Goal: Task Accomplishment & Management: Manage account settings

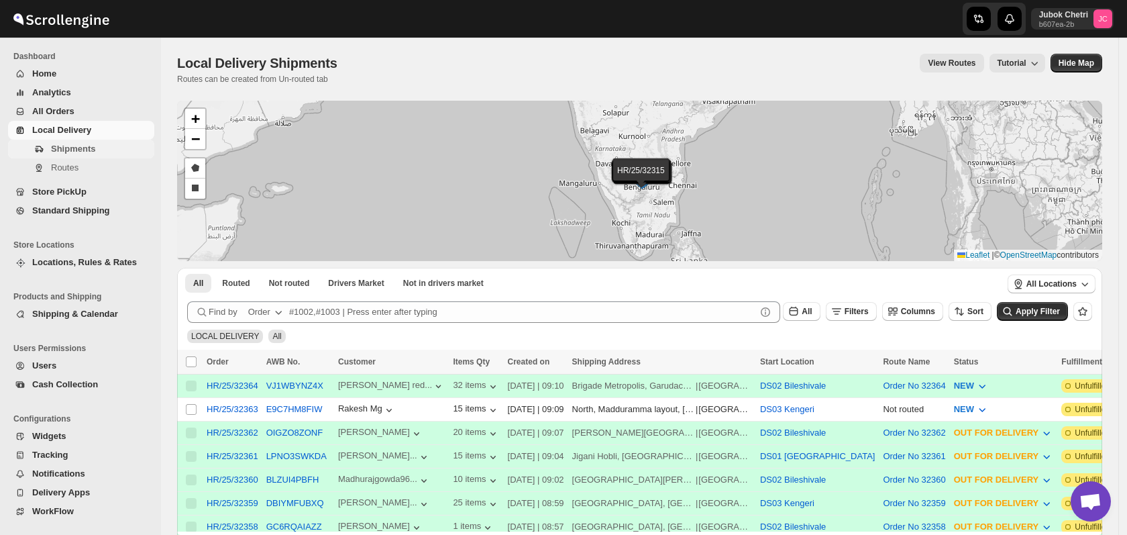
click at [66, 152] on span "Shipments" at bounding box center [73, 149] width 44 height 10
click at [190, 404] on input "Select shipment" at bounding box center [191, 409] width 11 height 11
checkbox input "true"
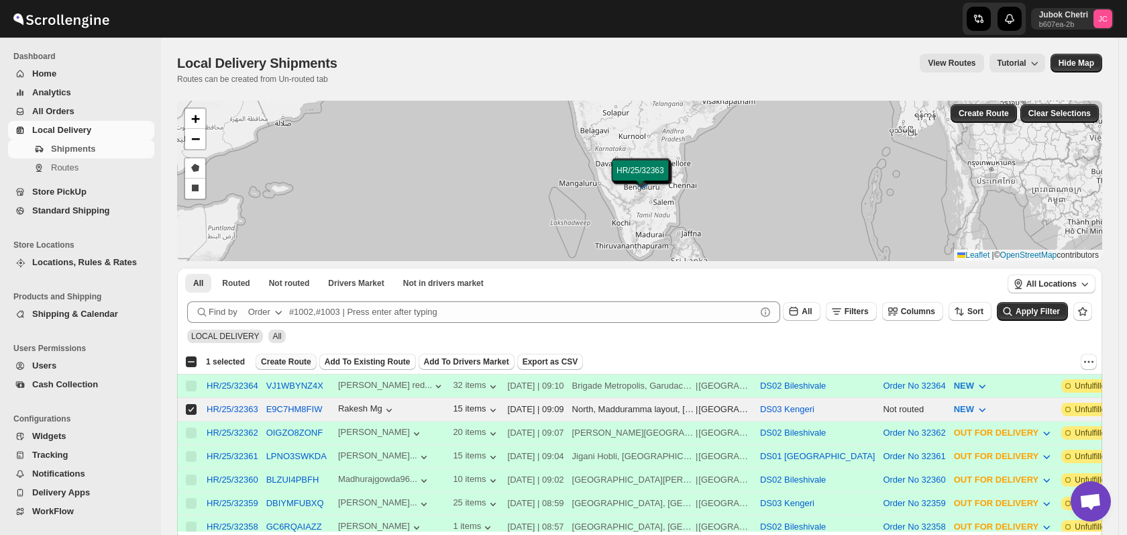
click at [287, 363] on span "Create Route" at bounding box center [286, 361] width 50 height 11
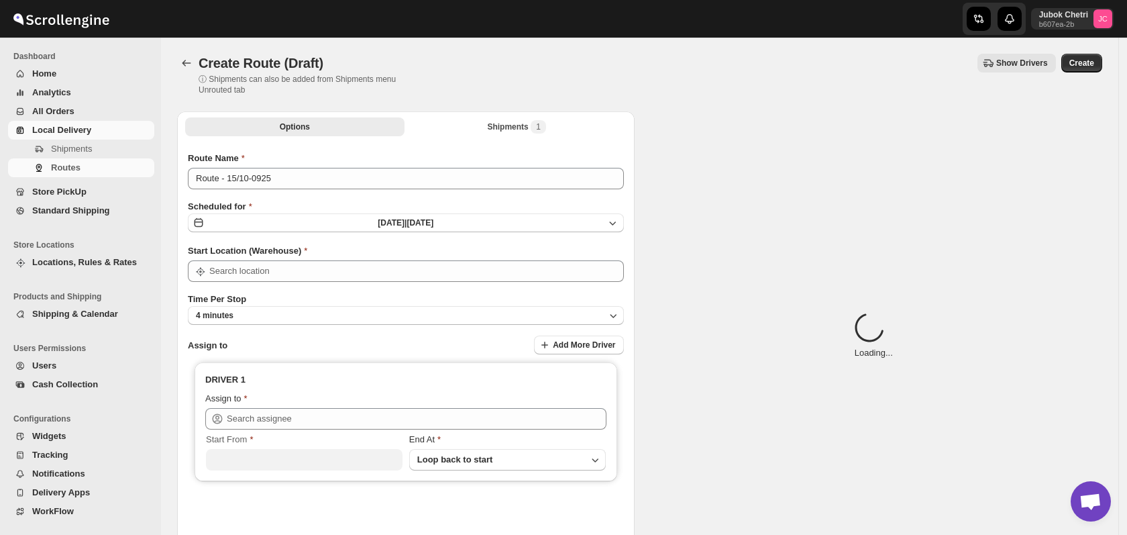
type input "DS03 Kengeri"
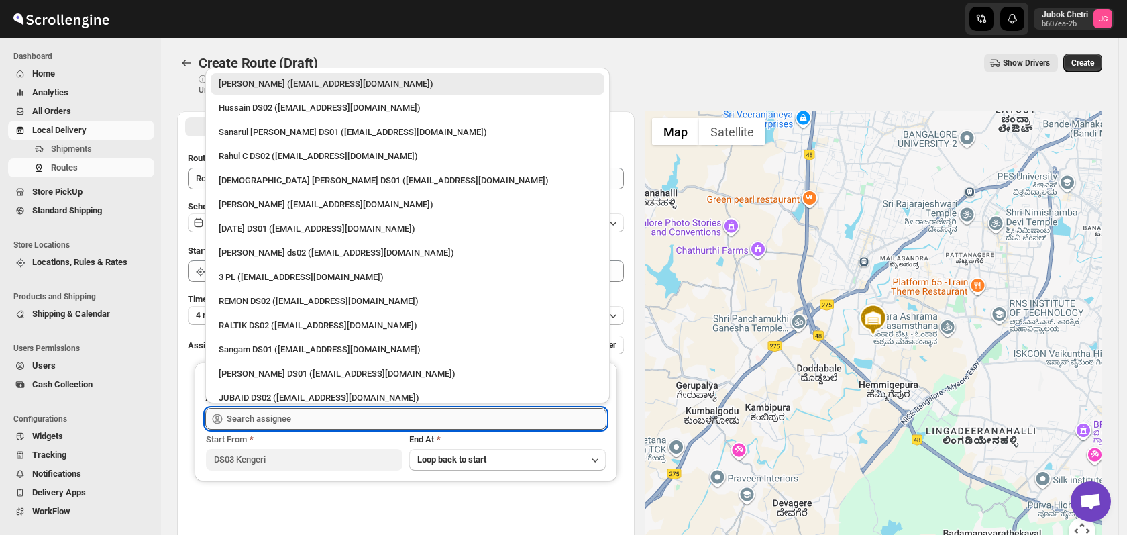
click at [299, 421] on input "text" at bounding box center [417, 418] width 380 height 21
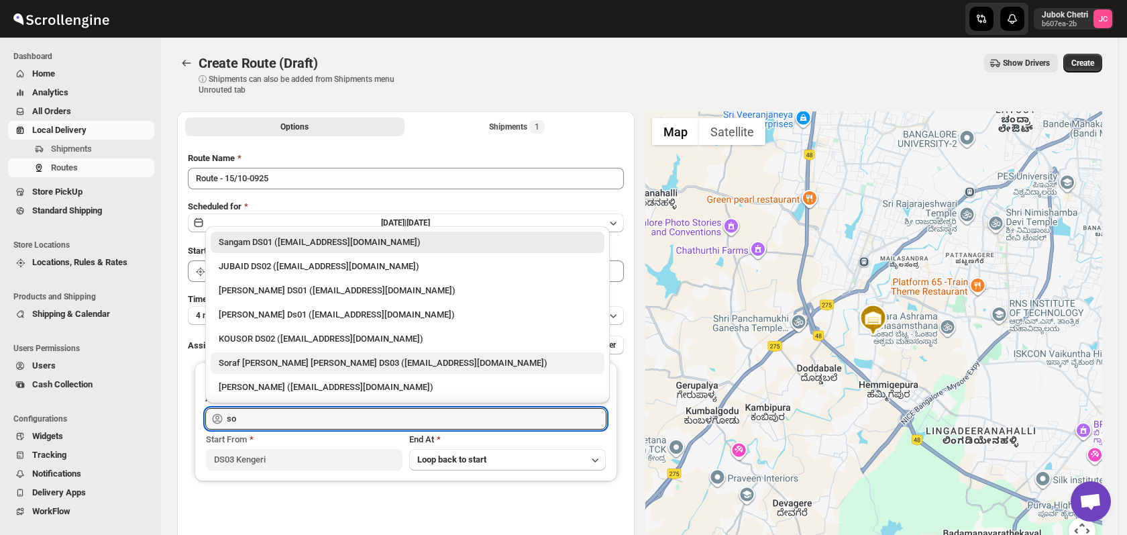
click at [326, 361] on div "Soraf [PERSON_NAME] [PERSON_NAME] DS03 ([EMAIL_ADDRESS][DOMAIN_NAME])" at bounding box center [408, 362] width 378 height 13
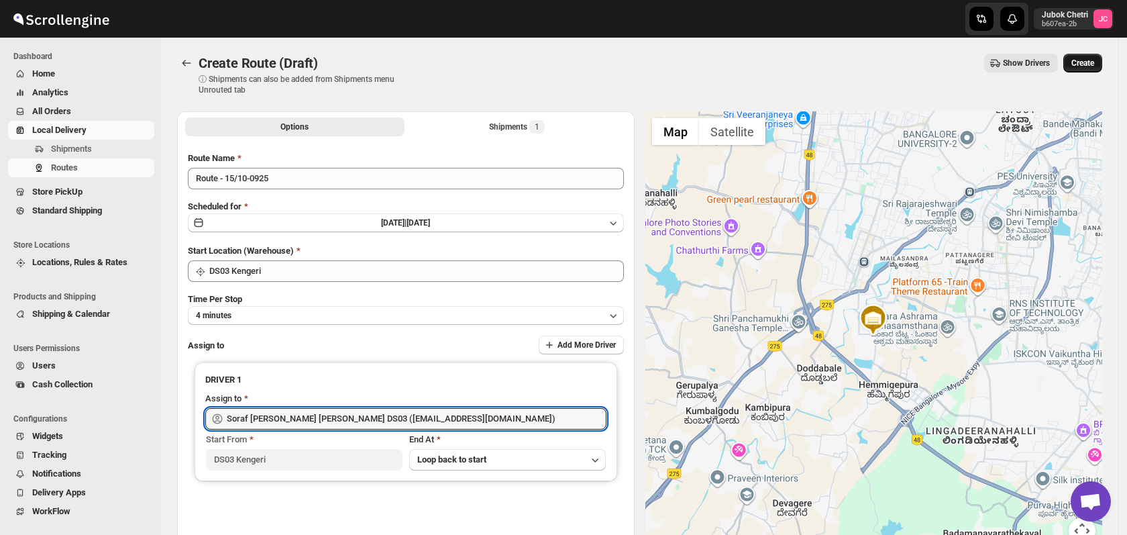
type input "Soraf [PERSON_NAME] [PERSON_NAME] DS03 ([EMAIL_ADDRESS][DOMAIN_NAME])"
click at [1089, 60] on span "Create" at bounding box center [1082, 63] width 23 height 11
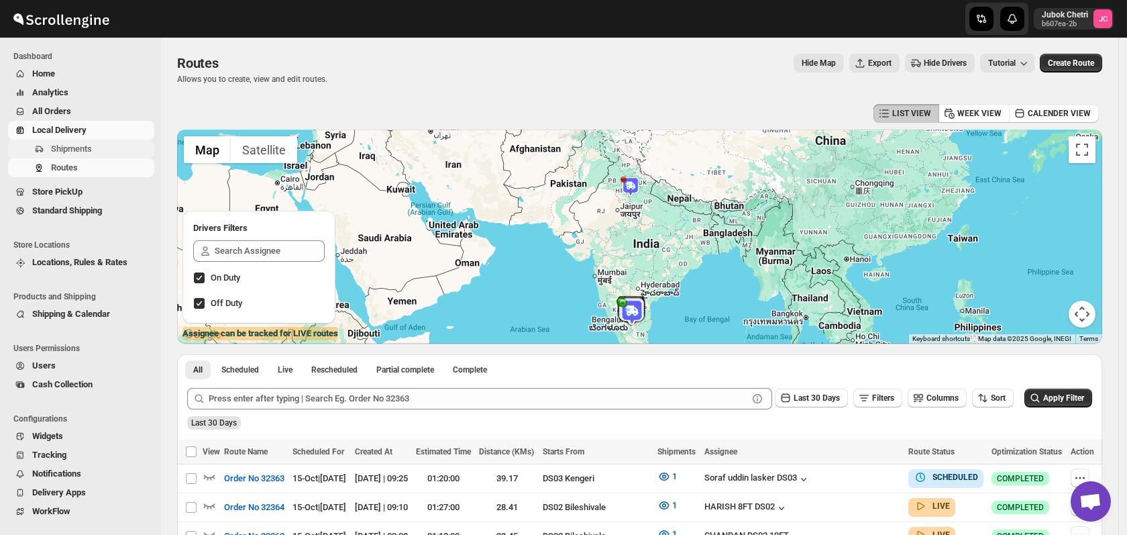
click at [108, 146] on span "Shipments" at bounding box center [101, 148] width 101 height 13
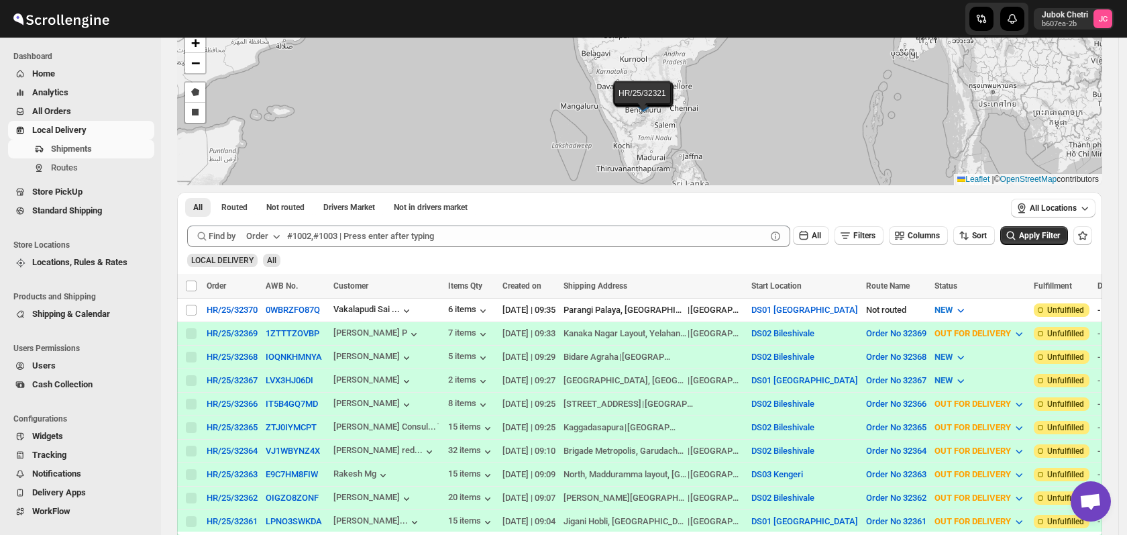
scroll to position [74, 0]
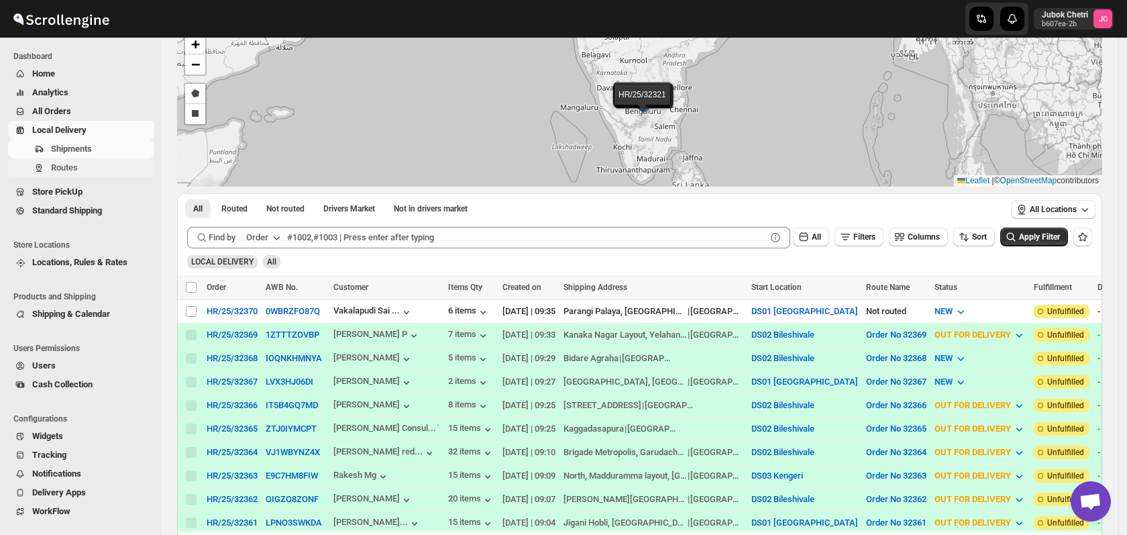
click at [95, 172] on span "Routes" at bounding box center [101, 167] width 101 height 13
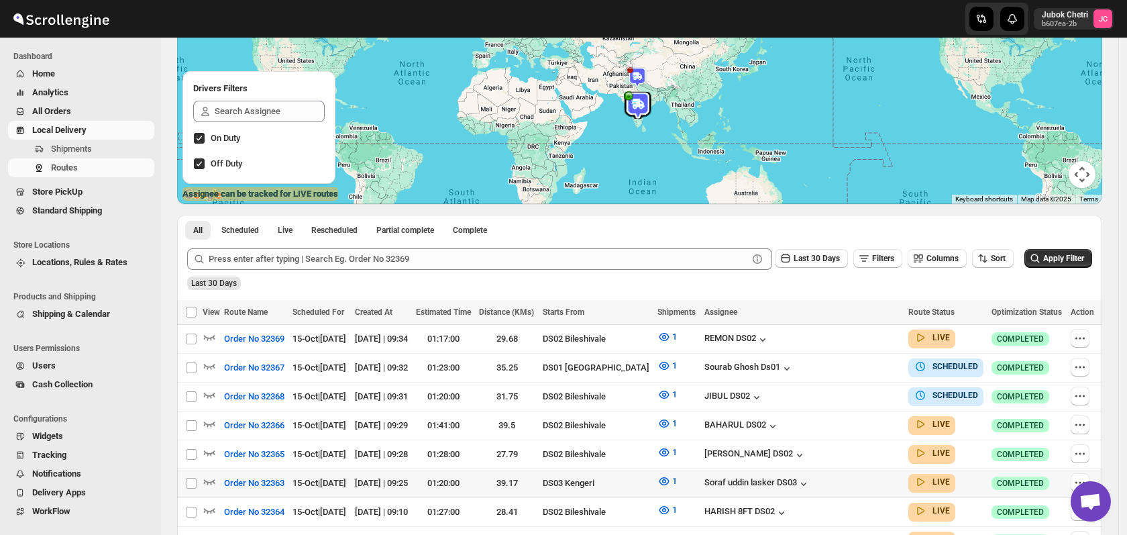
scroll to position [149, 0]
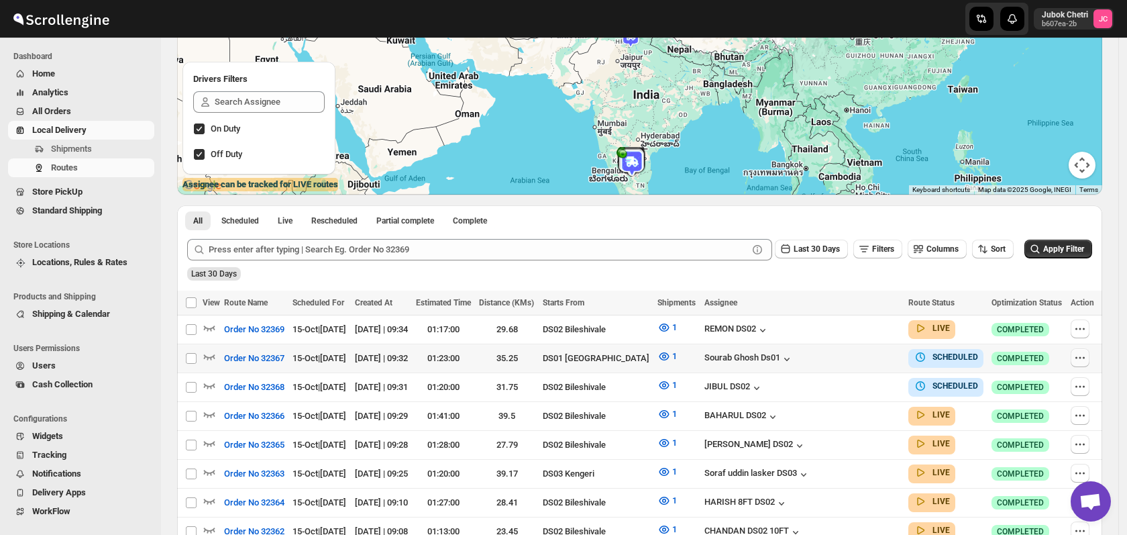
click at [1086, 358] on icon "button" at bounding box center [1079, 357] width 13 height 13
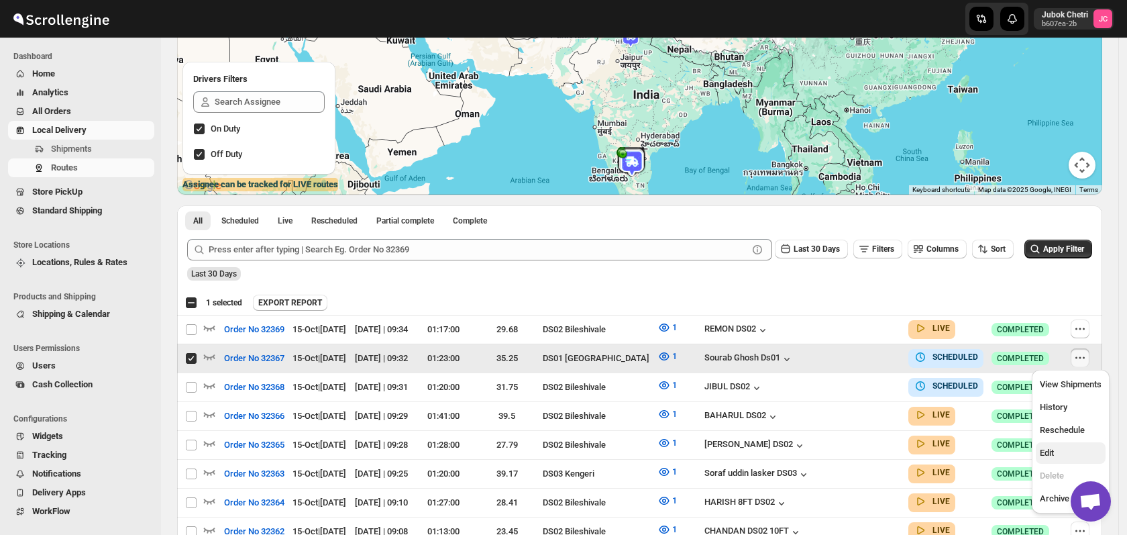
click at [1052, 456] on span "Edit" at bounding box center [1047, 452] width 14 height 10
checkbox input "false"
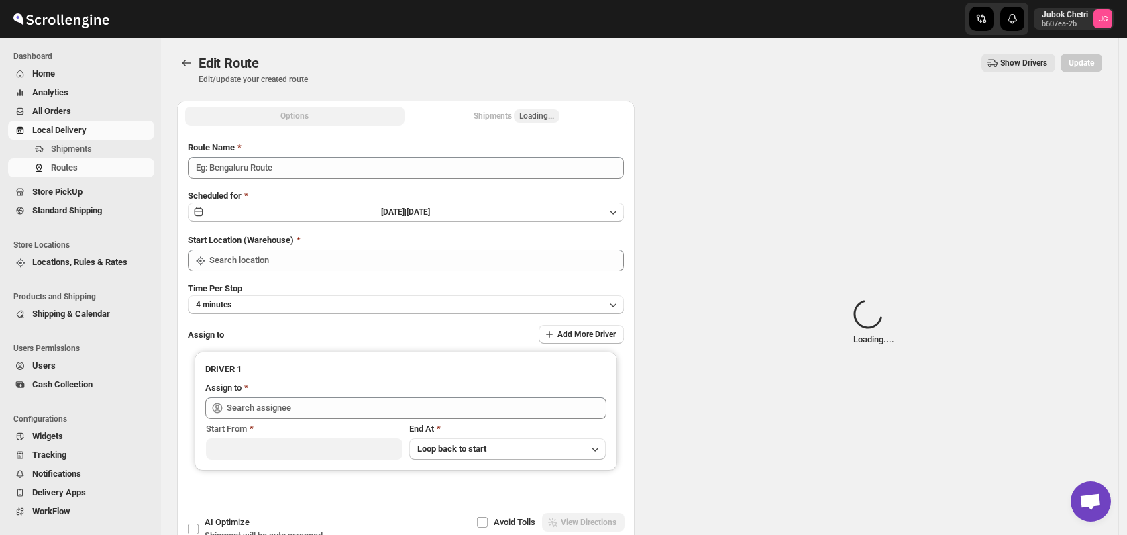
type input "Order No 32367"
type input "DS01 [GEOGRAPHIC_DATA]"
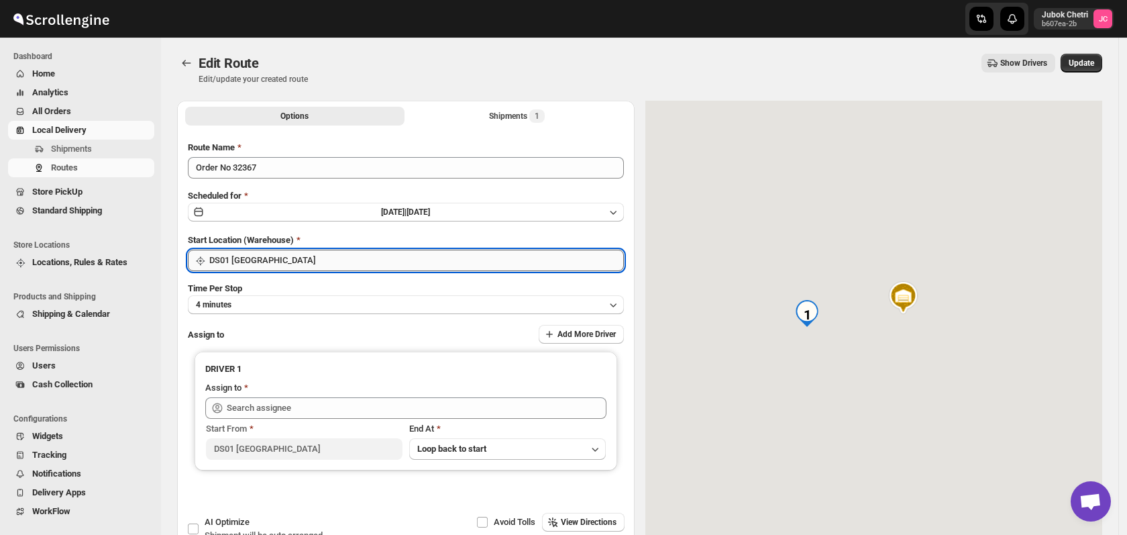
click at [316, 263] on input "DS01 [GEOGRAPHIC_DATA]" at bounding box center [416, 260] width 415 height 21
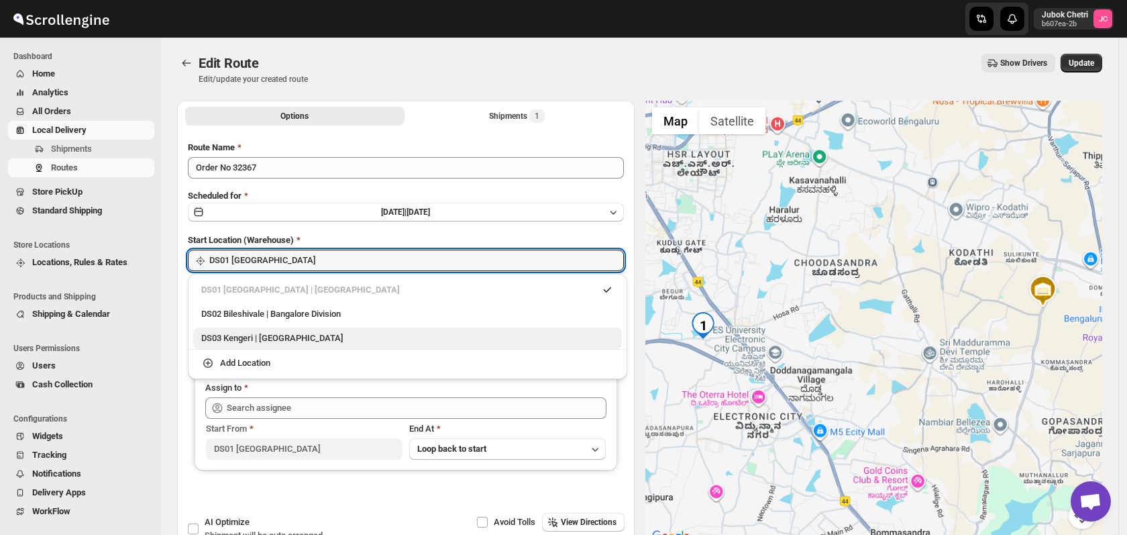
type input "[PERSON_NAME] Ds01 ([EMAIL_ADDRESS][DOMAIN_NAME])"
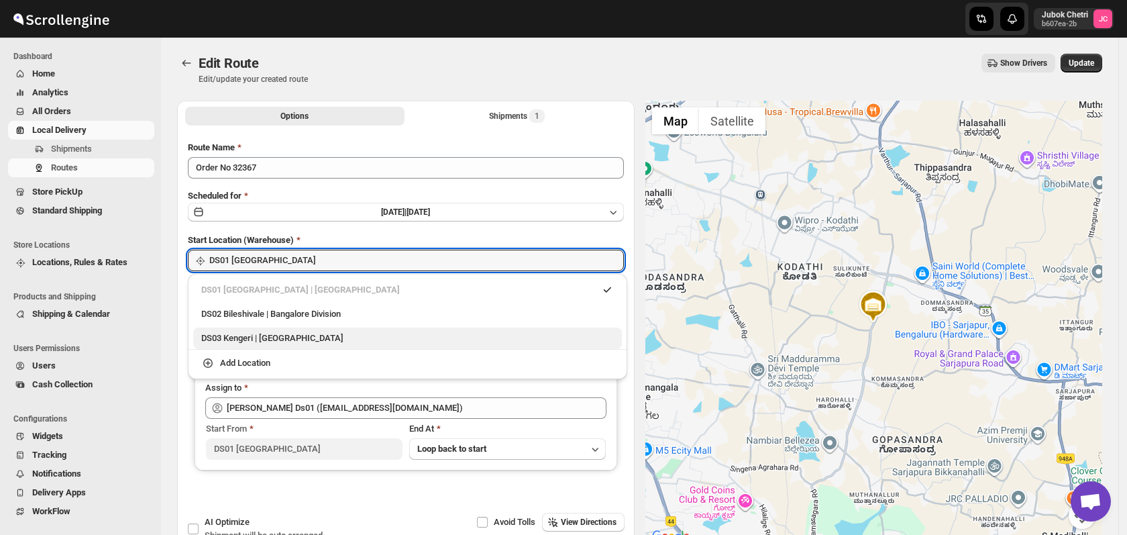
click at [283, 338] on div "DS03 Kengeri | [GEOGRAPHIC_DATA]" at bounding box center [407, 337] width 413 height 13
type input "DS03 Kengeri"
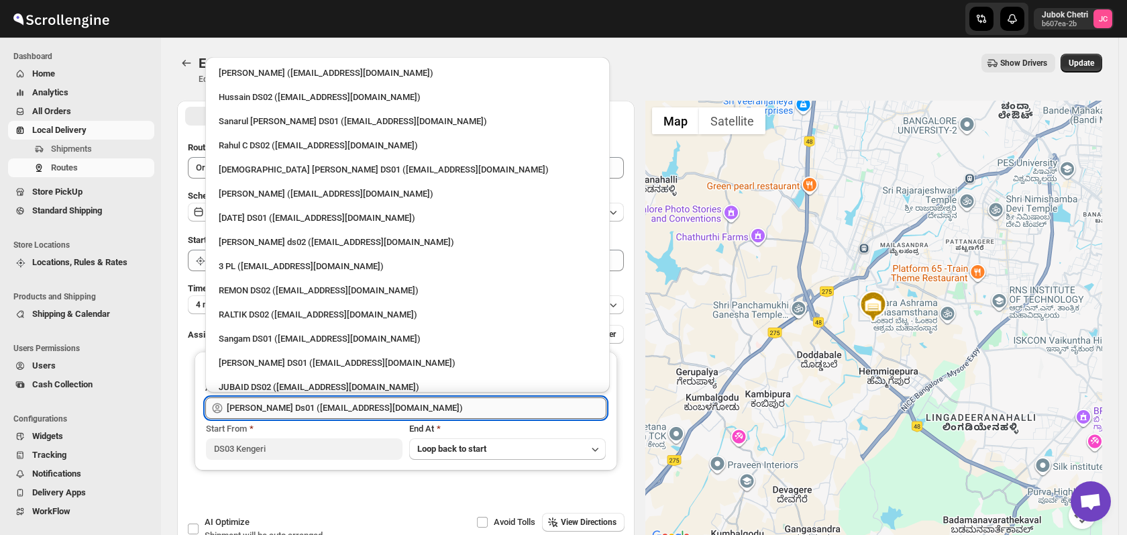
click at [428, 412] on input "[PERSON_NAME] Ds01 ([EMAIL_ADDRESS][DOMAIN_NAME])" at bounding box center [417, 407] width 380 height 21
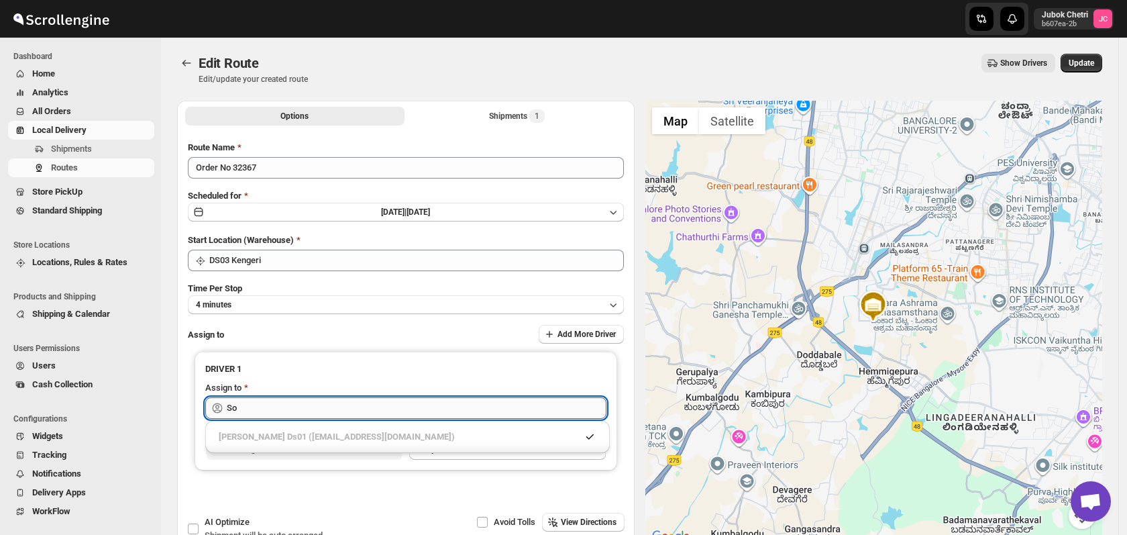
type input "S"
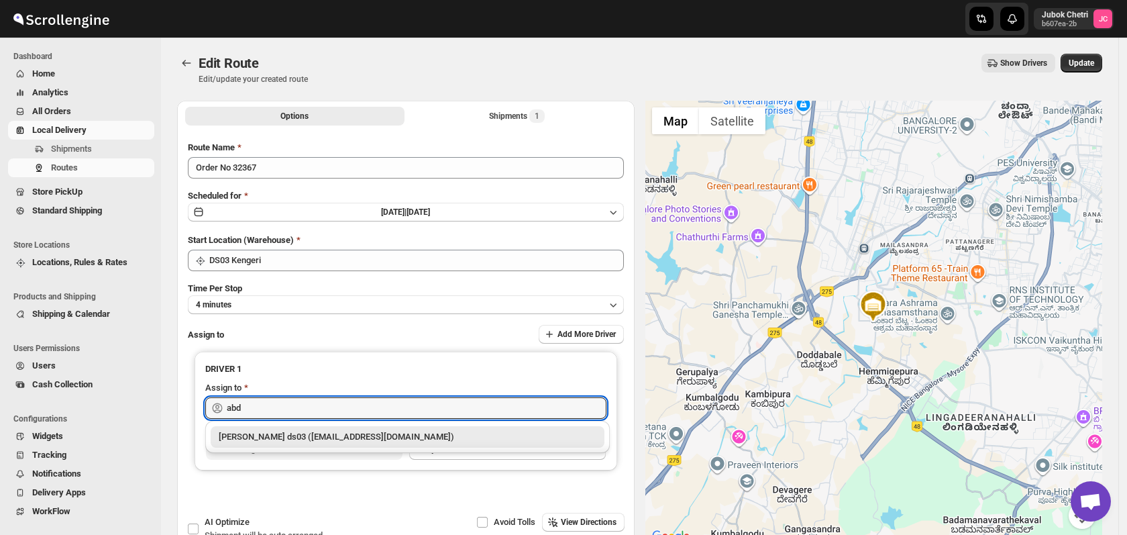
click at [419, 443] on div "[PERSON_NAME] ds03 ([EMAIL_ADDRESS][DOMAIN_NAME])" at bounding box center [408, 436] width 378 height 13
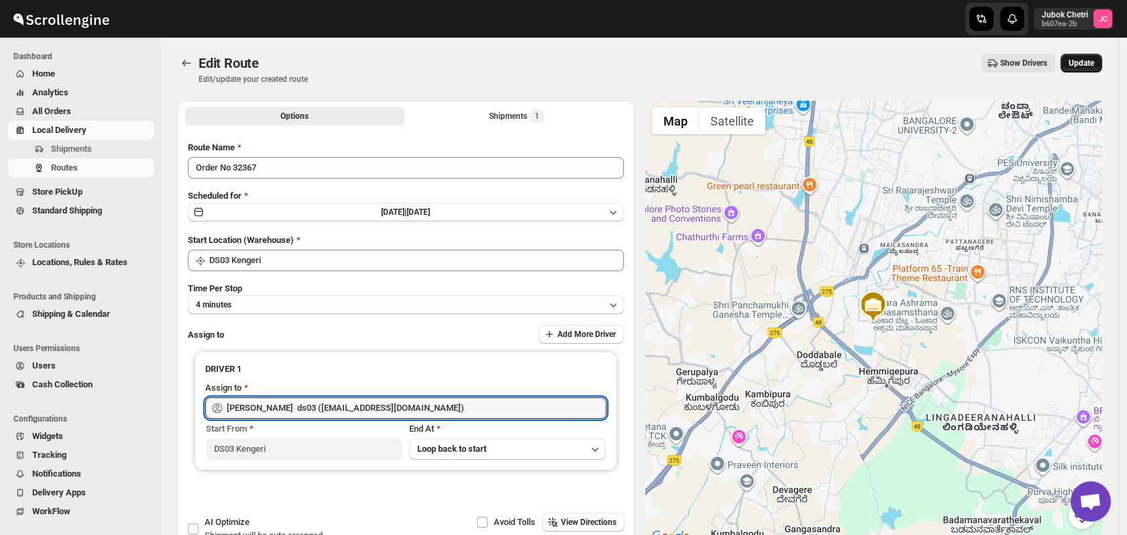
type input "[PERSON_NAME] ds03 ([EMAIL_ADDRESS][DOMAIN_NAME])"
click at [1094, 66] on span "Update" at bounding box center [1080, 63] width 25 height 11
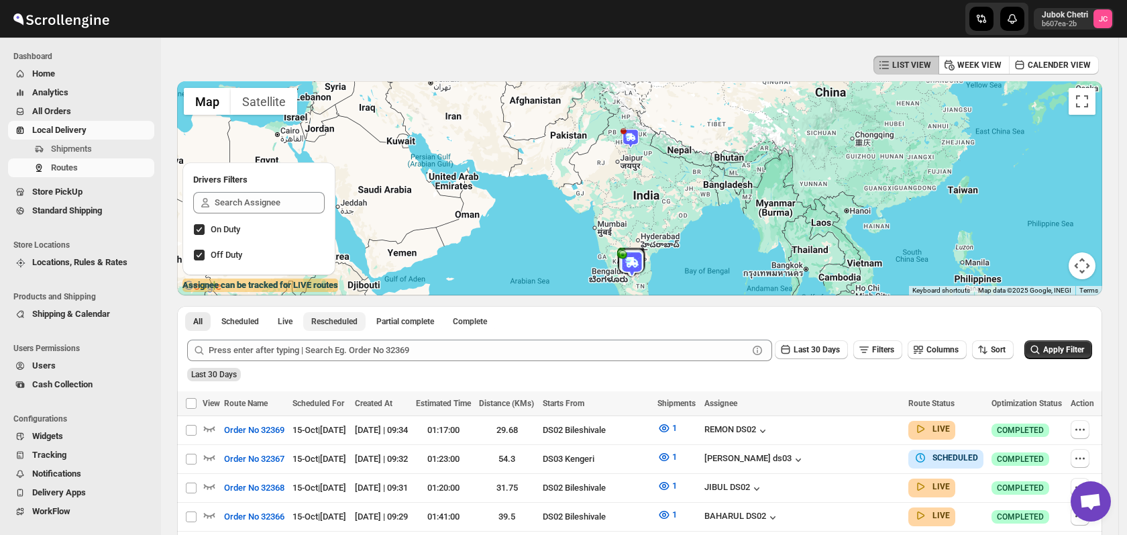
scroll to position [74, 0]
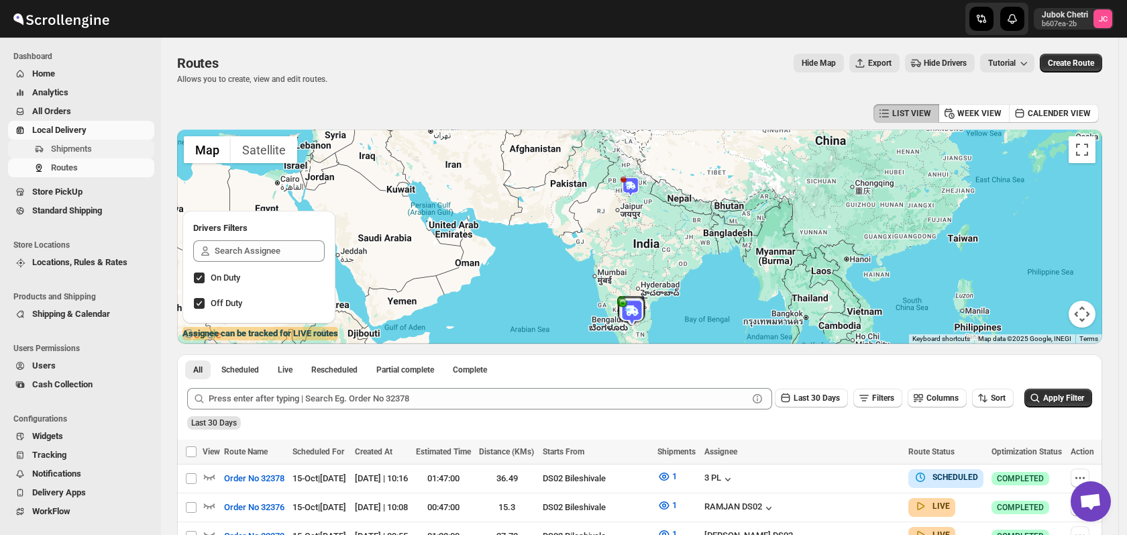
click at [92, 143] on span "Shipments" at bounding box center [101, 148] width 101 height 13
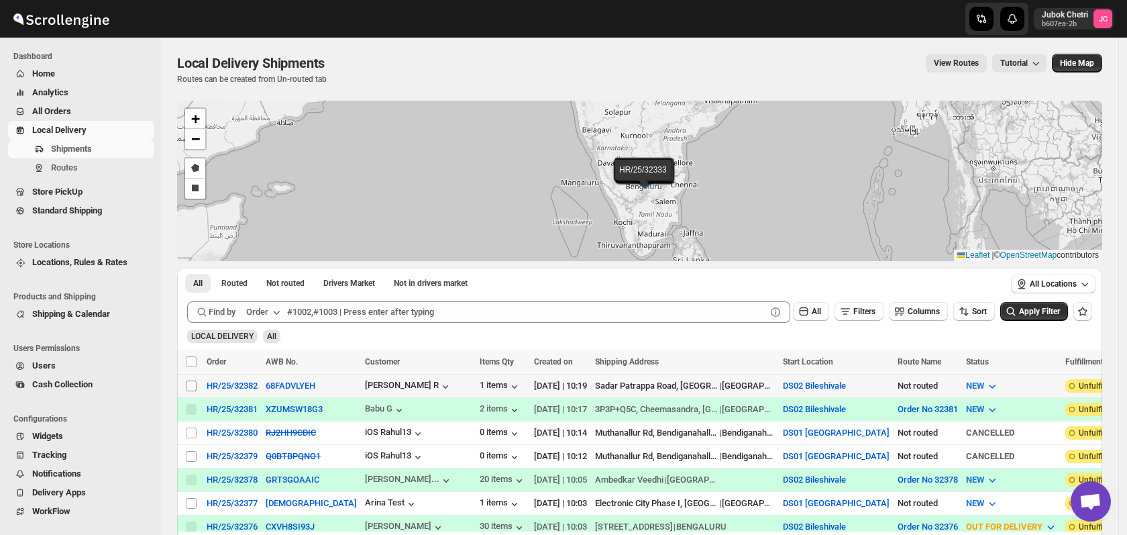
click at [194, 385] on input "Select shipment" at bounding box center [191, 385] width 11 height 11
checkbox input "true"
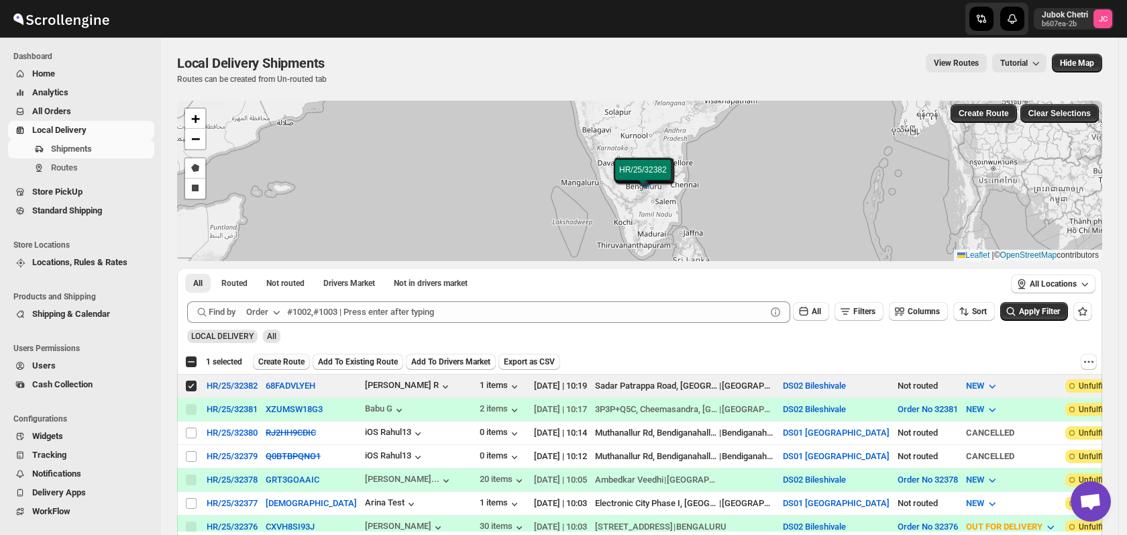
click at [282, 364] on span "Create Route" at bounding box center [281, 361] width 46 height 11
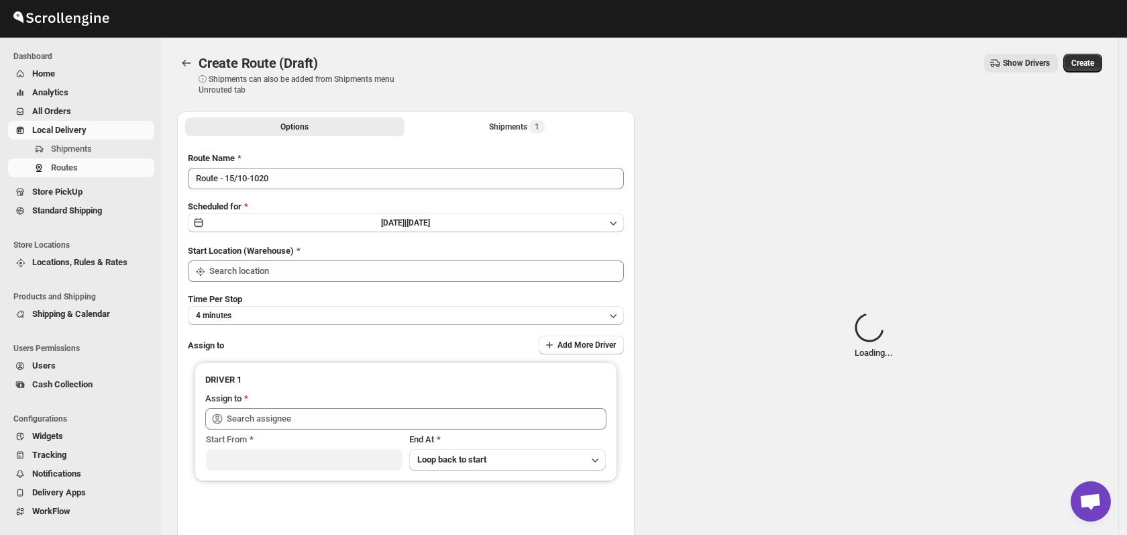
type input "DS02 Bileshivale"
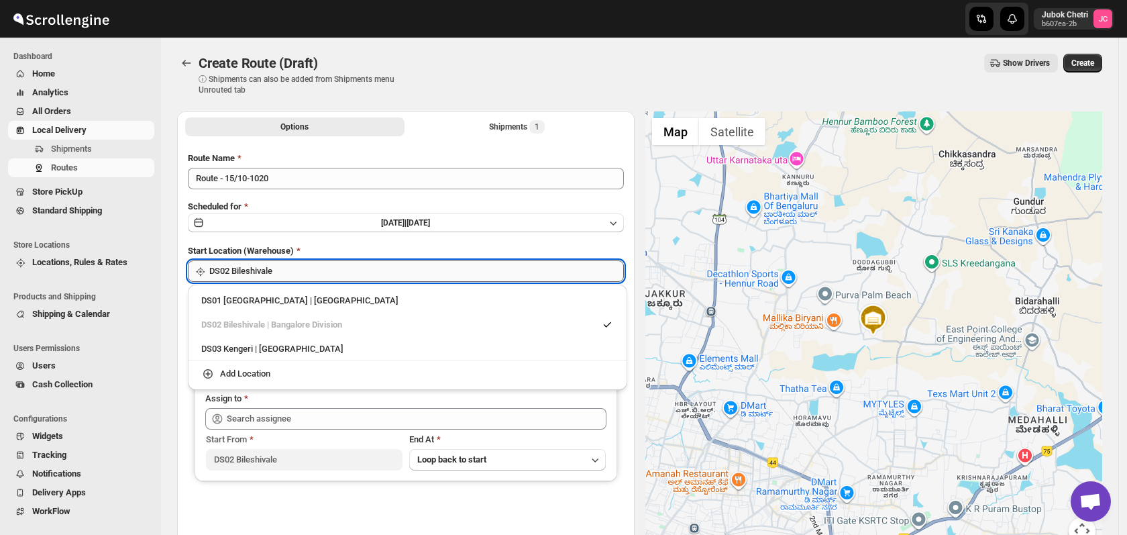
click at [296, 278] on input "DS02 Bileshivale" at bounding box center [416, 270] width 415 height 21
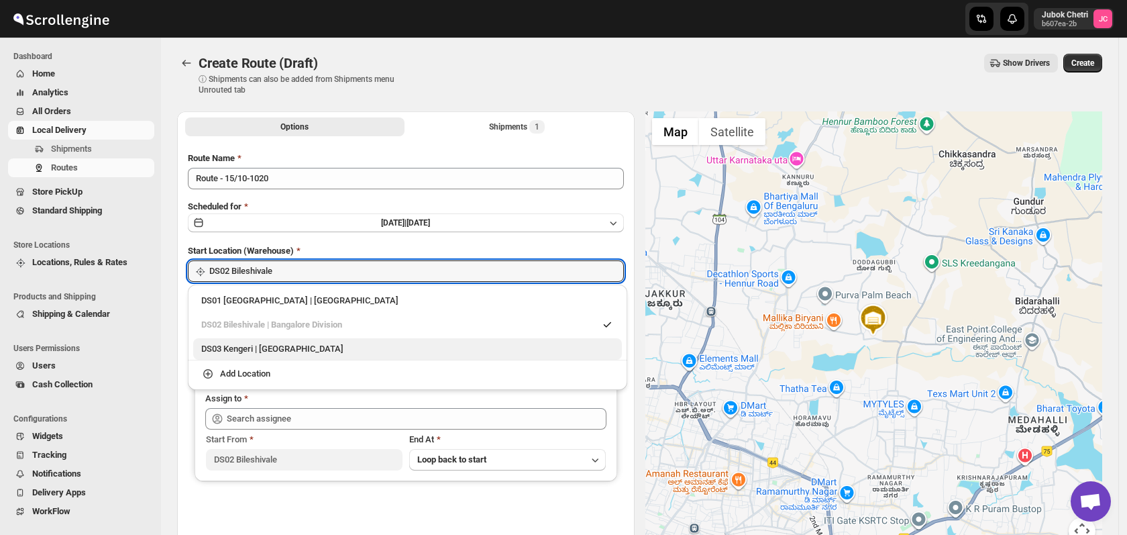
click at [287, 345] on div "DS03 Kengeri | Bengaluru" at bounding box center [407, 348] width 413 height 13
type input "DS03 Kengeri"
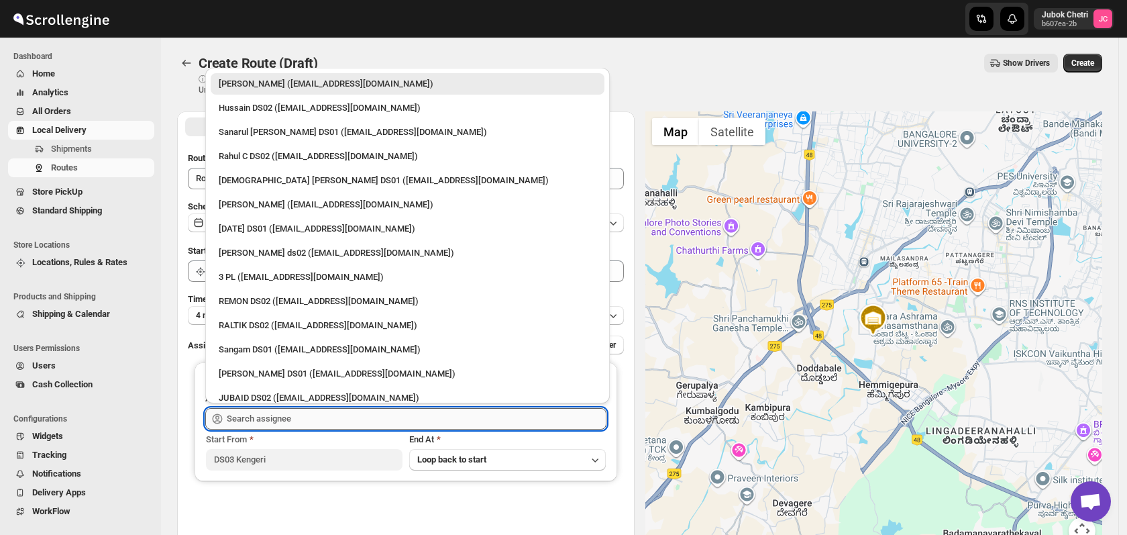
click at [279, 422] on input "text" at bounding box center [417, 418] width 380 height 21
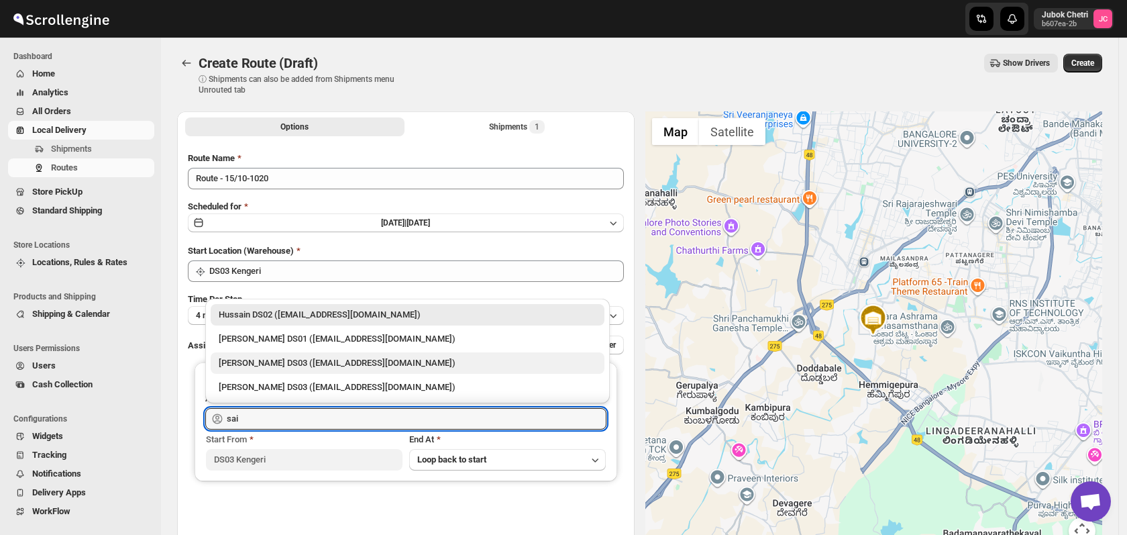
click at [318, 361] on div "[PERSON_NAME] DS03 ([EMAIL_ADDRESS][DOMAIN_NAME])" at bounding box center [408, 362] width 378 height 13
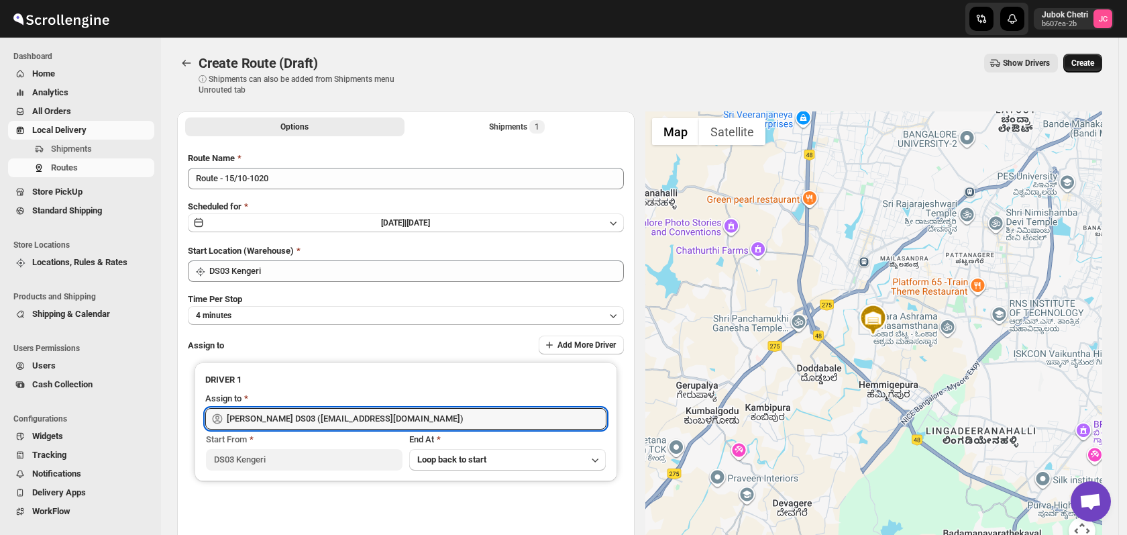
type input "[PERSON_NAME] DS03 ([EMAIL_ADDRESS][DOMAIN_NAME])"
click at [1094, 65] on span "Create" at bounding box center [1082, 63] width 23 height 11
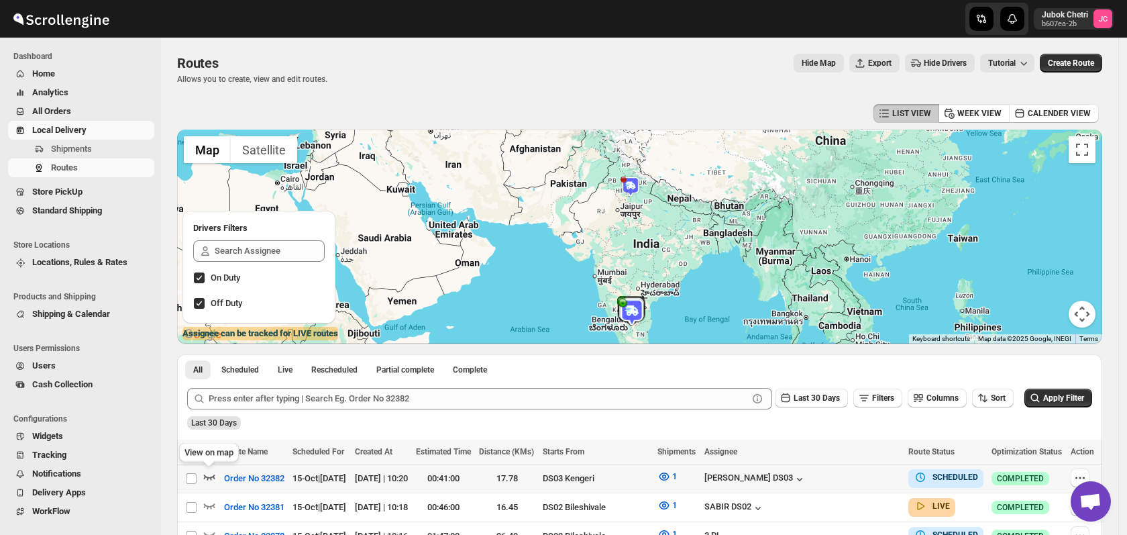
click at [204, 473] on icon "button" at bounding box center [209, 476] width 13 height 13
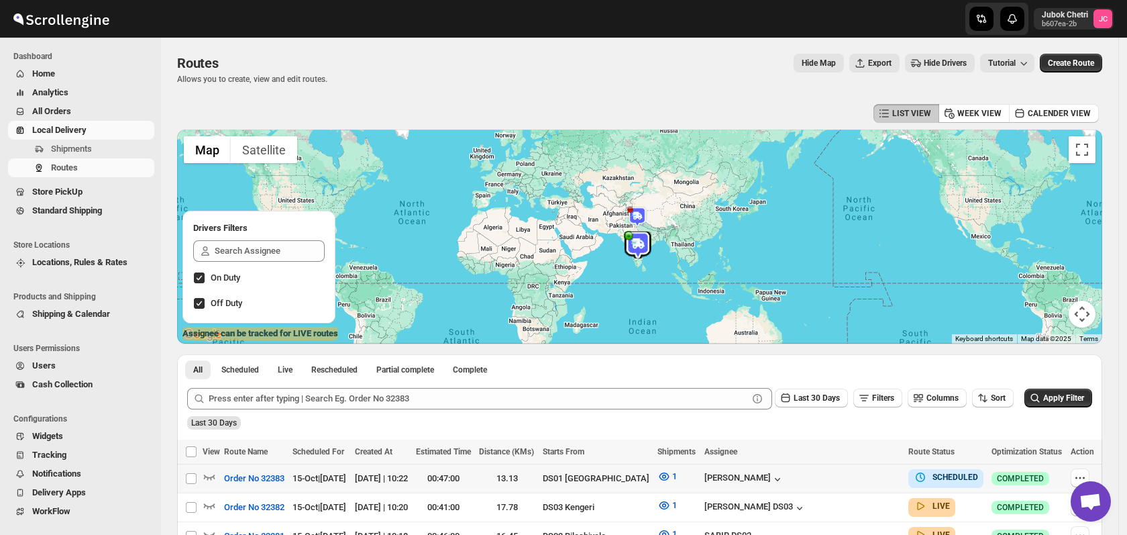
scroll to position [74, 0]
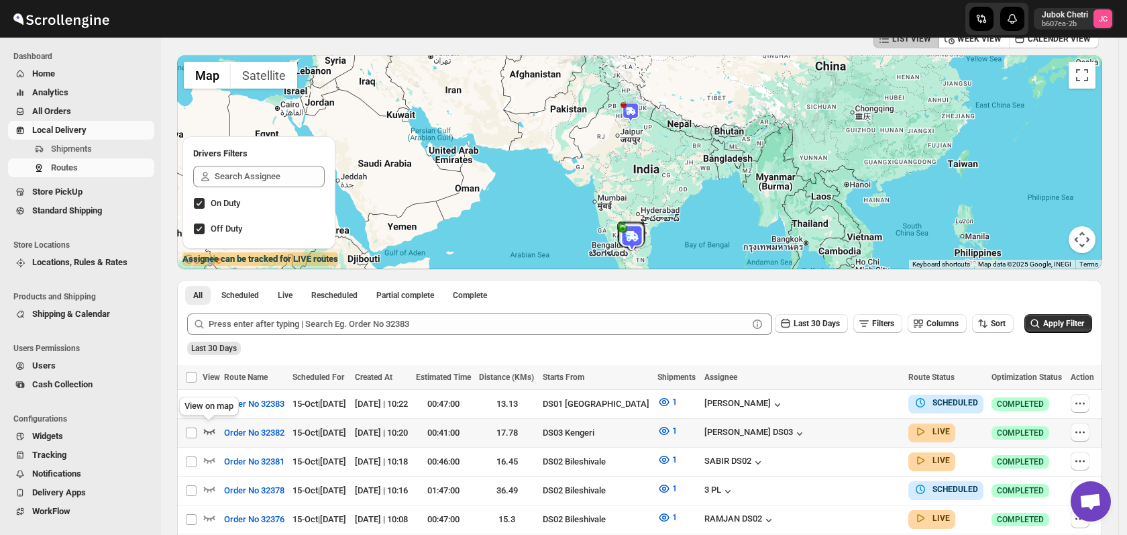
click at [206, 431] on icon "button" at bounding box center [209, 430] width 13 height 13
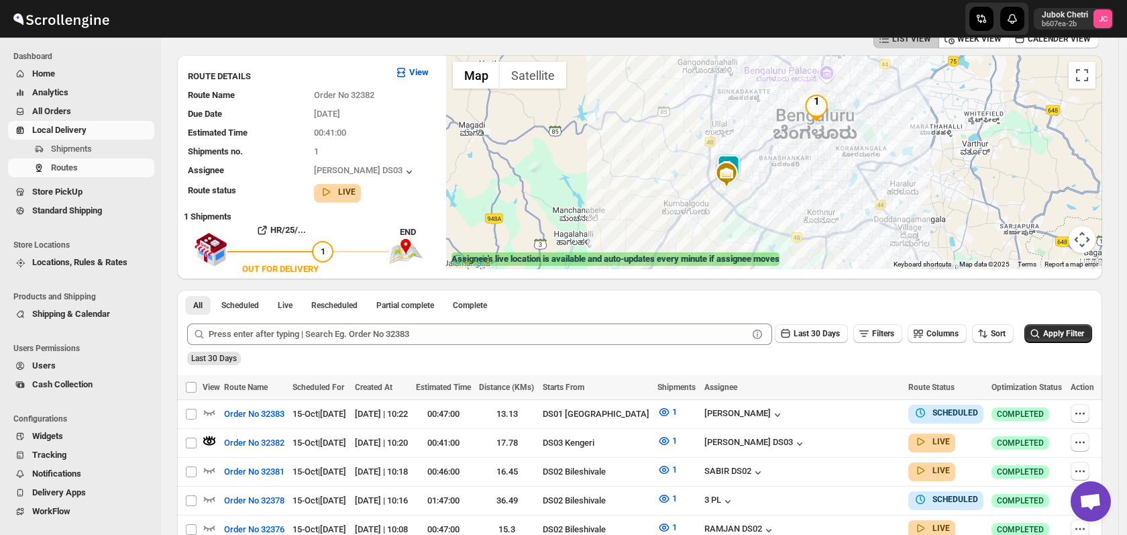
click at [736, 182] on img at bounding box center [726, 174] width 27 height 27
click at [107, 150] on span "Shipments" at bounding box center [101, 148] width 101 height 13
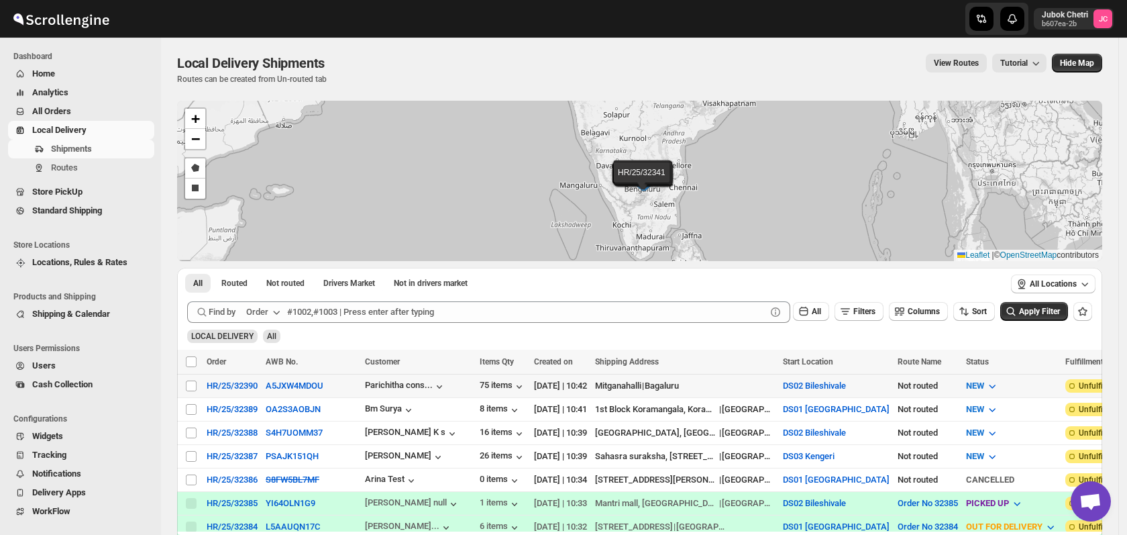
scroll to position [74, 0]
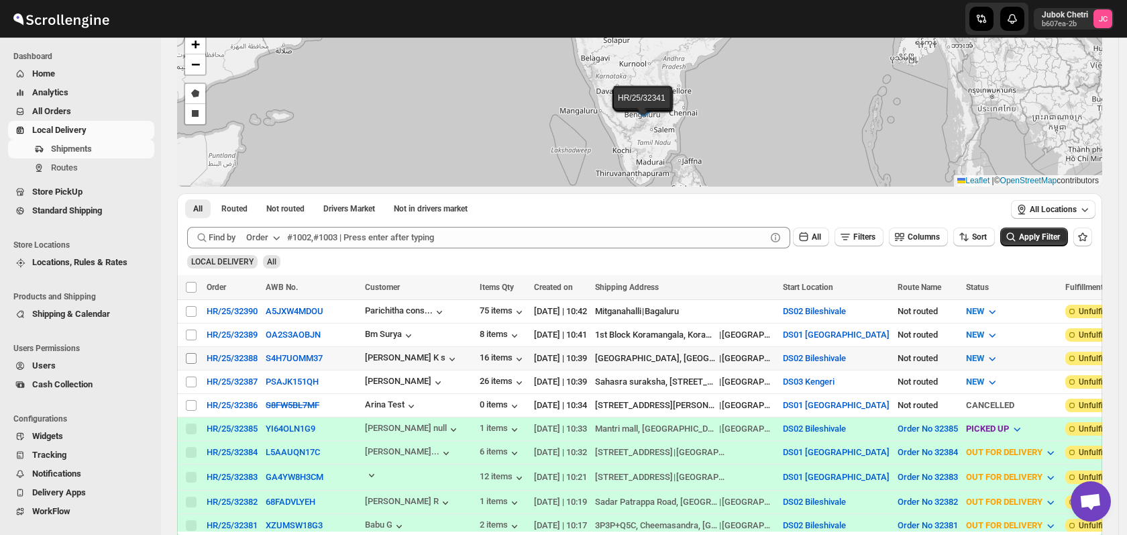
click at [193, 356] on input "Select shipment" at bounding box center [191, 358] width 11 height 11
checkbox input "true"
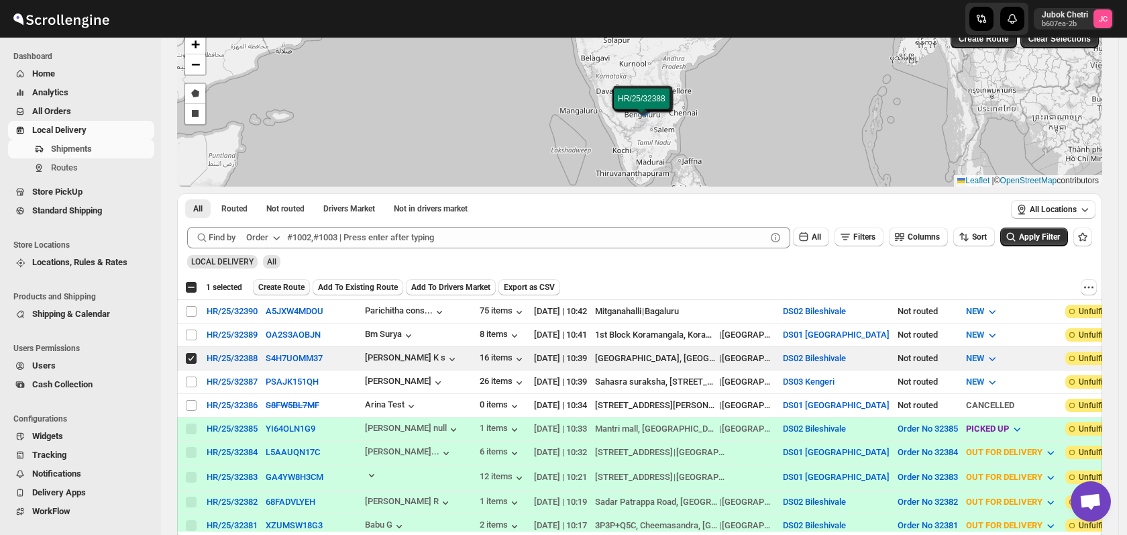
click at [282, 287] on span "Create Route" at bounding box center [281, 287] width 46 height 11
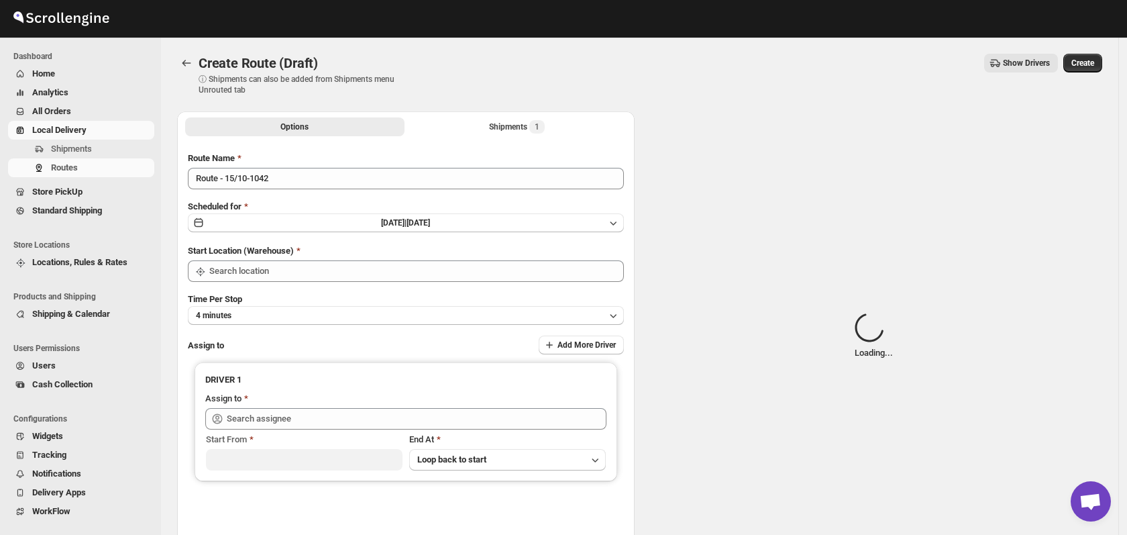
type input "DS02 Bileshivale"
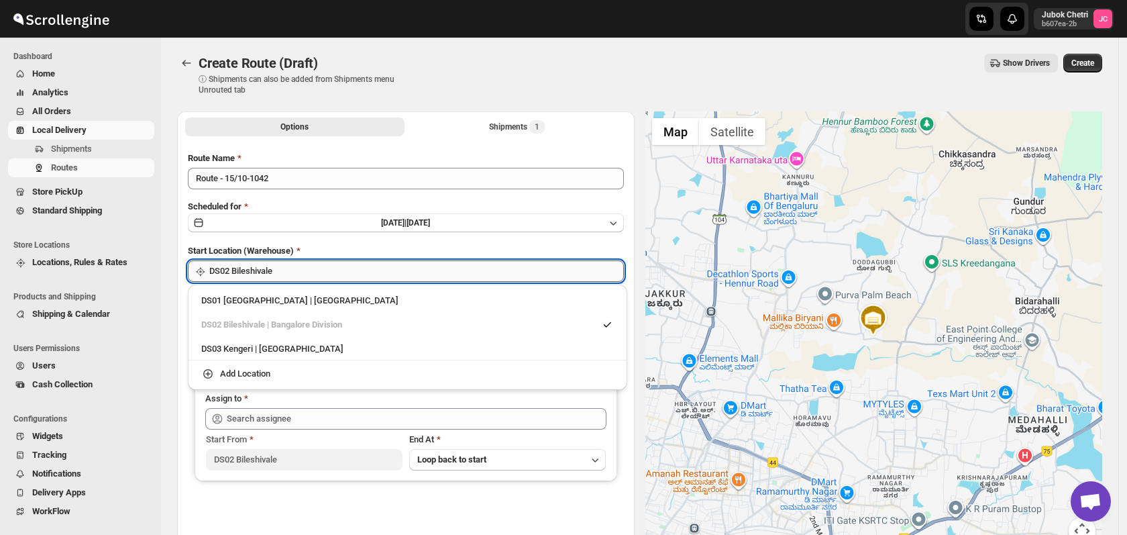
click at [327, 276] on input "DS02 Bileshivale" at bounding box center [416, 270] width 415 height 21
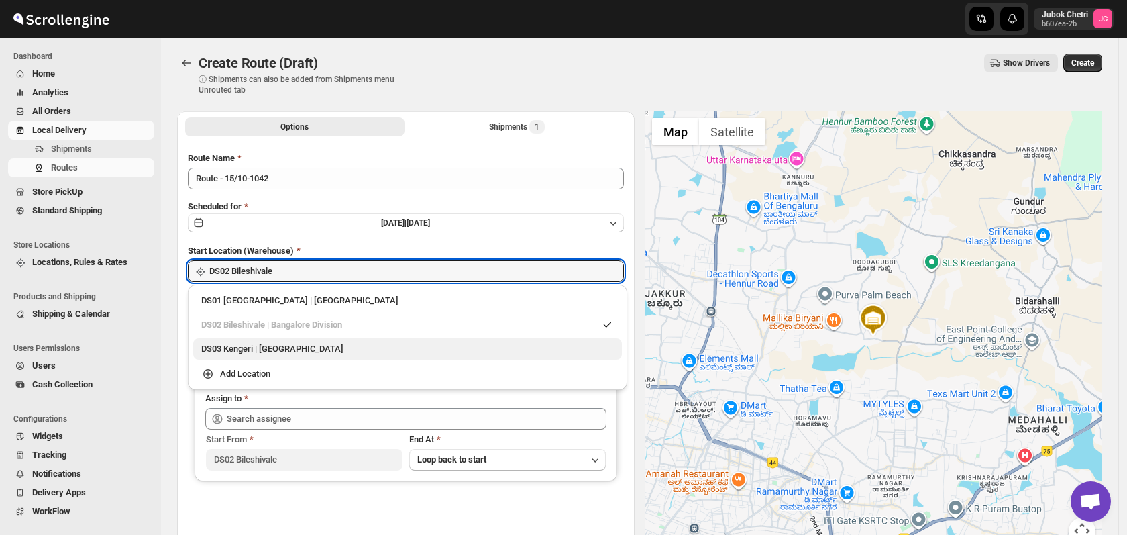
click at [309, 350] on div "DS03 Kengeri | [GEOGRAPHIC_DATA]" at bounding box center [407, 348] width 413 height 13
type input "DS03 Kengeri"
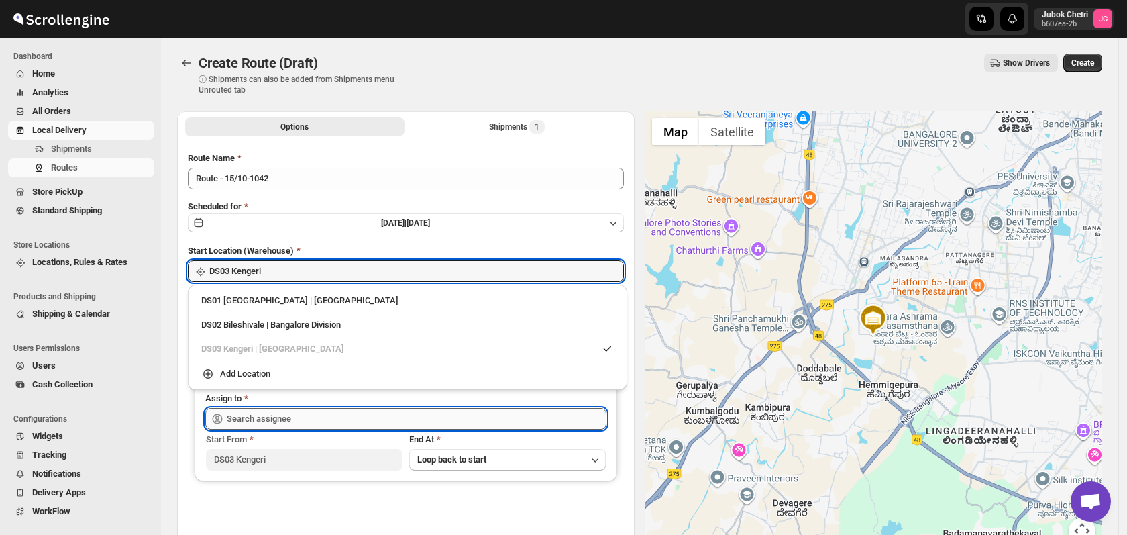
click at [317, 423] on input "text" at bounding box center [417, 418] width 380 height 21
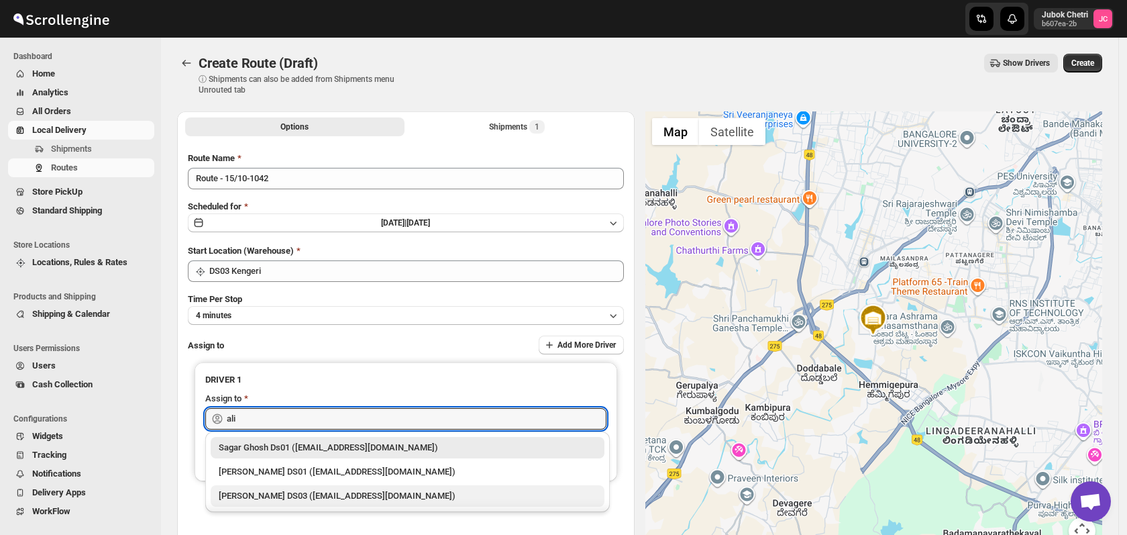
click at [340, 494] on div "[PERSON_NAME] DS03 ([EMAIL_ADDRESS][DOMAIN_NAME])" at bounding box center [408, 495] width 378 height 13
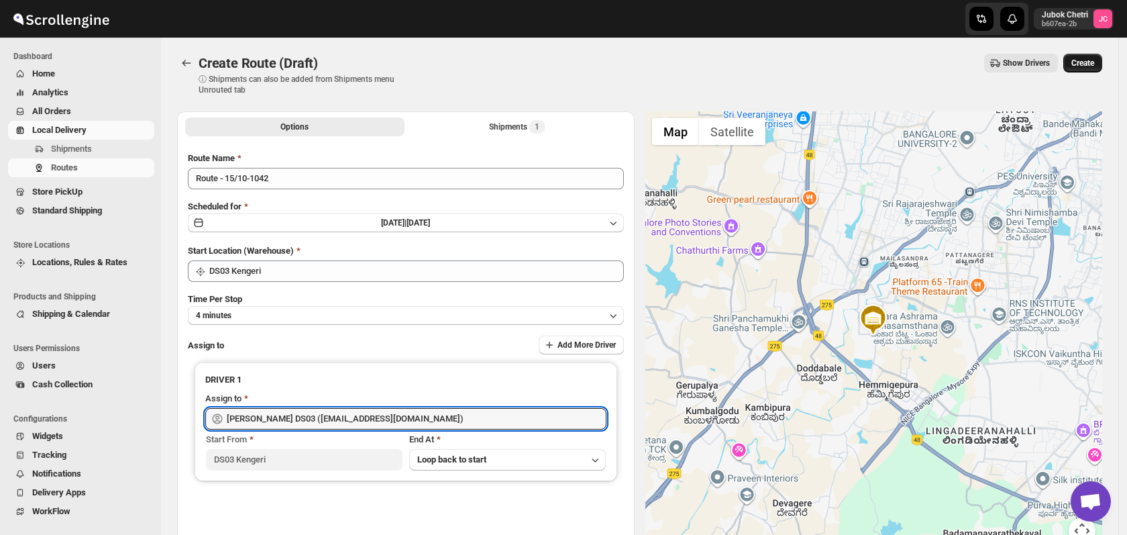
type input "[PERSON_NAME] DS03 ([EMAIL_ADDRESS][DOMAIN_NAME])"
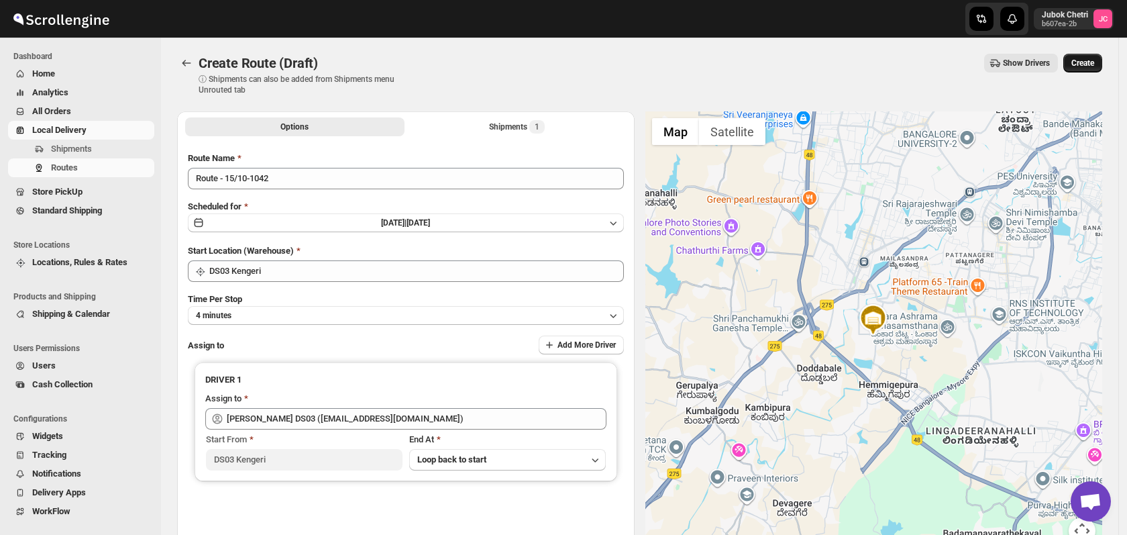
click at [1089, 62] on span "Create" at bounding box center [1082, 63] width 23 height 11
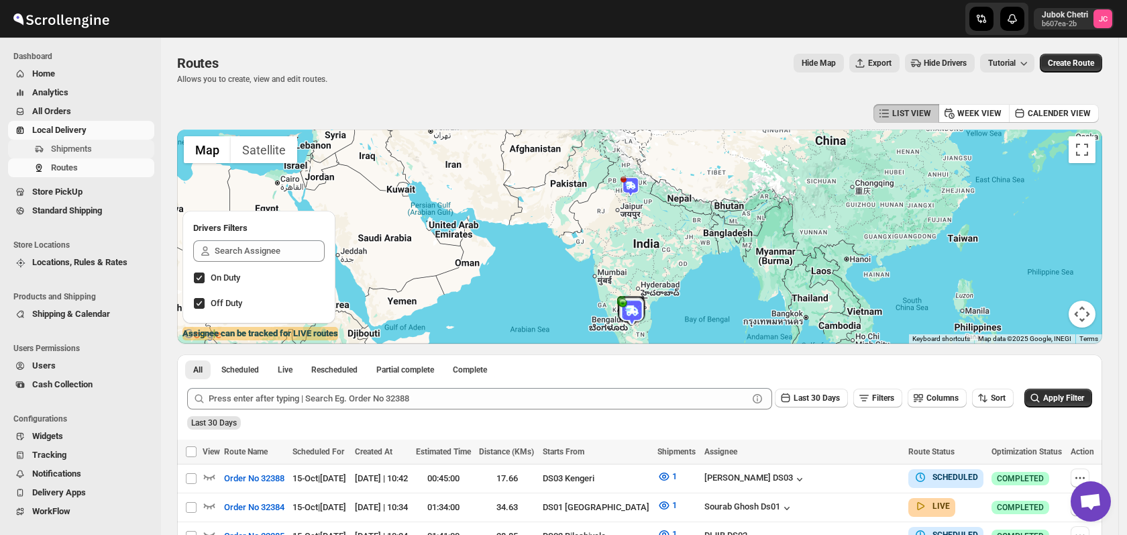
click at [126, 151] on span "Shipments" at bounding box center [101, 148] width 101 height 13
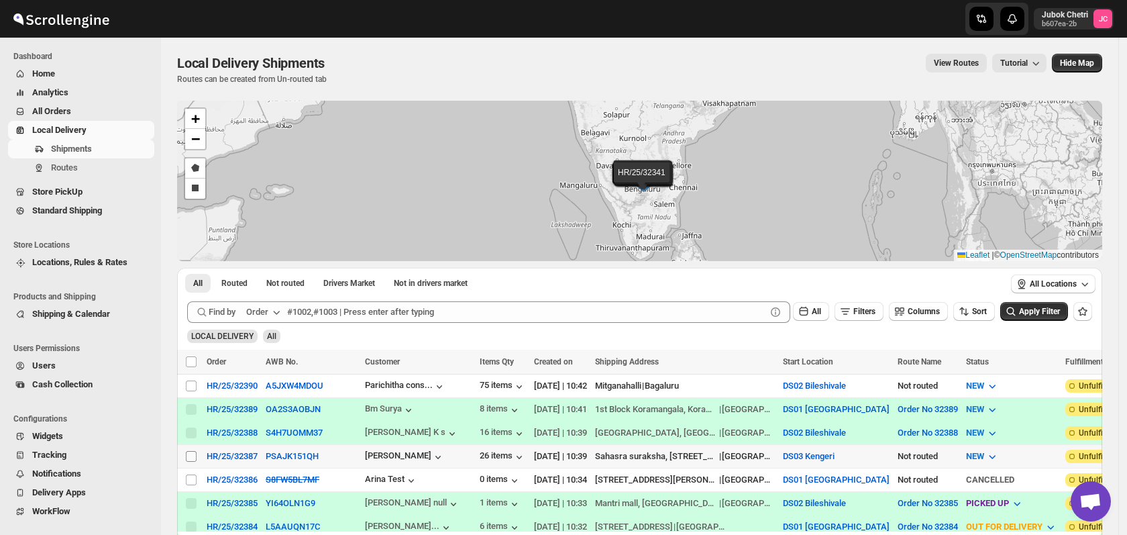
click at [187, 453] on input "Select shipment" at bounding box center [191, 456] width 11 height 11
checkbox input "true"
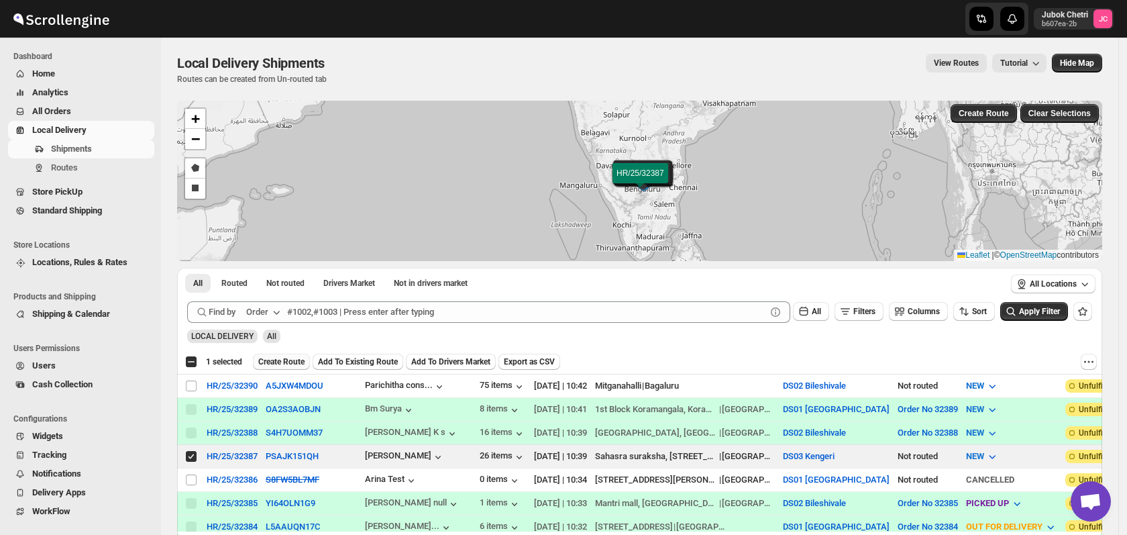
click at [281, 358] on span "Create Route" at bounding box center [281, 361] width 46 height 11
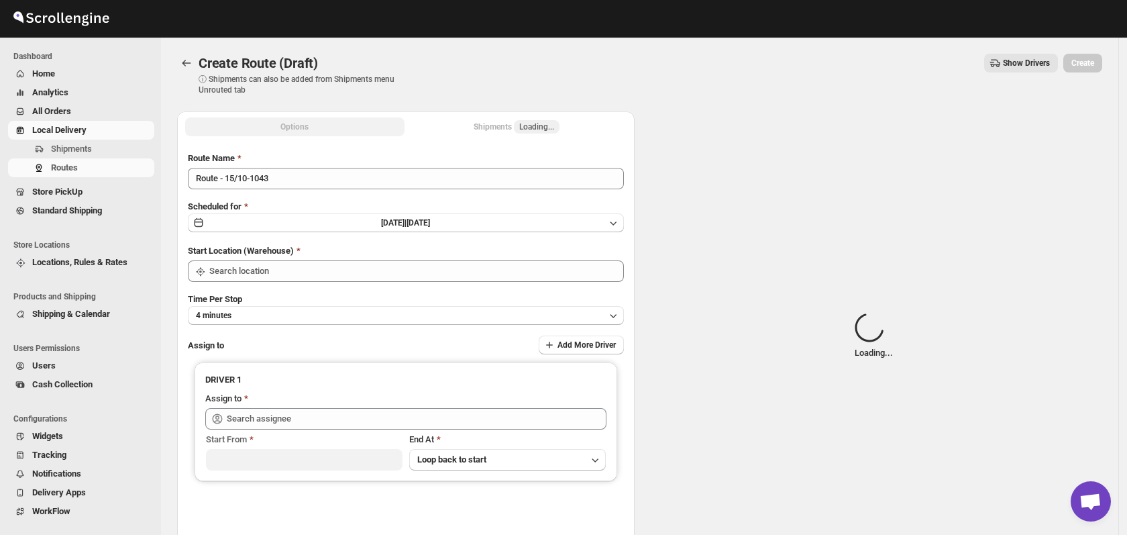
type input "DS03 Kengeri"
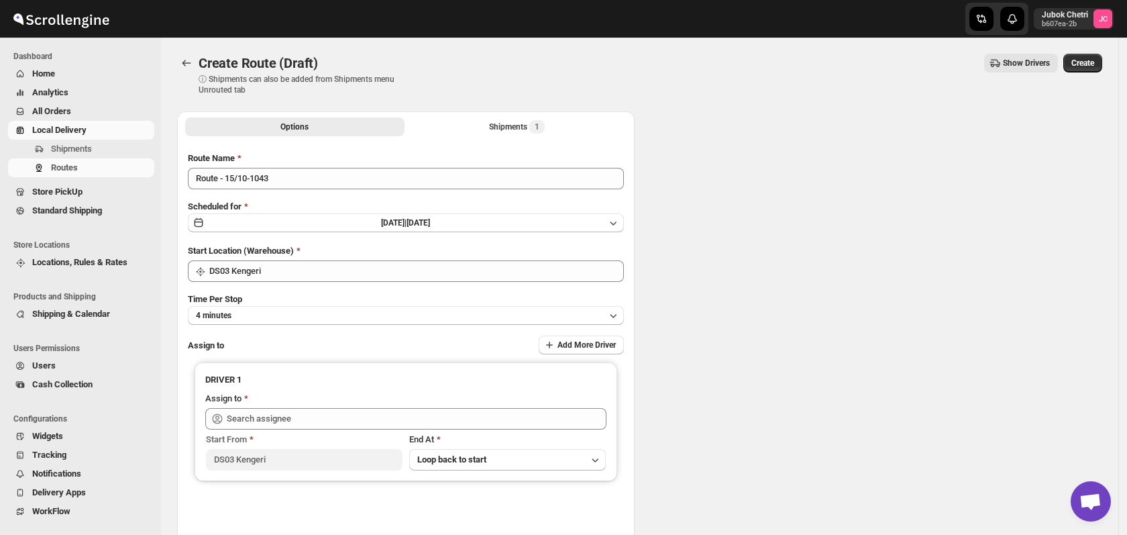
type input "DS03 Kengeri"
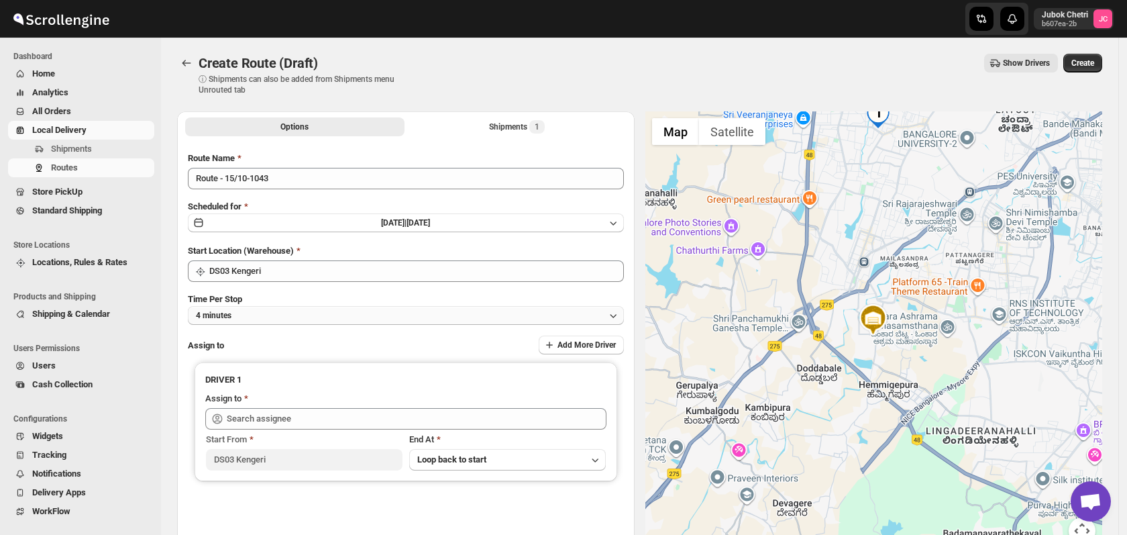
click at [303, 323] on button "4 minutes" at bounding box center [406, 315] width 436 height 19
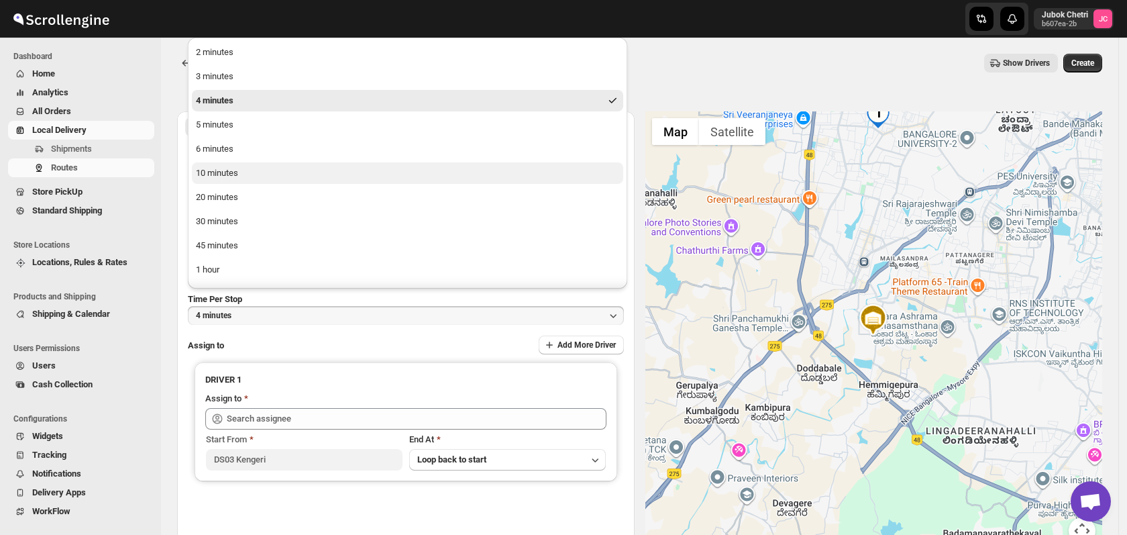
click at [230, 166] on div "10 minutes" at bounding box center [217, 172] width 42 height 13
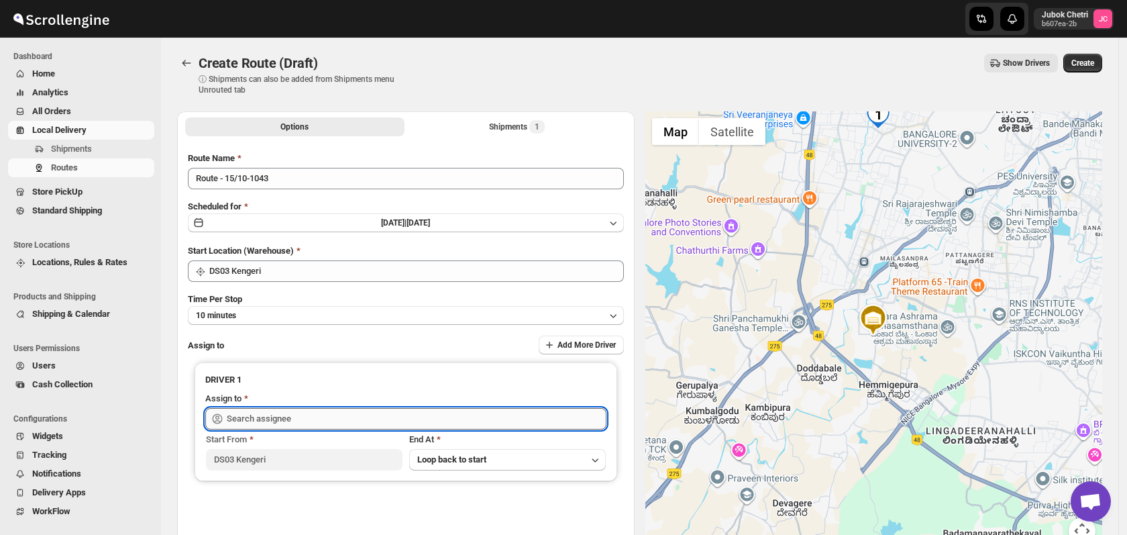
click at [313, 423] on input "text" at bounding box center [417, 418] width 380 height 21
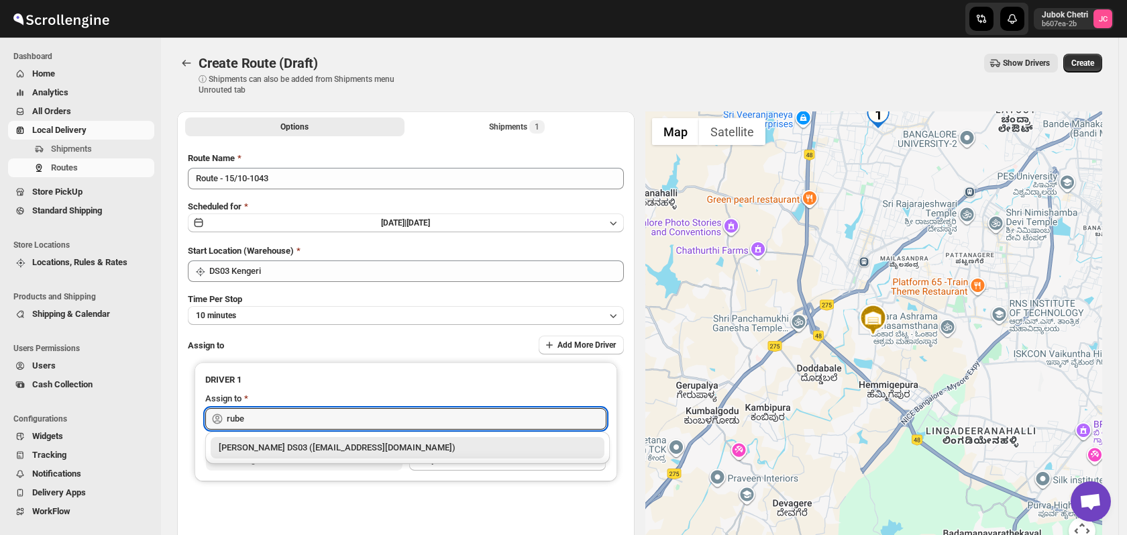
click at [339, 444] on div "[PERSON_NAME] DS03 ([EMAIL_ADDRESS][DOMAIN_NAME])" at bounding box center [408, 447] width 378 height 13
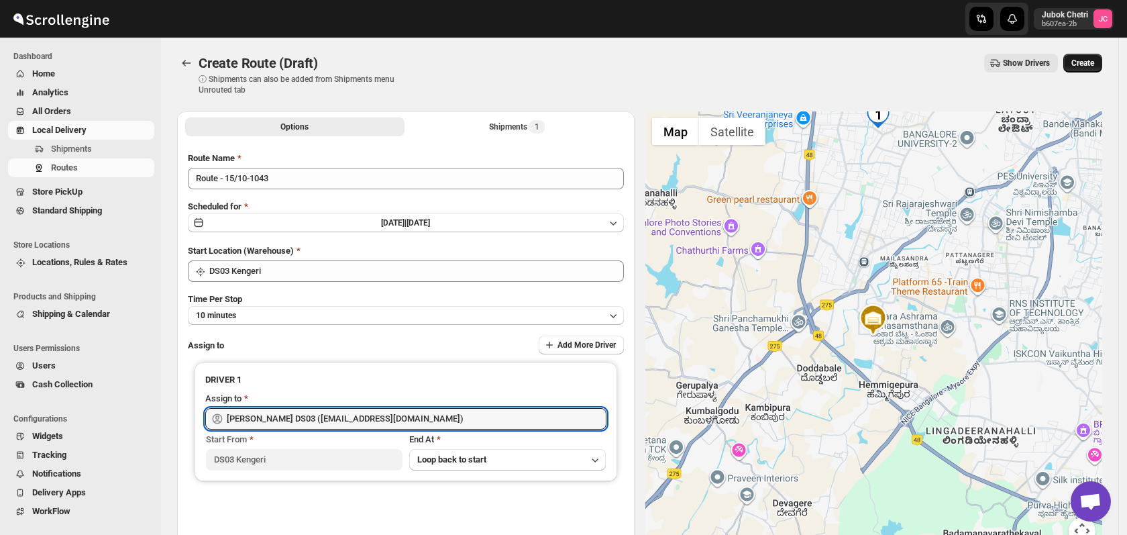
type input "[PERSON_NAME] DS03 ([EMAIL_ADDRESS][DOMAIN_NAME])"
click at [1085, 60] on span "Create" at bounding box center [1082, 63] width 23 height 11
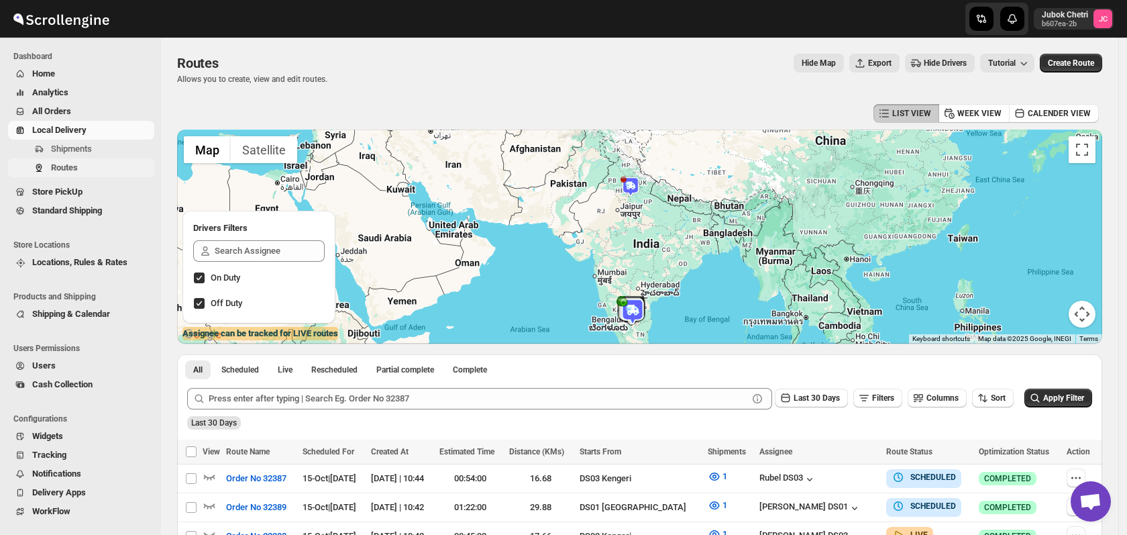
click at [91, 173] on span "Routes" at bounding box center [101, 167] width 101 height 13
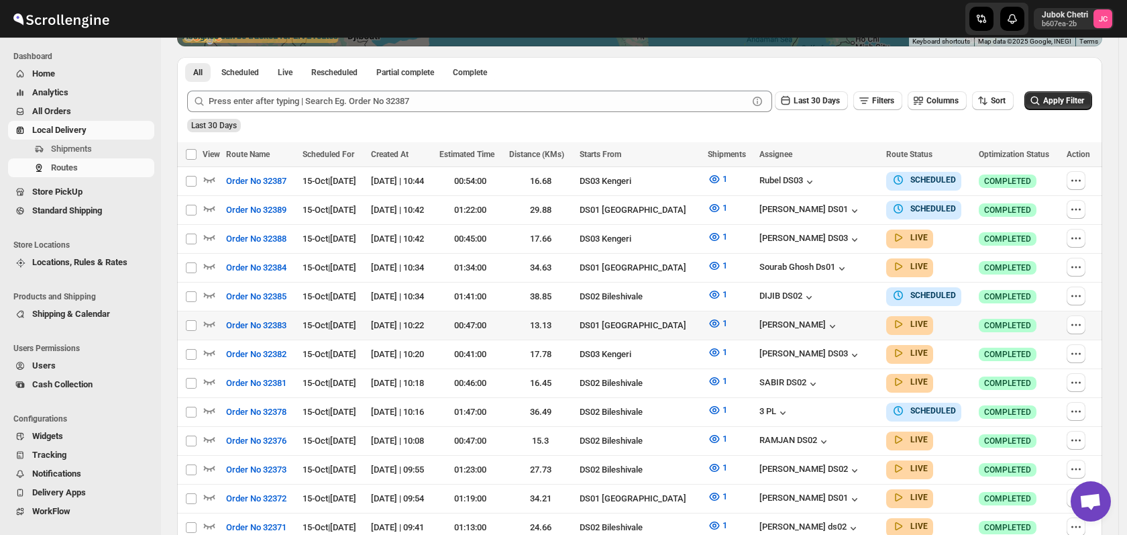
scroll to position [298, 0]
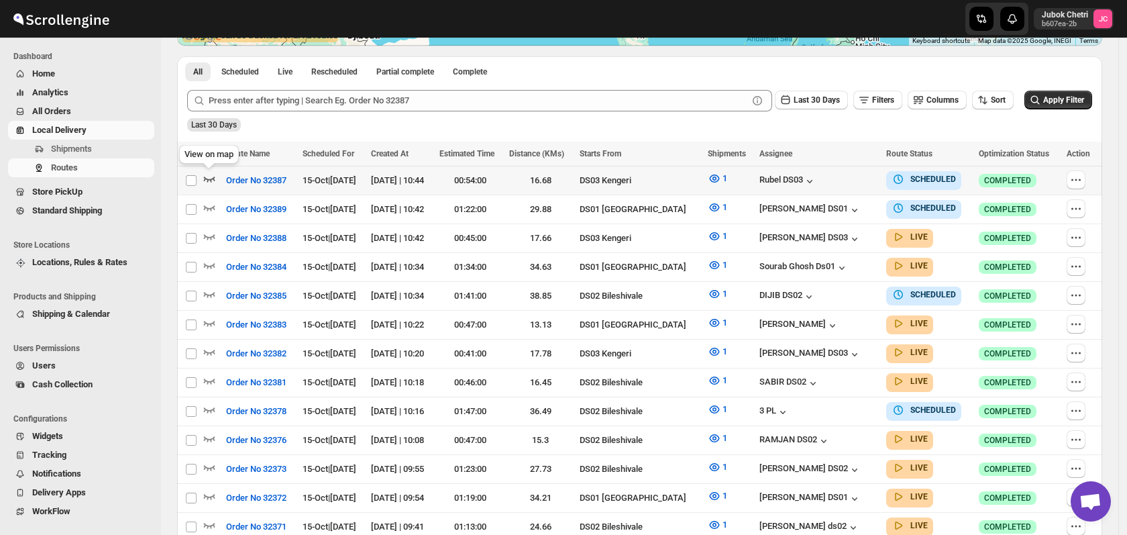
click at [209, 177] on icon "button" at bounding box center [209, 178] width 13 height 13
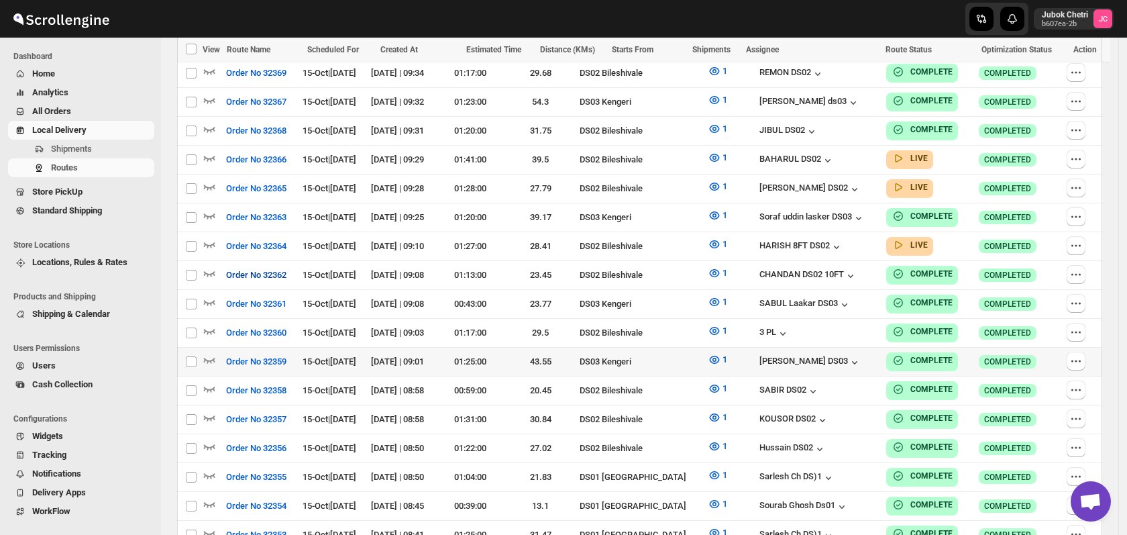
scroll to position [820, 0]
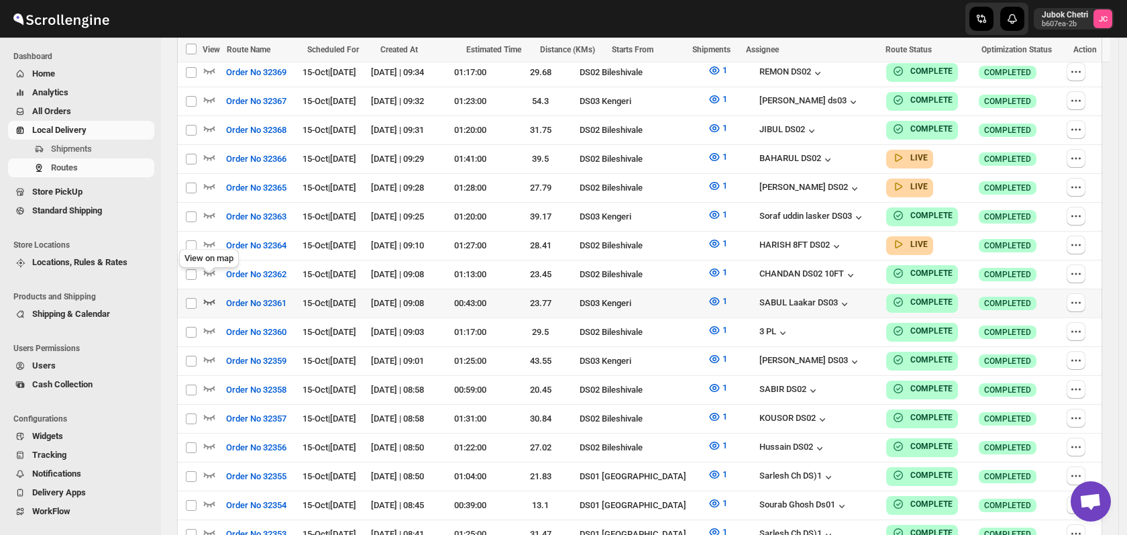
click at [204, 294] on icon "button" at bounding box center [209, 300] width 13 height 13
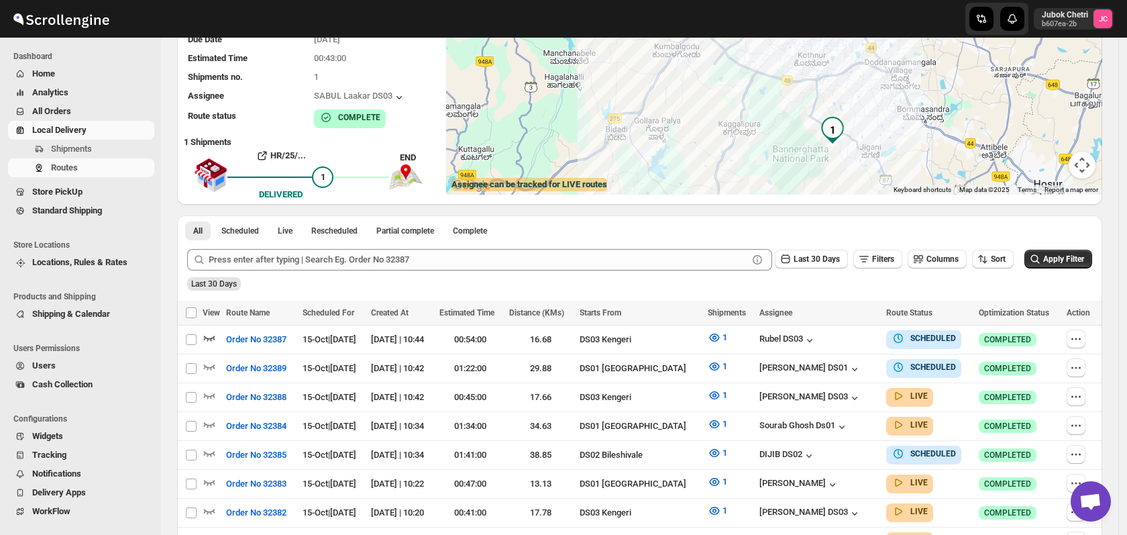
scroll to position [0, 0]
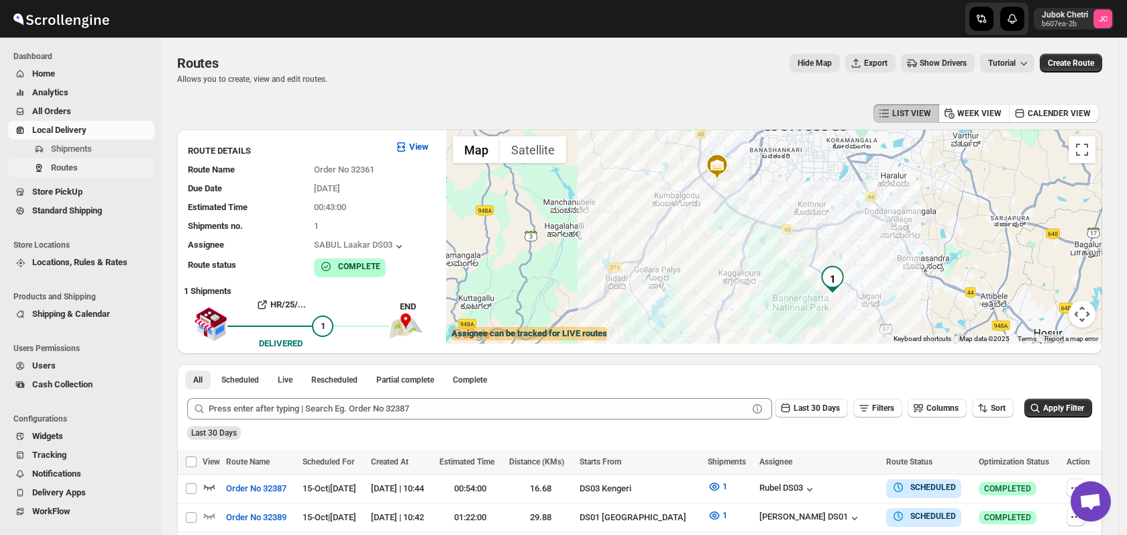
click at [87, 162] on span "Routes" at bounding box center [101, 167] width 101 height 13
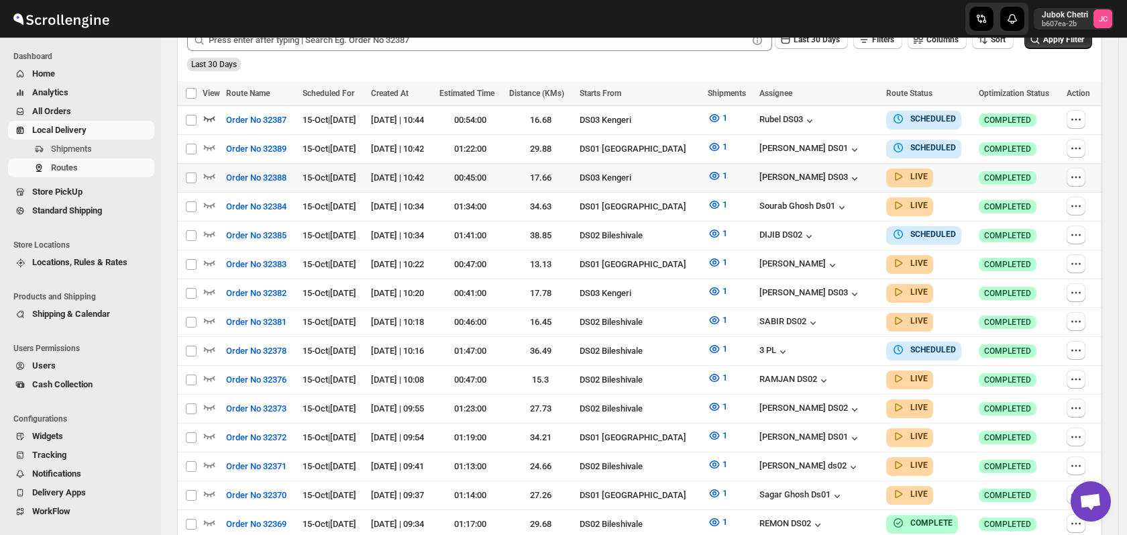
scroll to position [372, 0]
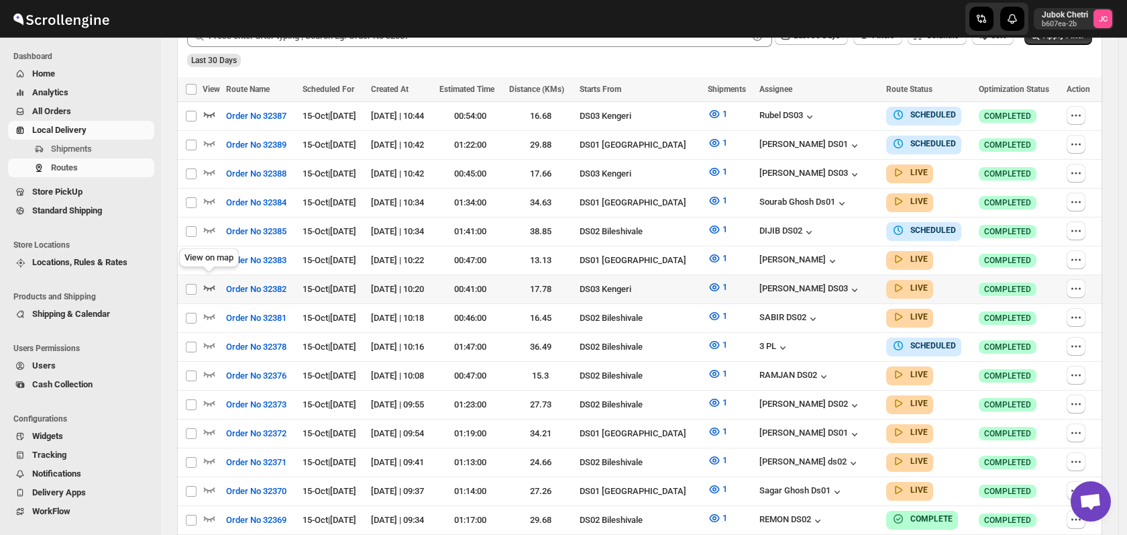
click at [215, 284] on icon "button" at bounding box center [209, 286] width 13 height 13
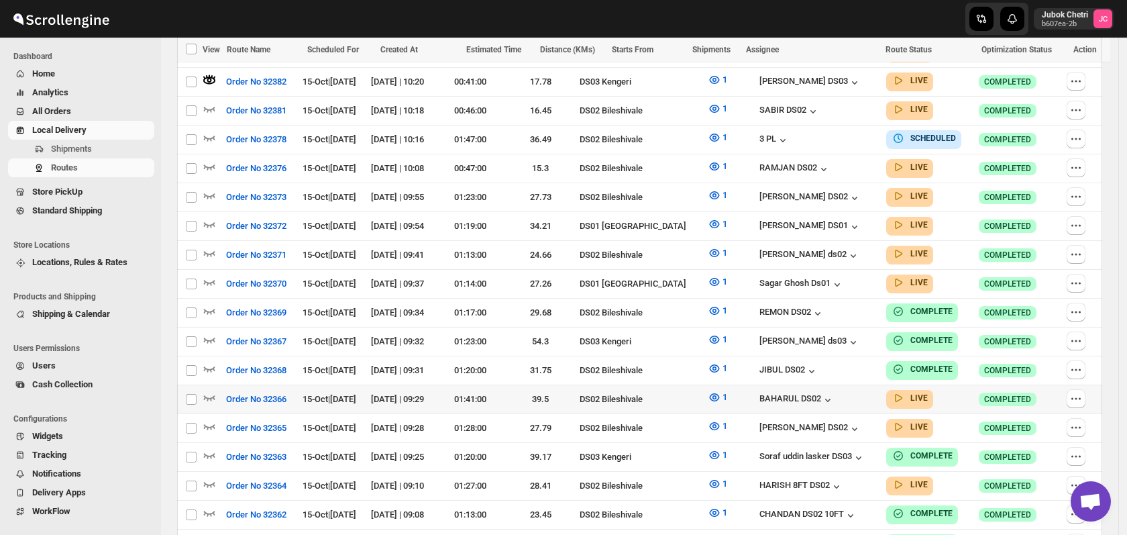
scroll to position [596, 0]
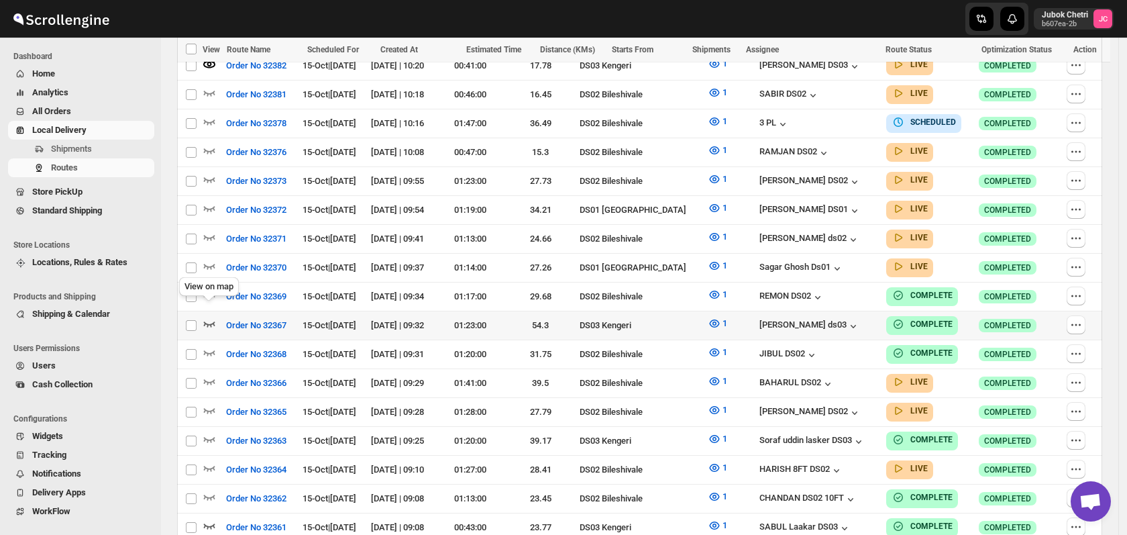
click at [214, 321] on icon "button" at bounding box center [209, 323] width 11 height 5
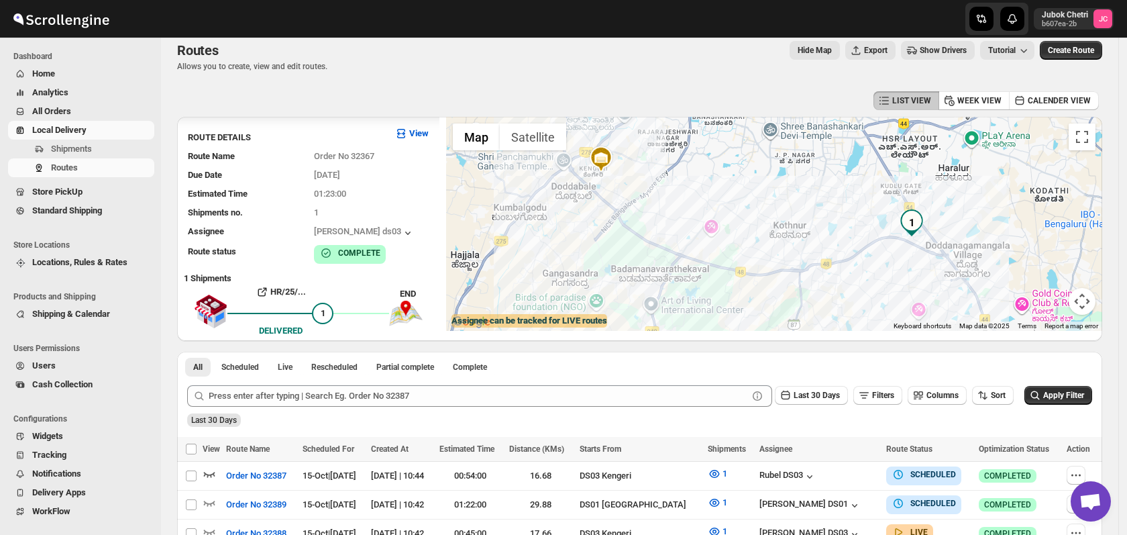
scroll to position [0, 0]
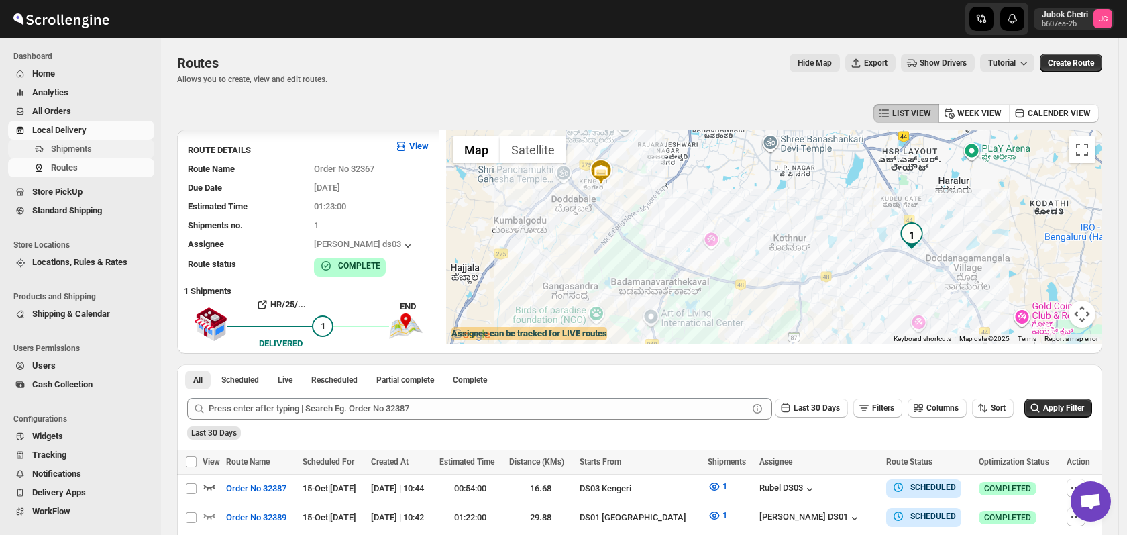
click at [83, 146] on span "Shipments" at bounding box center [71, 149] width 41 height 10
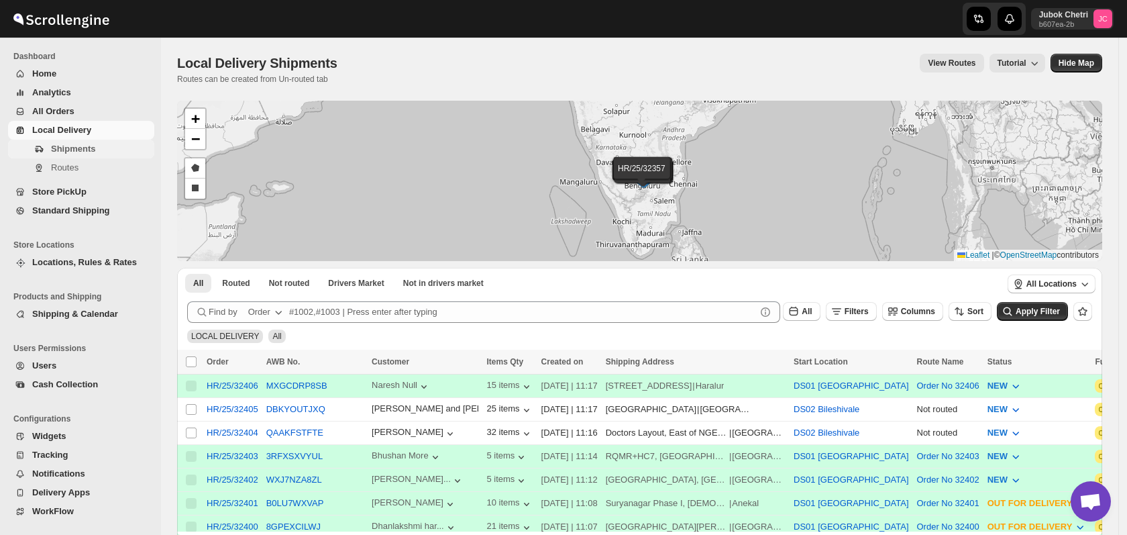
click at [75, 152] on span "Shipments" at bounding box center [73, 149] width 44 height 10
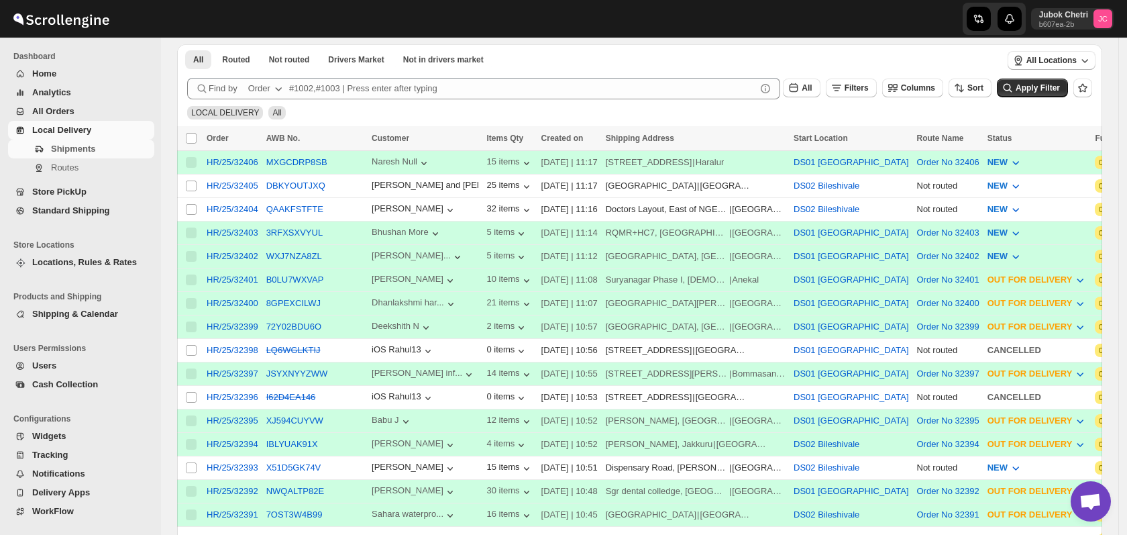
scroll to position [149, 0]
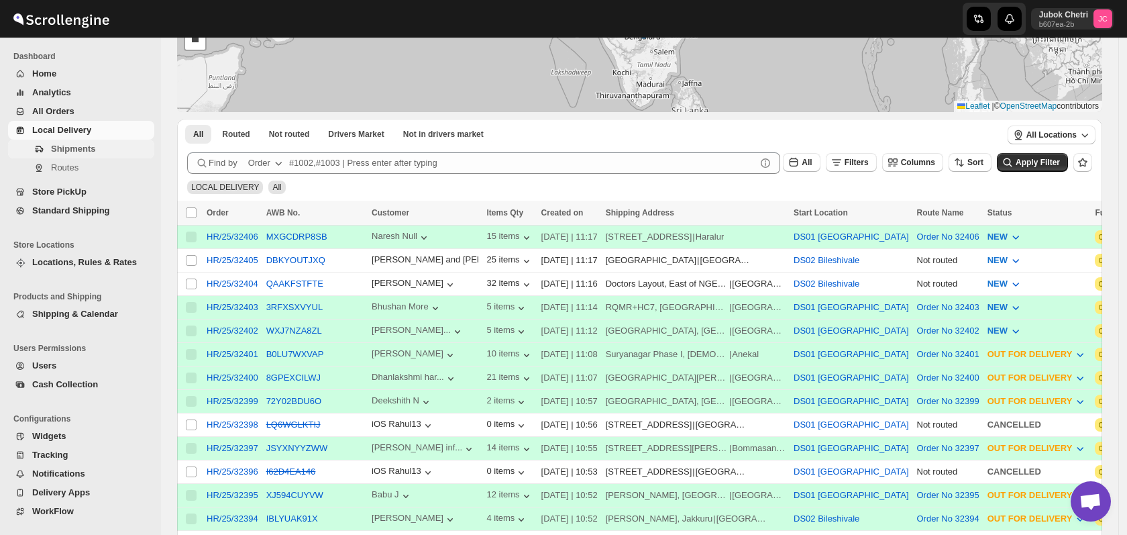
click at [94, 149] on span "Shipments" at bounding box center [101, 148] width 101 height 13
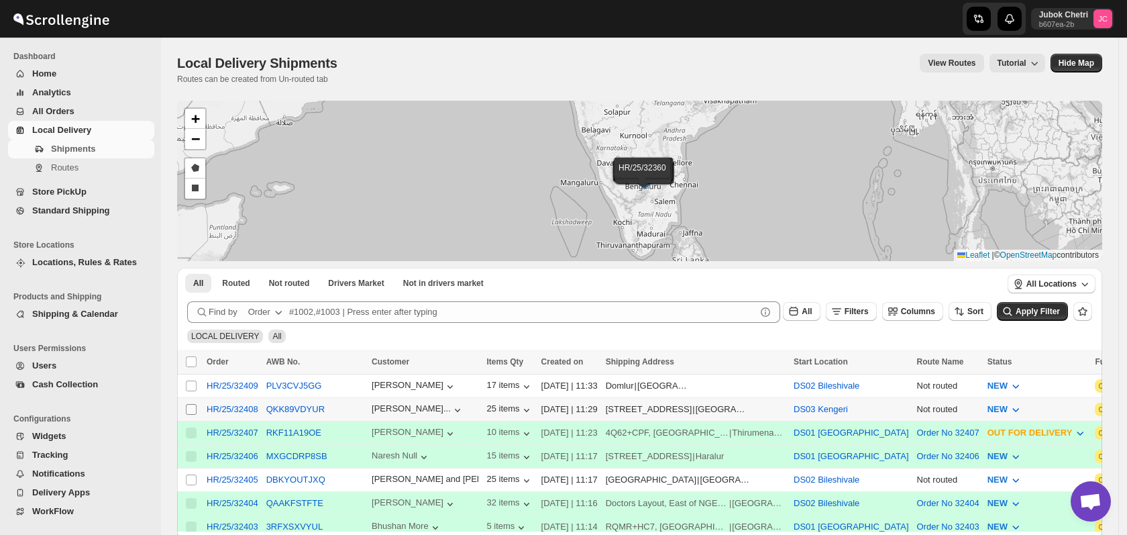
click at [189, 406] on input "Select shipment" at bounding box center [191, 409] width 11 height 11
checkbox input "true"
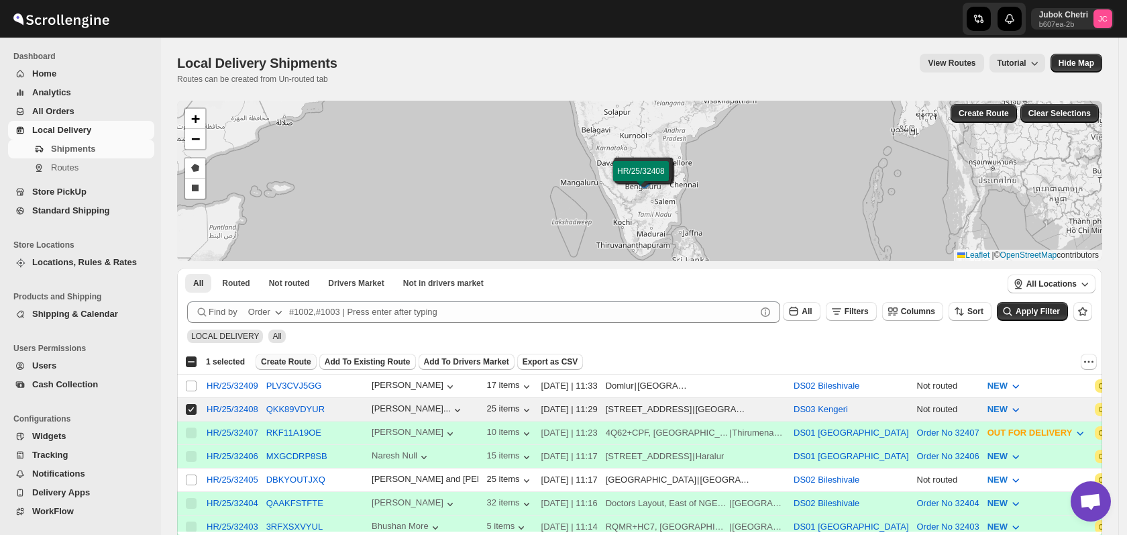
click at [292, 364] on span "Create Route" at bounding box center [286, 361] width 50 height 11
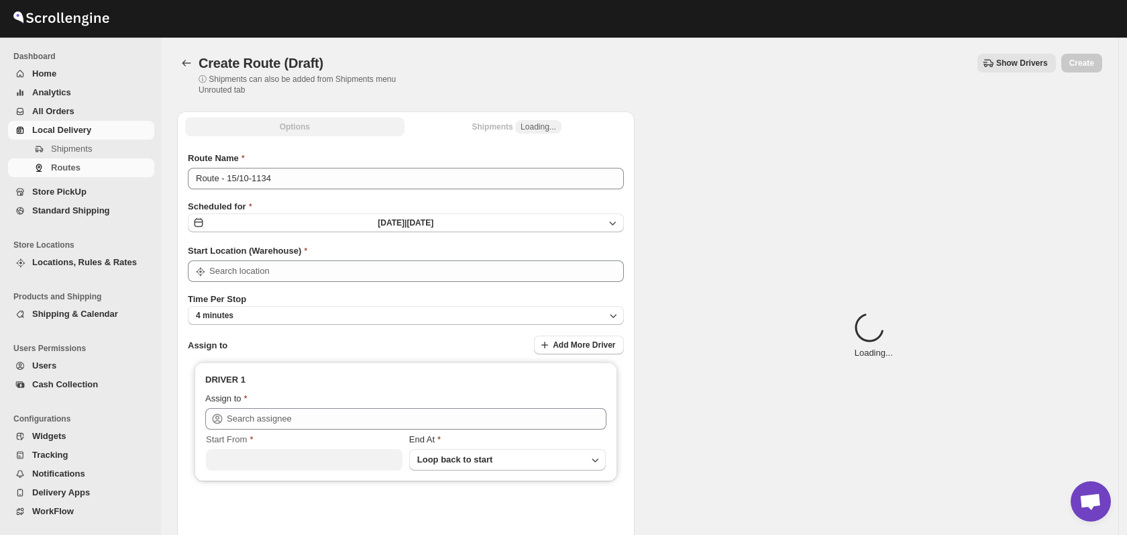
type input "DS03 Kengeri"
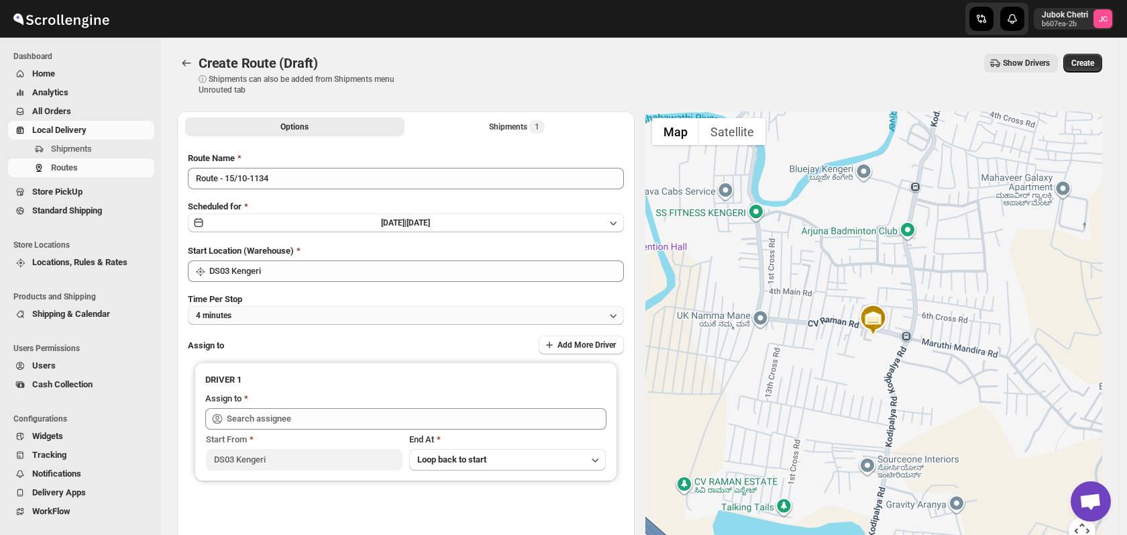
click at [279, 316] on button "4 minutes" at bounding box center [406, 315] width 436 height 19
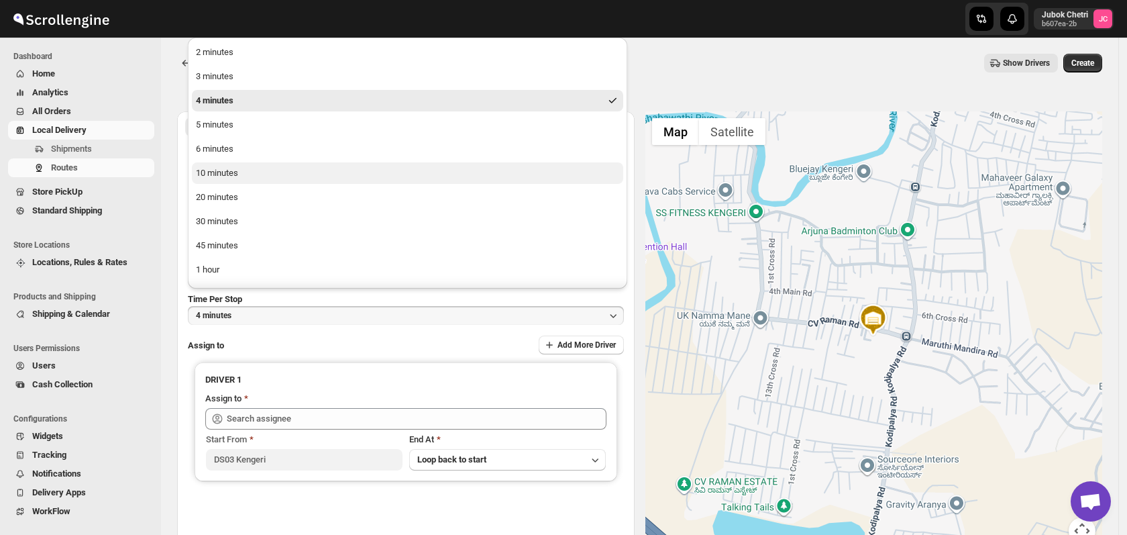
click at [217, 167] on div "10 minutes" at bounding box center [217, 172] width 42 height 13
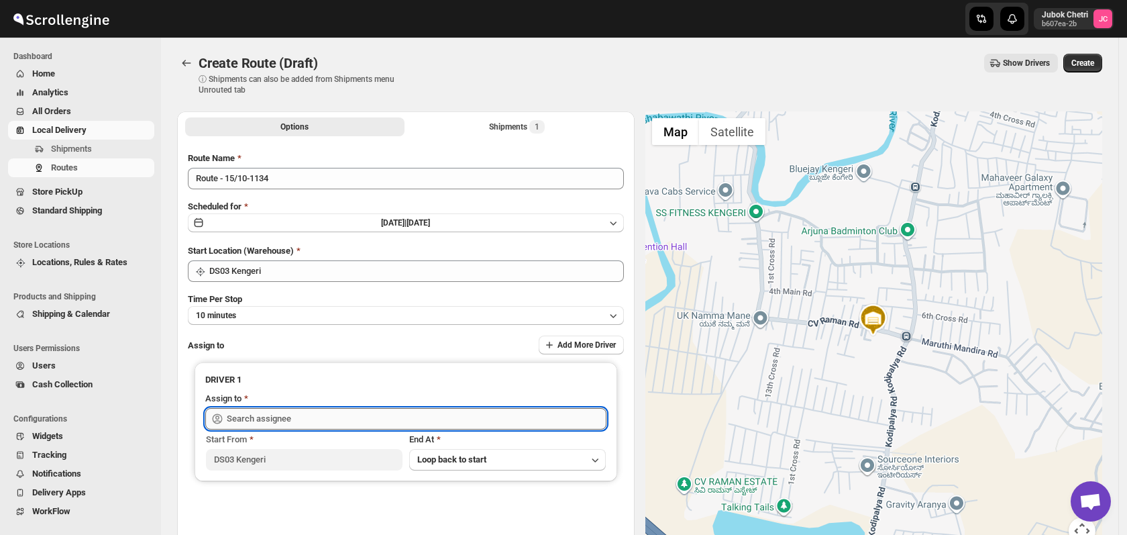
click at [276, 409] on input "text" at bounding box center [417, 418] width 380 height 21
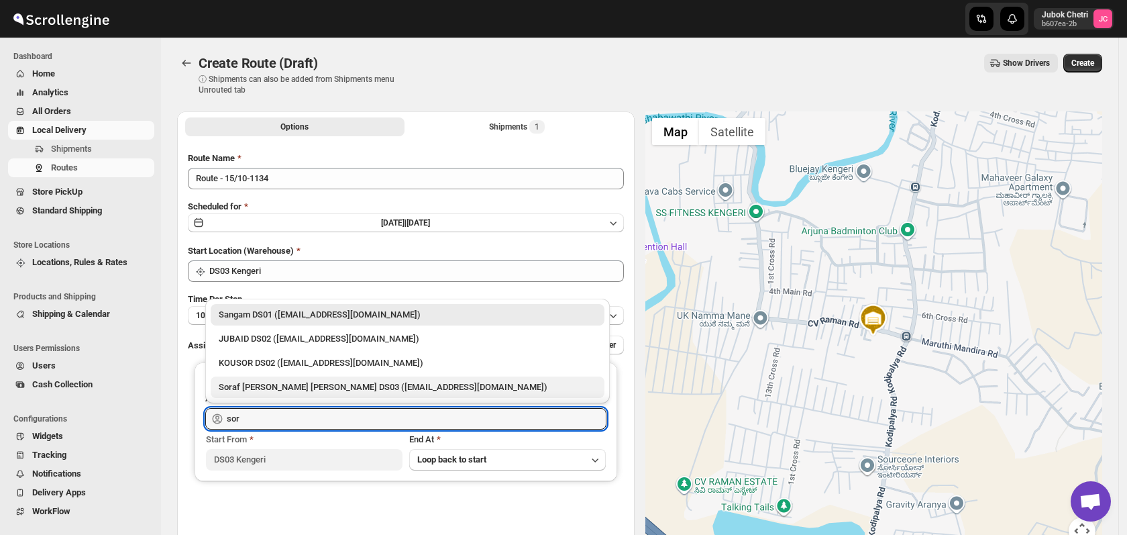
click at [312, 390] on div "Soraf [PERSON_NAME] [PERSON_NAME] DS03 ([EMAIL_ADDRESS][DOMAIN_NAME])" at bounding box center [408, 386] width 378 height 13
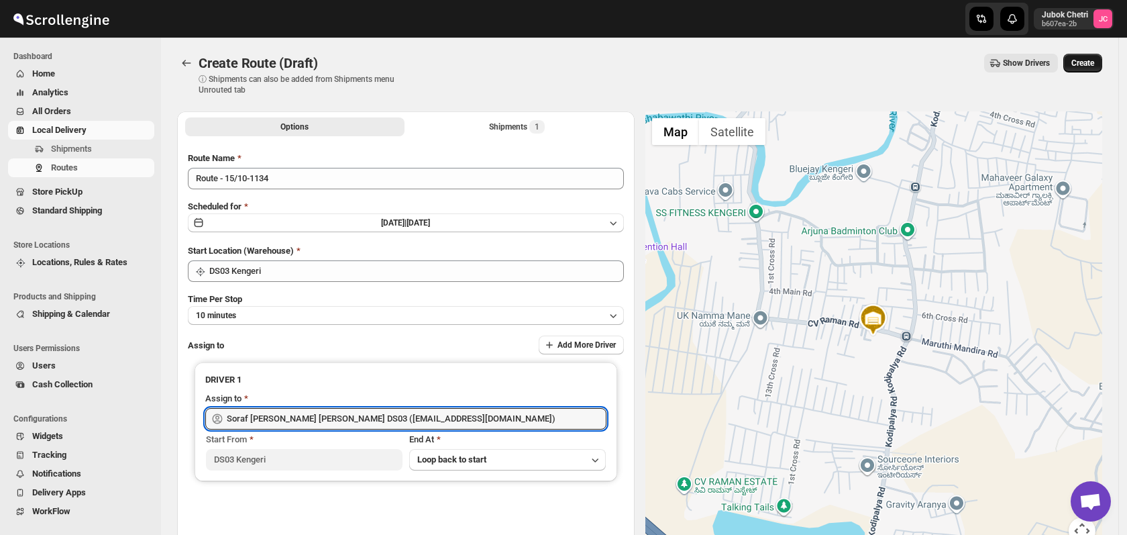
type input "Soraf [PERSON_NAME] [PERSON_NAME] DS03 ([EMAIL_ADDRESS][DOMAIN_NAME])"
click at [1094, 56] on button "Create" at bounding box center [1082, 63] width 39 height 19
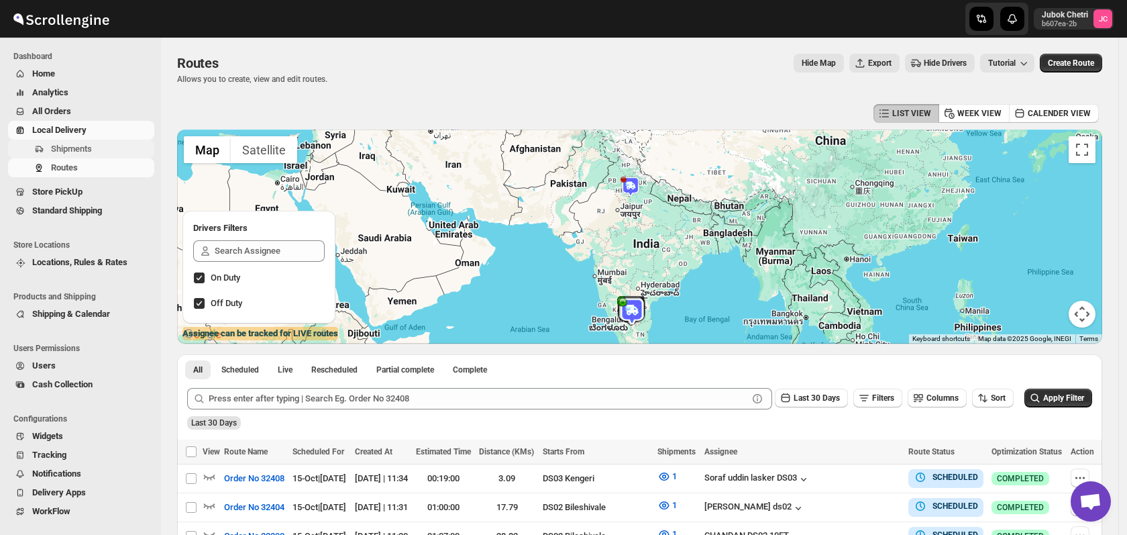
click at [103, 144] on span "Shipments" at bounding box center [101, 148] width 101 height 13
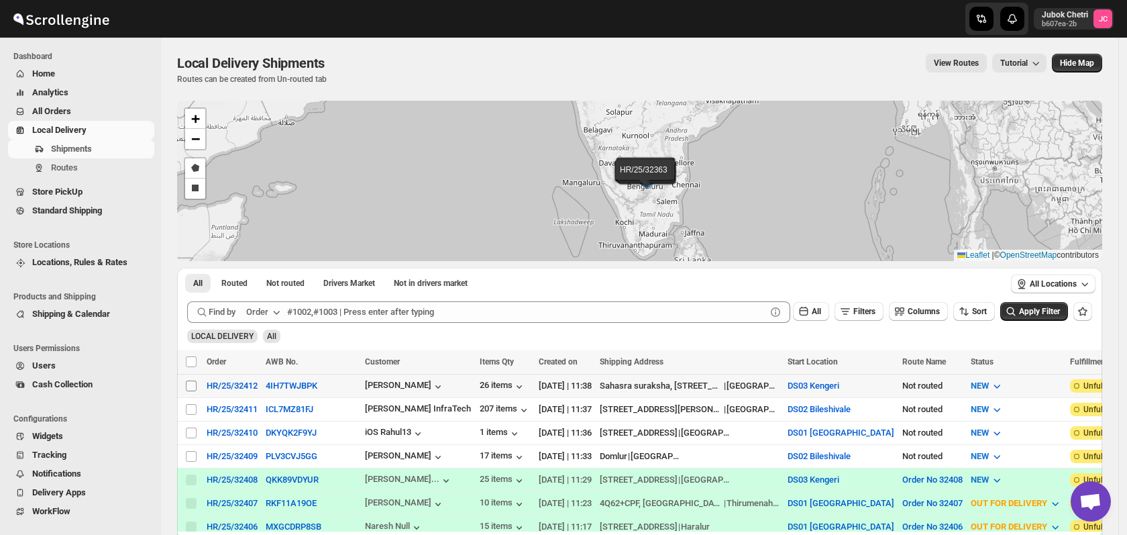
click at [193, 386] on input "Select shipment" at bounding box center [191, 385] width 11 height 11
checkbox input "true"
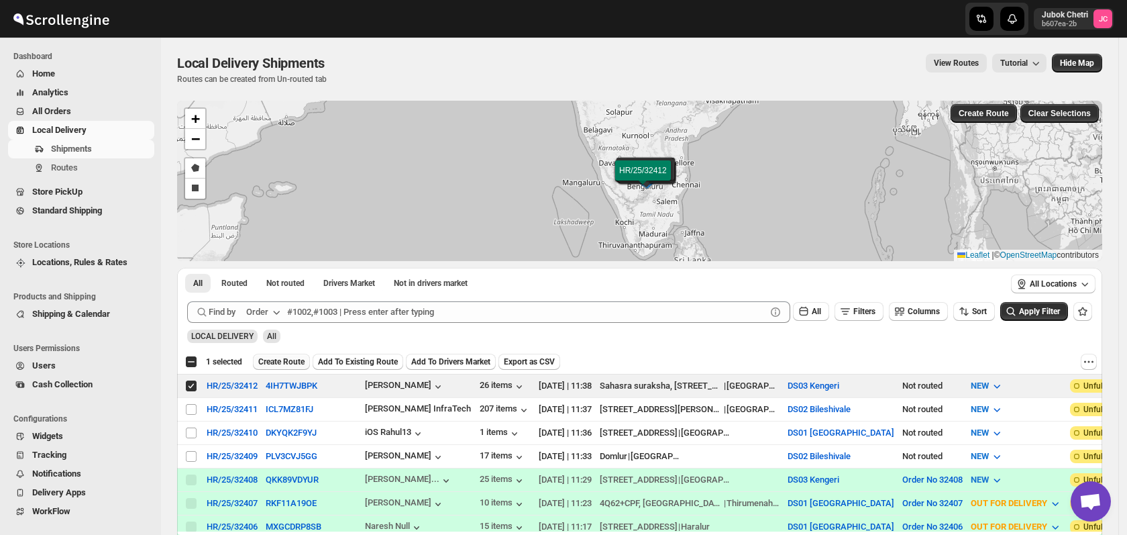
click at [305, 358] on button "Create Route" at bounding box center [281, 361] width 57 height 16
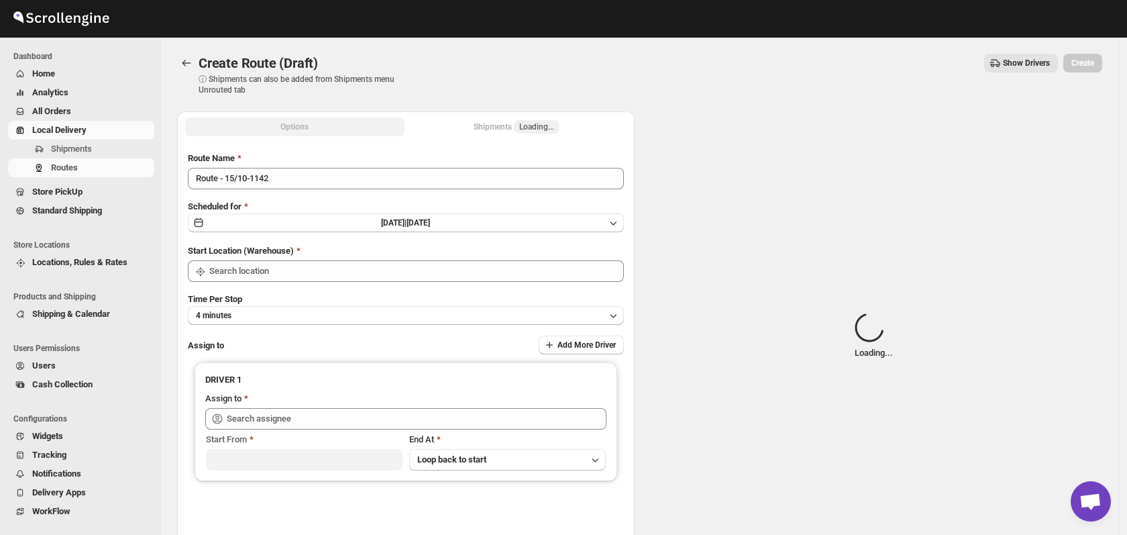
type input "DS03 Kengeri"
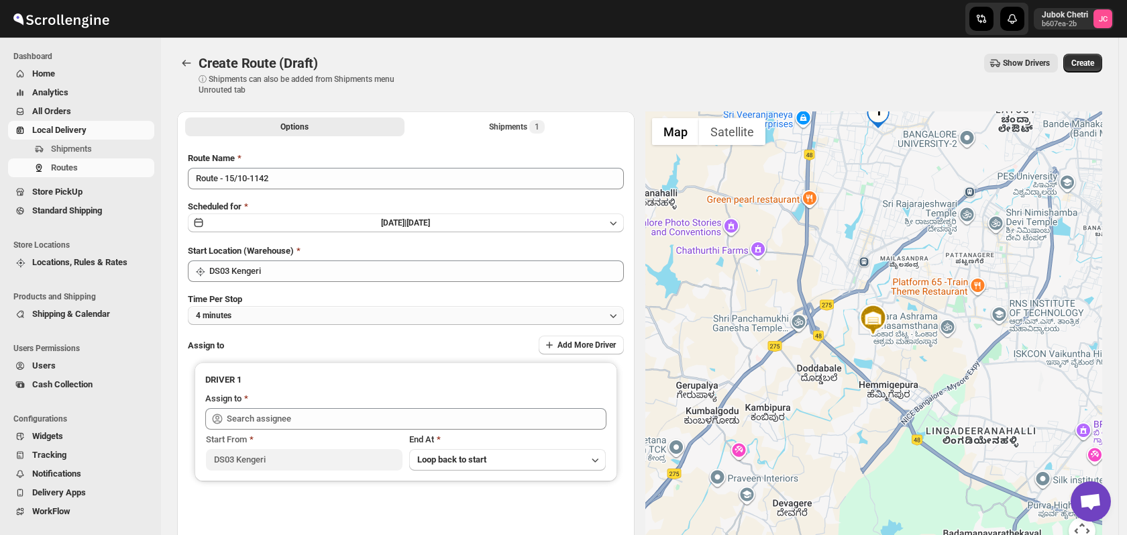
click at [317, 311] on button "4 minutes" at bounding box center [406, 315] width 436 height 19
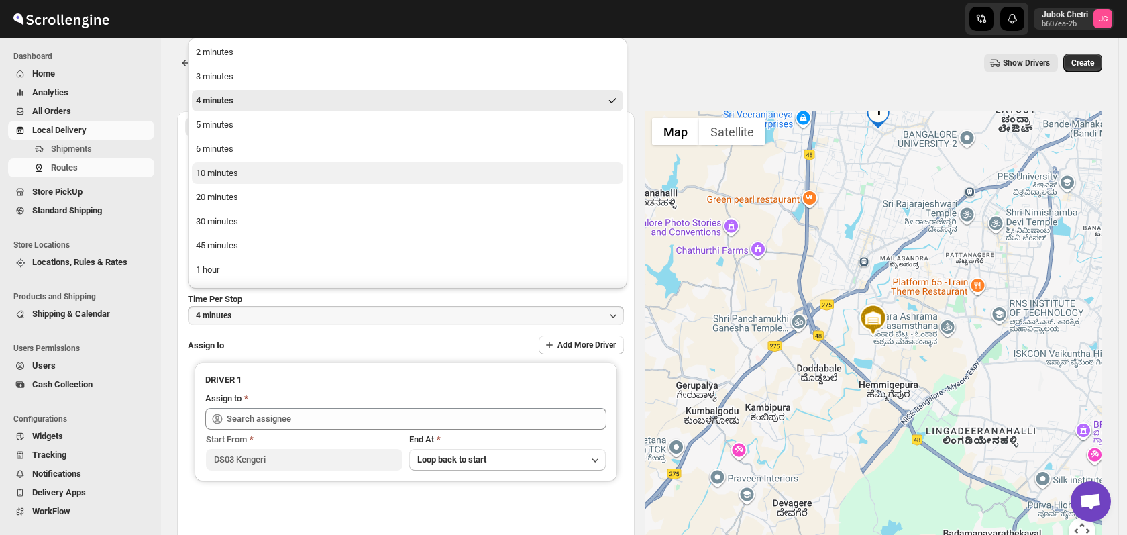
click at [270, 170] on button "10 minutes" at bounding box center [407, 172] width 431 height 21
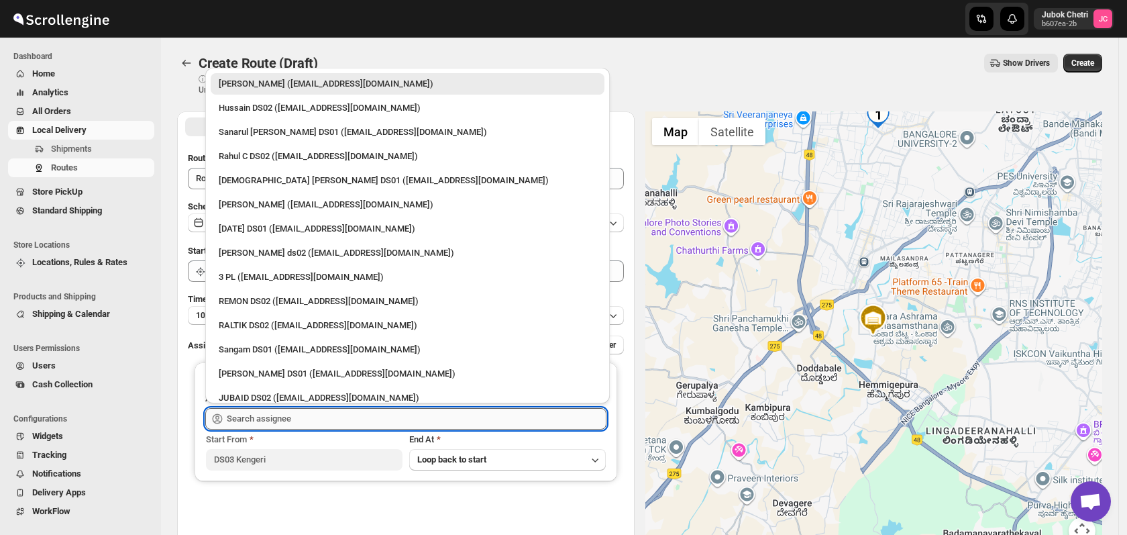
click at [271, 415] on input "text" at bounding box center [417, 418] width 380 height 21
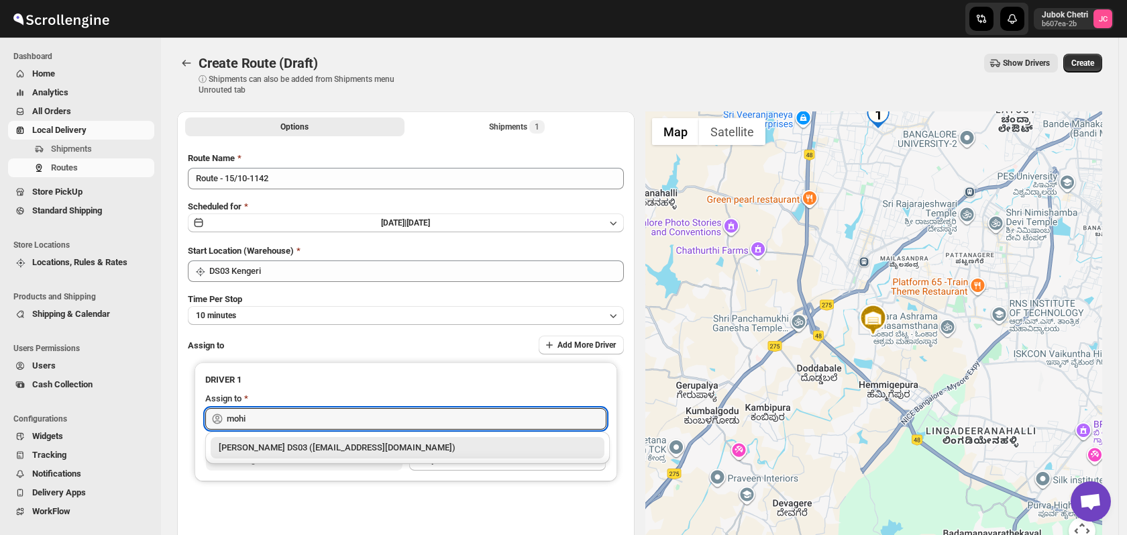
click at [280, 452] on div "[PERSON_NAME] DS03 ([EMAIL_ADDRESS][DOMAIN_NAME])" at bounding box center [408, 447] width 378 height 13
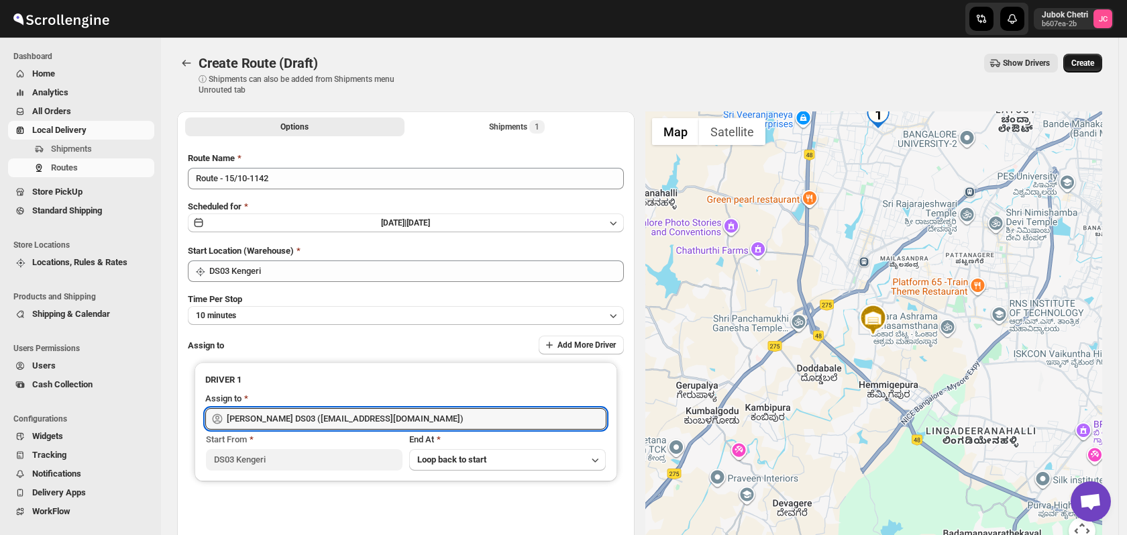
type input "[PERSON_NAME] DS03 ([EMAIL_ADDRESS][DOMAIN_NAME])"
click at [1092, 60] on span "Create" at bounding box center [1082, 63] width 23 height 11
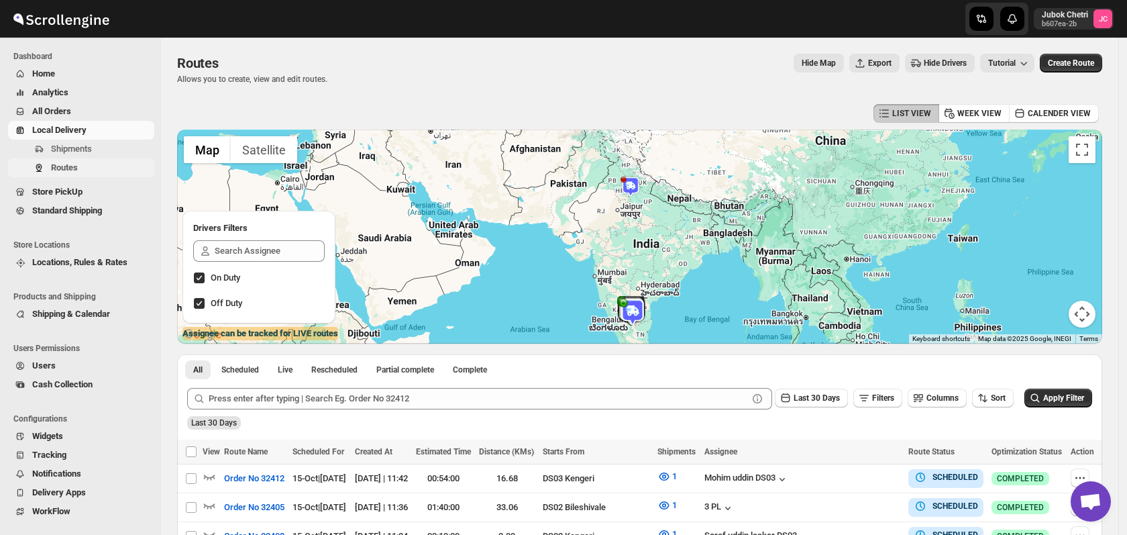
click at [80, 170] on span "Routes" at bounding box center [101, 167] width 101 height 13
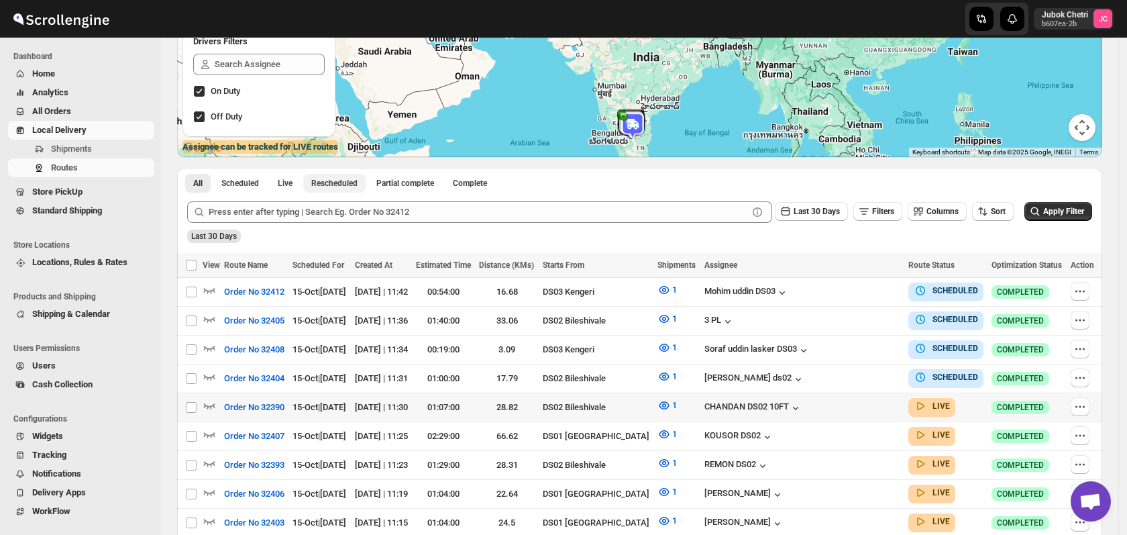
scroll to position [223, 0]
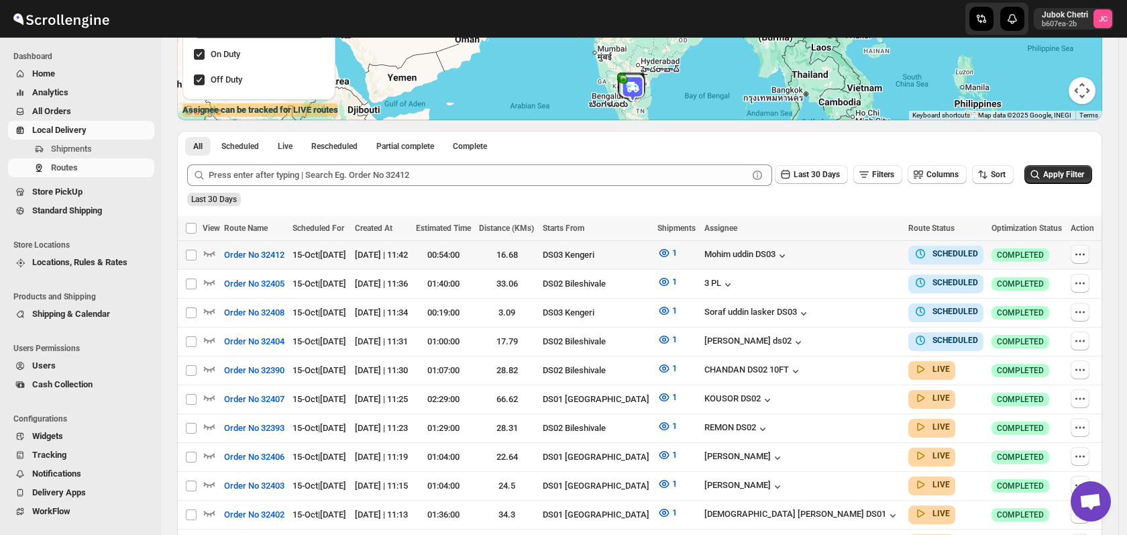
click at [1079, 254] on icon "button" at bounding box center [1079, 254] width 13 height 13
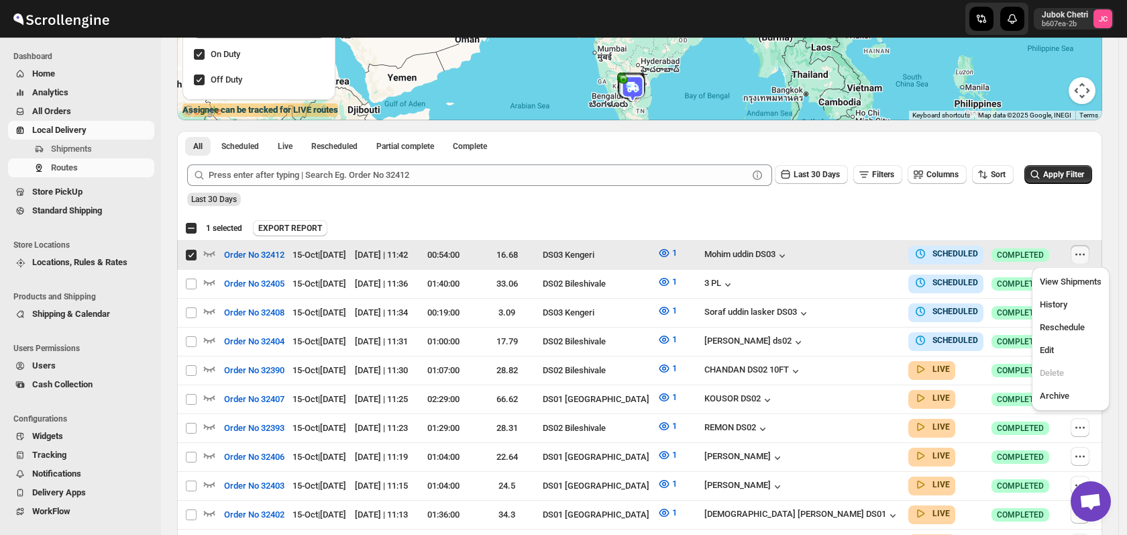
click at [1079, 254] on icon "button" at bounding box center [1079, 254] width 13 height 13
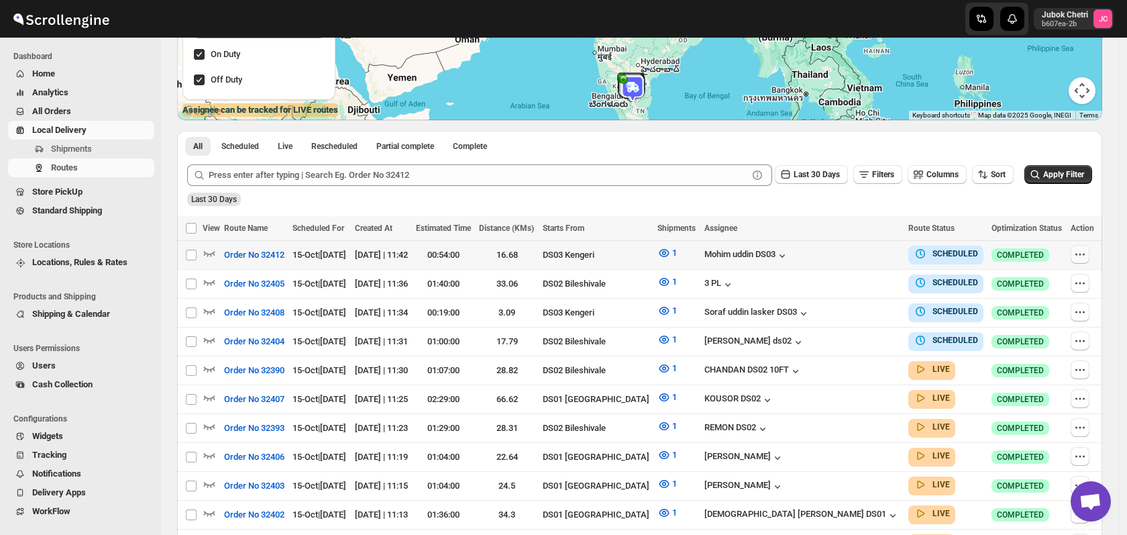
checkbox input "false"
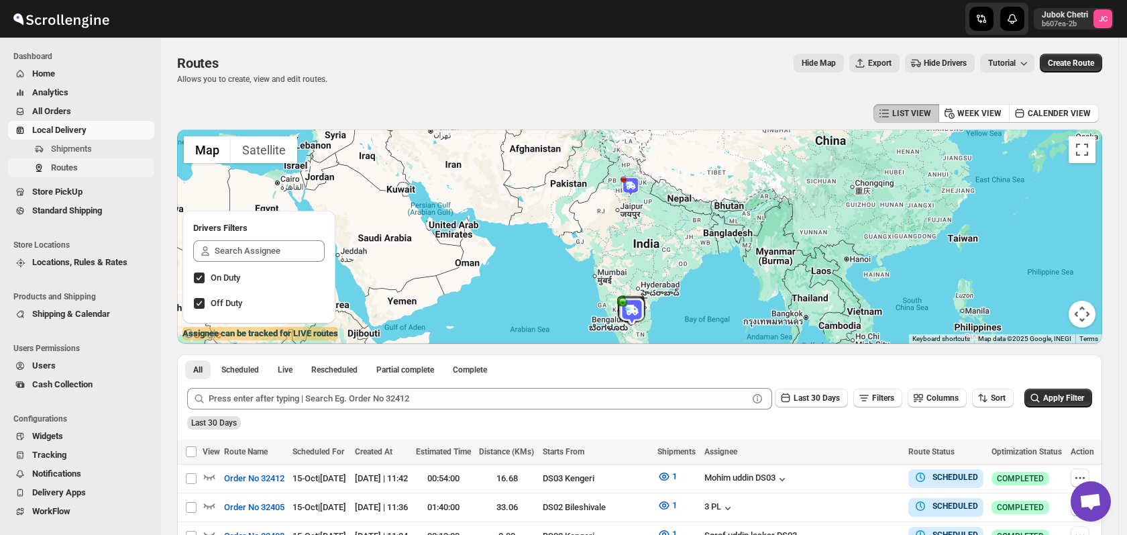
click at [92, 166] on span "Routes" at bounding box center [101, 167] width 101 height 13
click at [95, 146] on span "Shipments" at bounding box center [101, 148] width 101 height 13
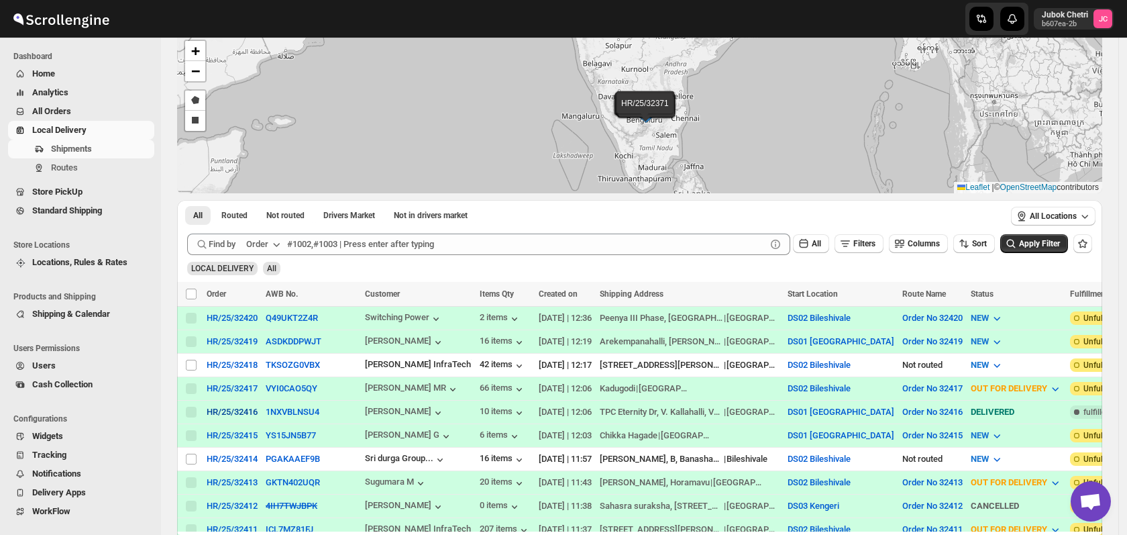
scroll to position [80, 0]
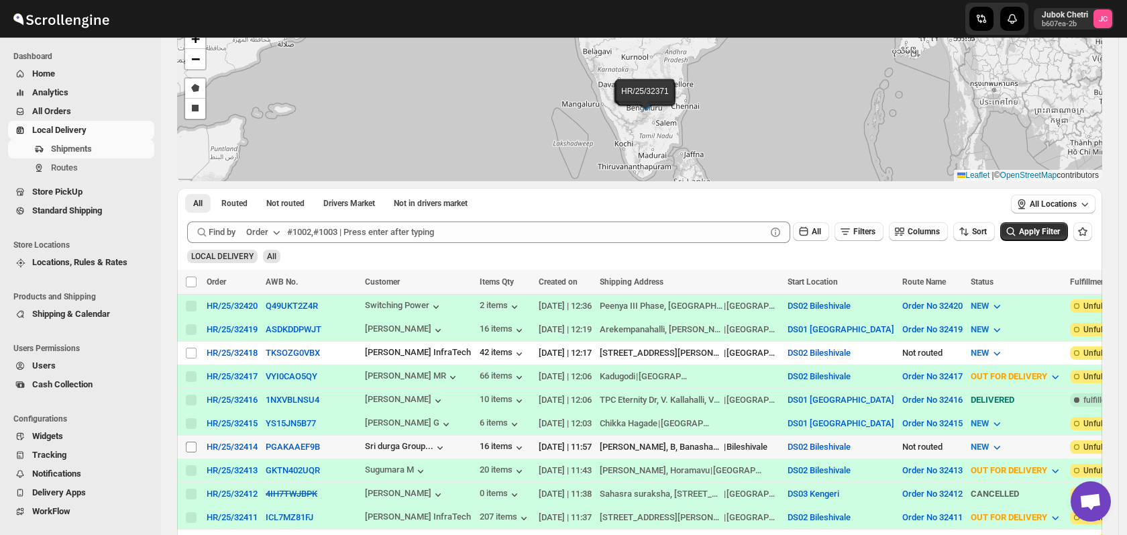
click at [191, 441] on input "Select shipment" at bounding box center [191, 446] width 11 height 11
checkbox input "true"
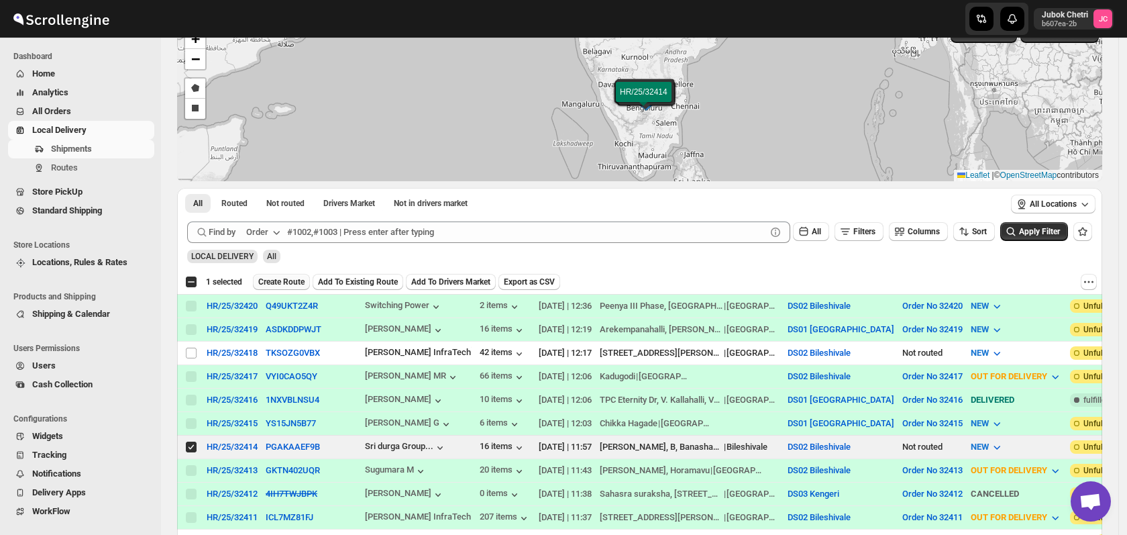
click at [276, 276] on span "Create Route" at bounding box center [281, 281] width 46 height 11
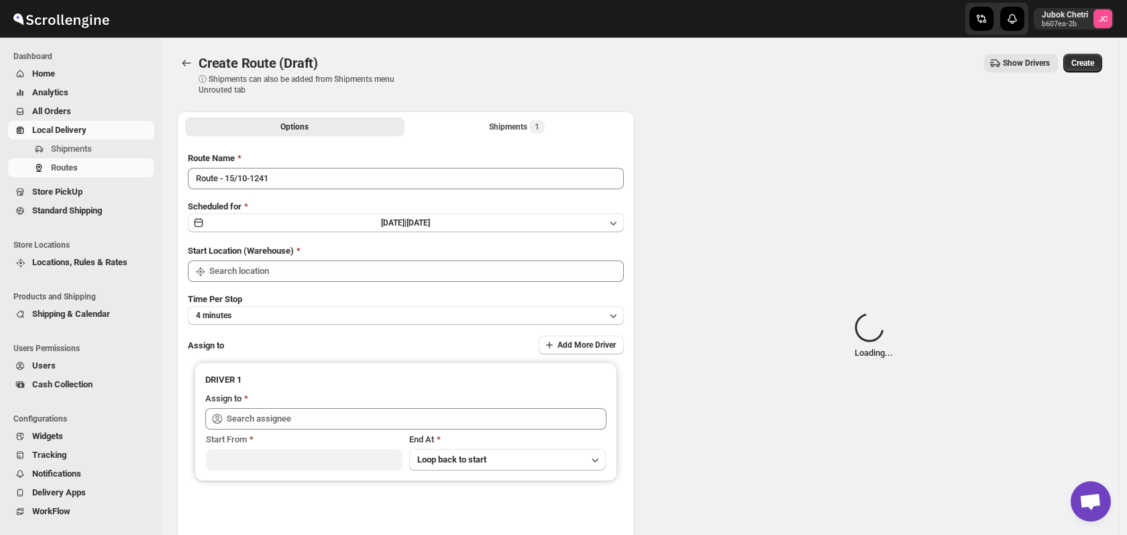
type input "DS02 Bileshivale"
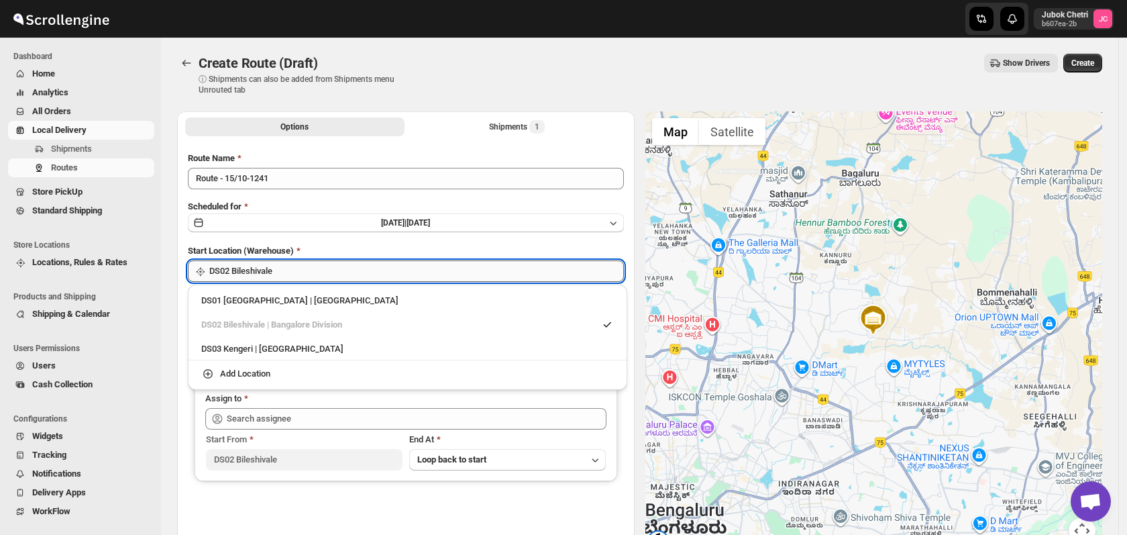
click at [271, 266] on input "DS02 Bileshivale" at bounding box center [416, 270] width 415 height 21
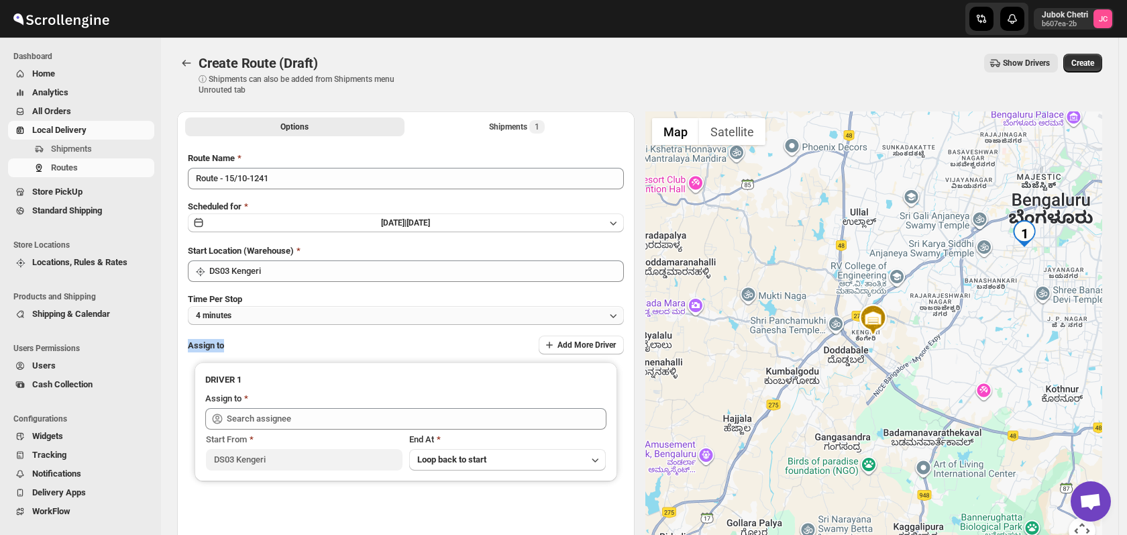
drag, startPoint x: 0, startPoint y: 0, endPoint x: 259, endPoint y: 323, distance: 413.7
click at [259, 323] on div "Route Name Route - 15/10-1241 Scheduled for [DATE] | [DATE] Start Location (War…" at bounding box center [406, 342] width 436 height 380
click at [259, 317] on button "4 minutes" at bounding box center [406, 315] width 436 height 19
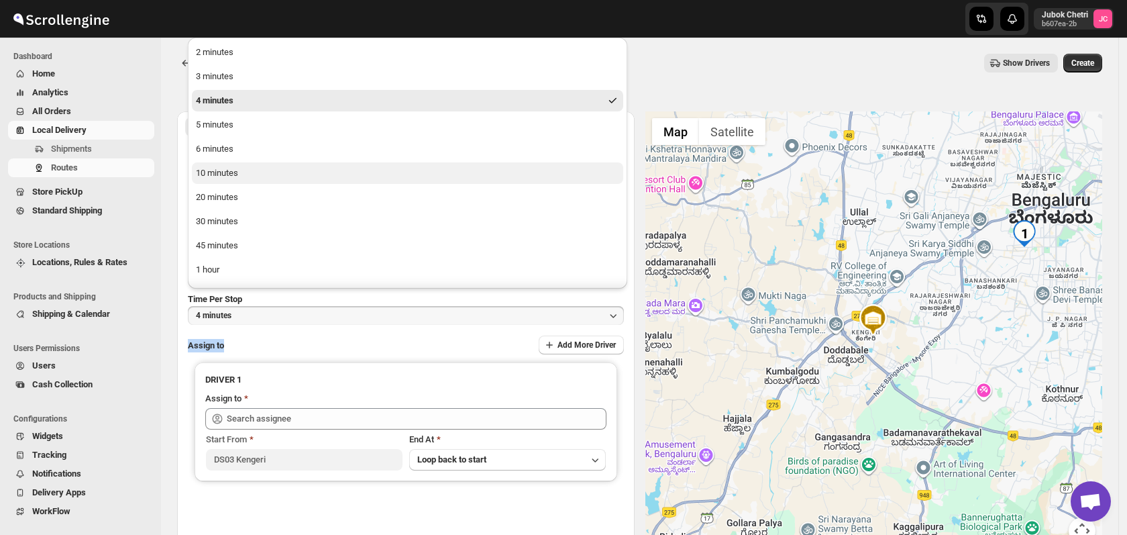
click at [264, 180] on button "10 minutes" at bounding box center [407, 172] width 431 height 21
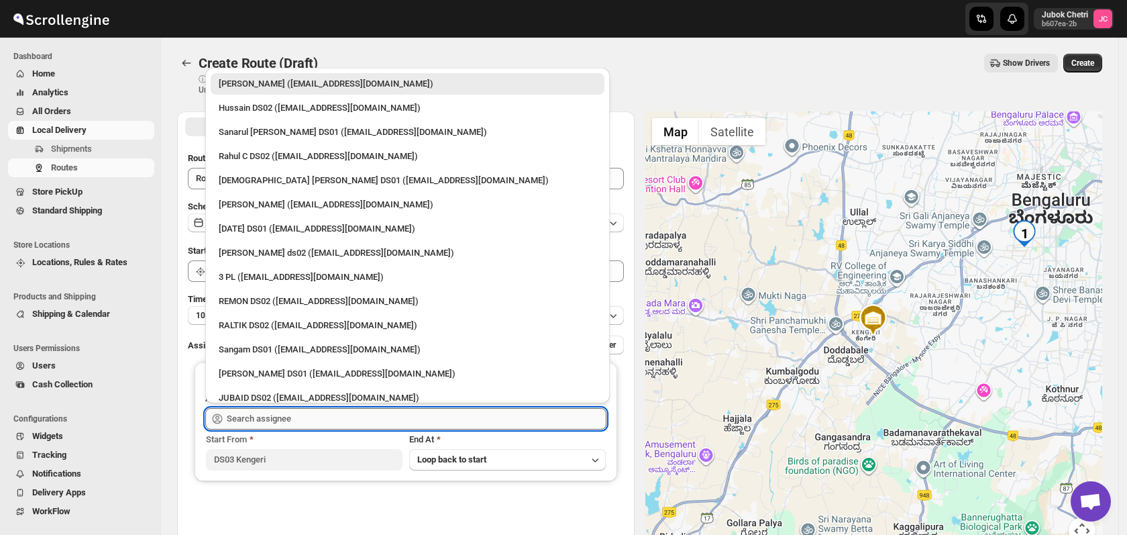
click at [235, 417] on input "text" at bounding box center [417, 418] width 380 height 21
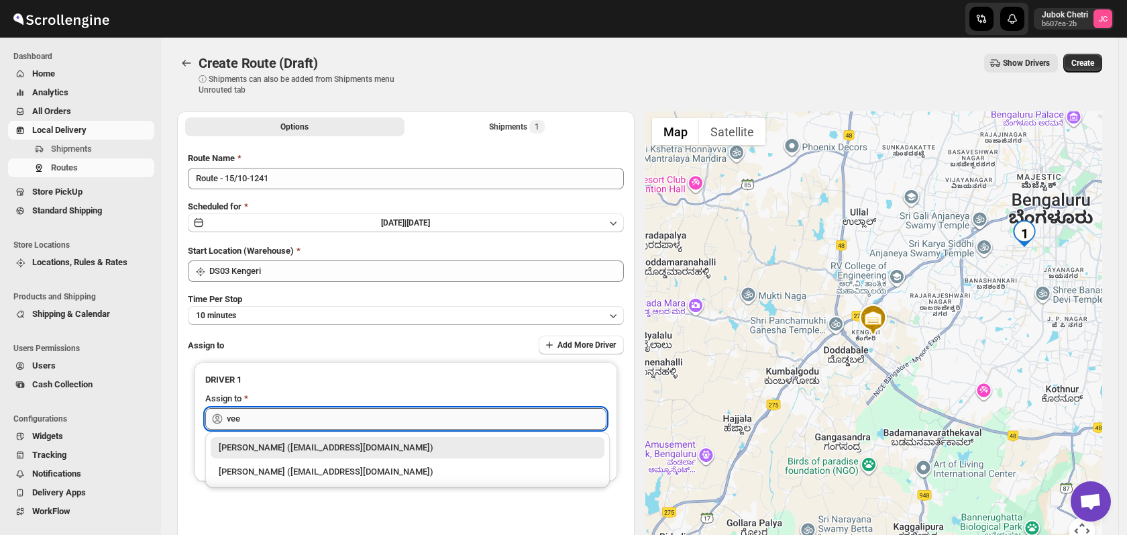
click at [235, 417] on input "vee" at bounding box center [417, 418] width 380 height 21
click at [243, 445] on div "[PERSON_NAME] ([EMAIL_ADDRESS][DOMAIN_NAME])" at bounding box center [408, 447] width 378 height 13
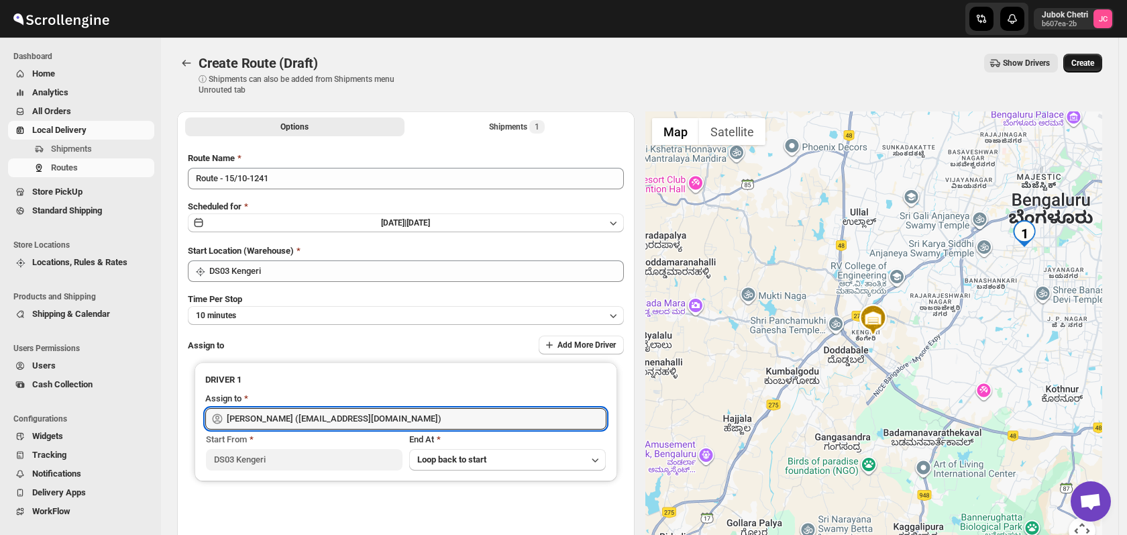
type input "[PERSON_NAME] ([EMAIL_ADDRESS][DOMAIN_NAME])"
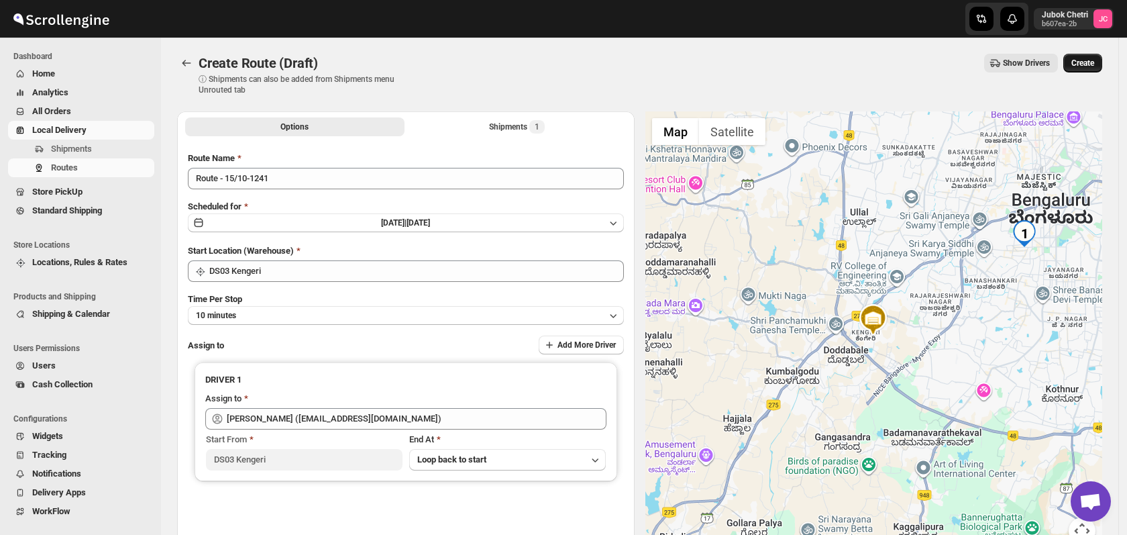
click at [1090, 60] on span "Create" at bounding box center [1082, 63] width 23 height 11
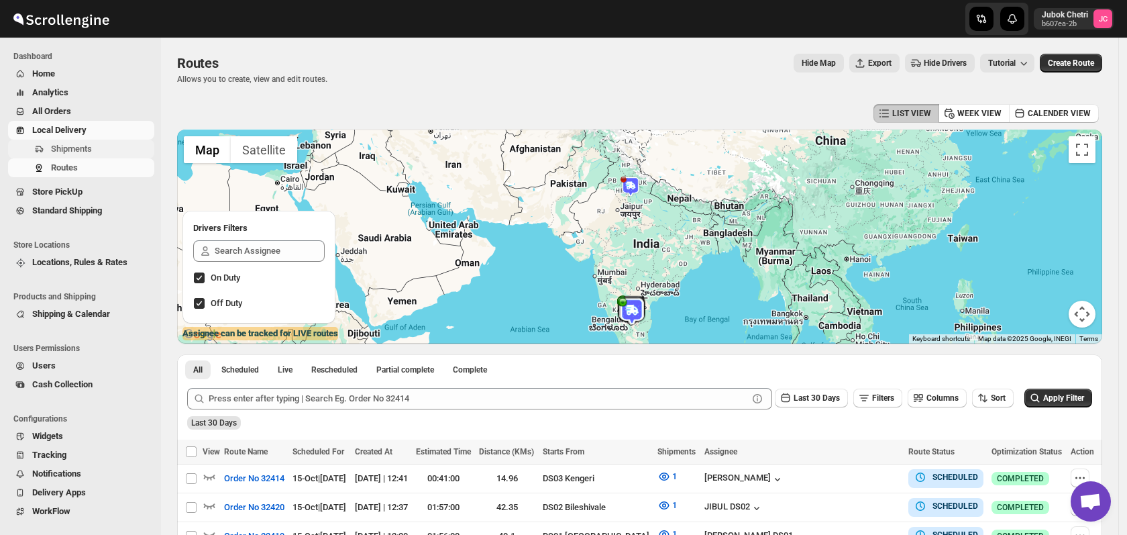
click at [99, 150] on span "Shipments" at bounding box center [101, 148] width 101 height 13
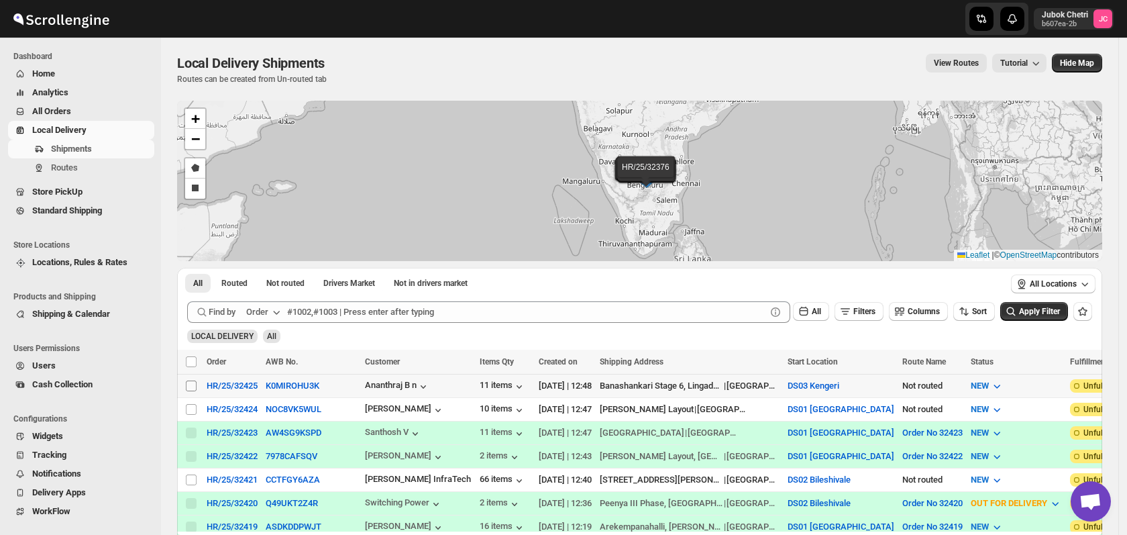
click at [193, 382] on input "Select shipment" at bounding box center [191, 385] width 11 height 11
checkbox input "true"
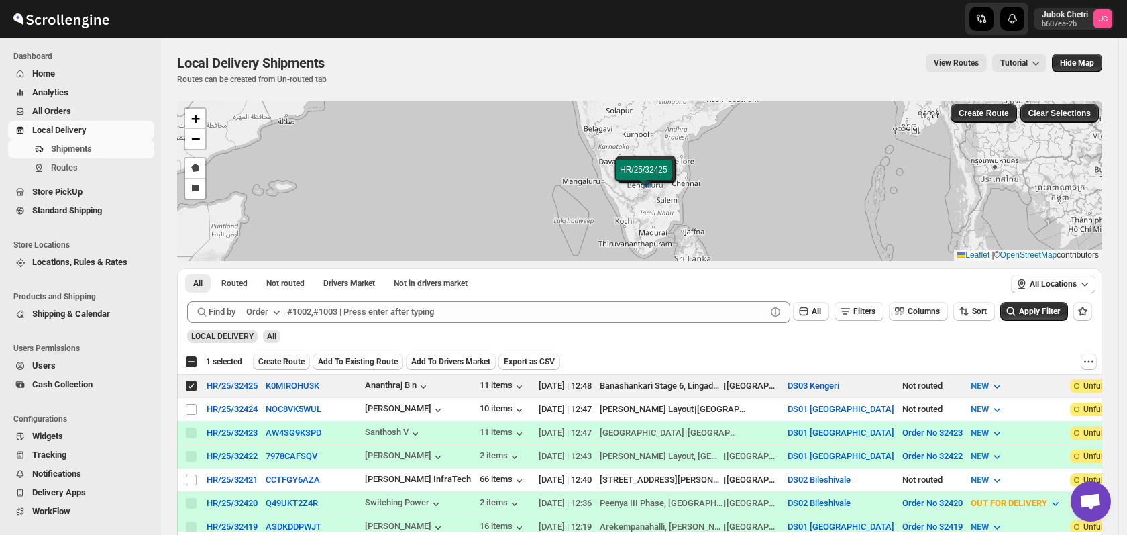
click at [274, 358] on span "Create Route" at bounding box center [281, 361] width 46 height 11
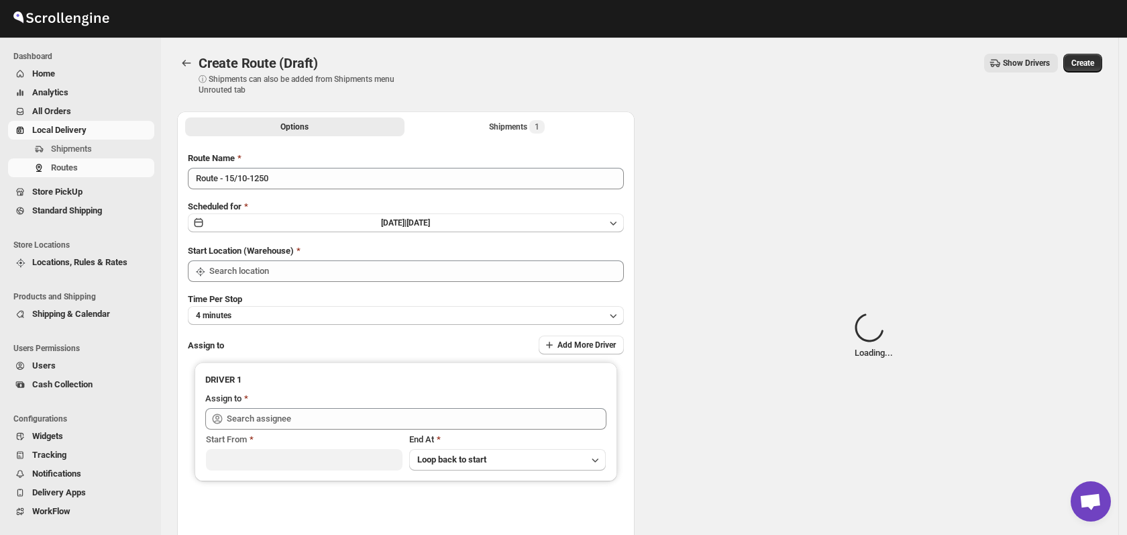
type input "DS03 Kengeri"
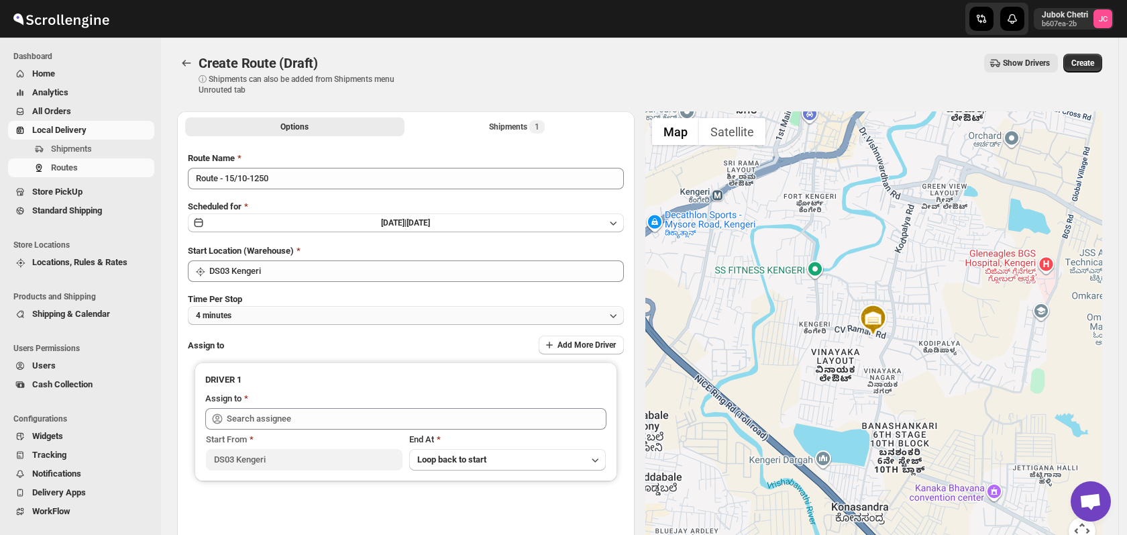
click at [284, 318] on button "4 minutes" at bounding box center [406, 315] width 436 height 19
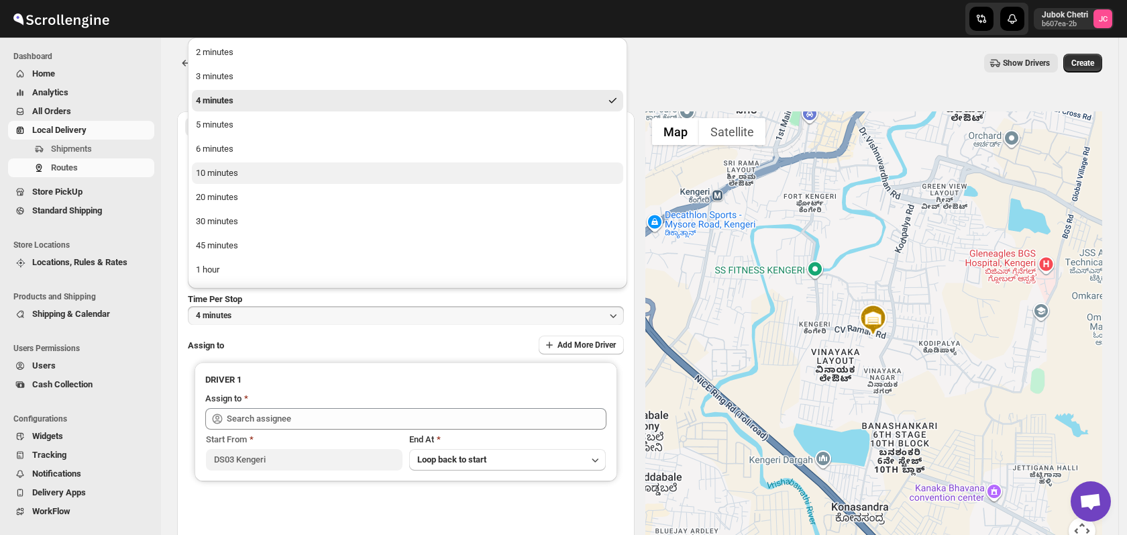
click at [238, 179] on button "10 minutes" at bounding box center [407, 172] width 431 height 21
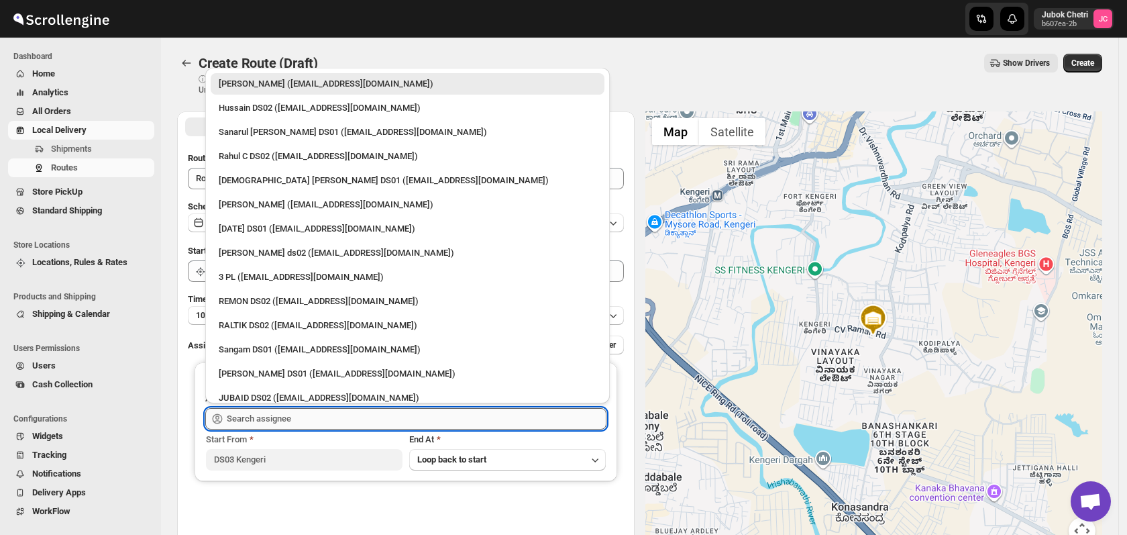
click at [287, 427] on input "text" at bounding box center [417, 418] width 380 height 21
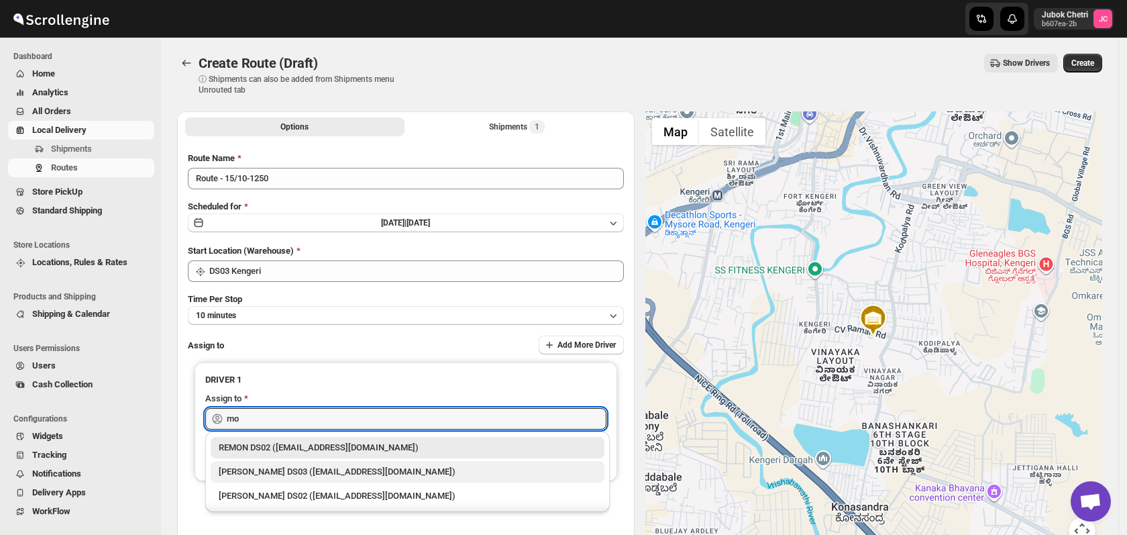
click at [341, 476] on div "[PERSON_NAME] DS03 ([EMAIL_ADDRESS][DOMAIN_NAME])" at bounding box center [408, 471] width 378 height 13
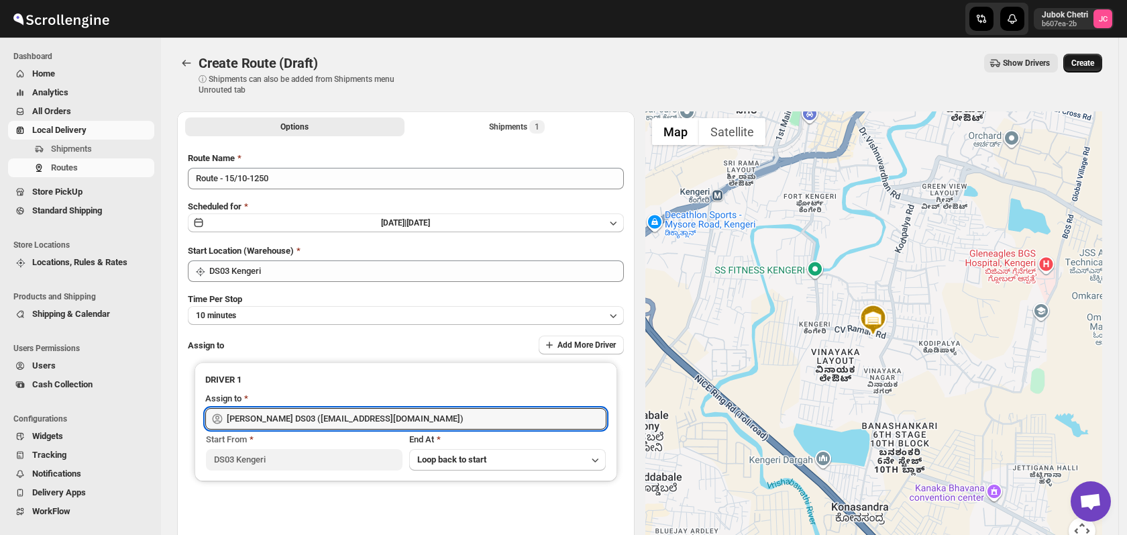
type input "[PERSON_NAME] DS03 ([EMAIL_ADDRESS][DOMAIN_NAME])"
click at [1097, 56] on button "Create" at bounding box center [1082, 63] width 39 height 19
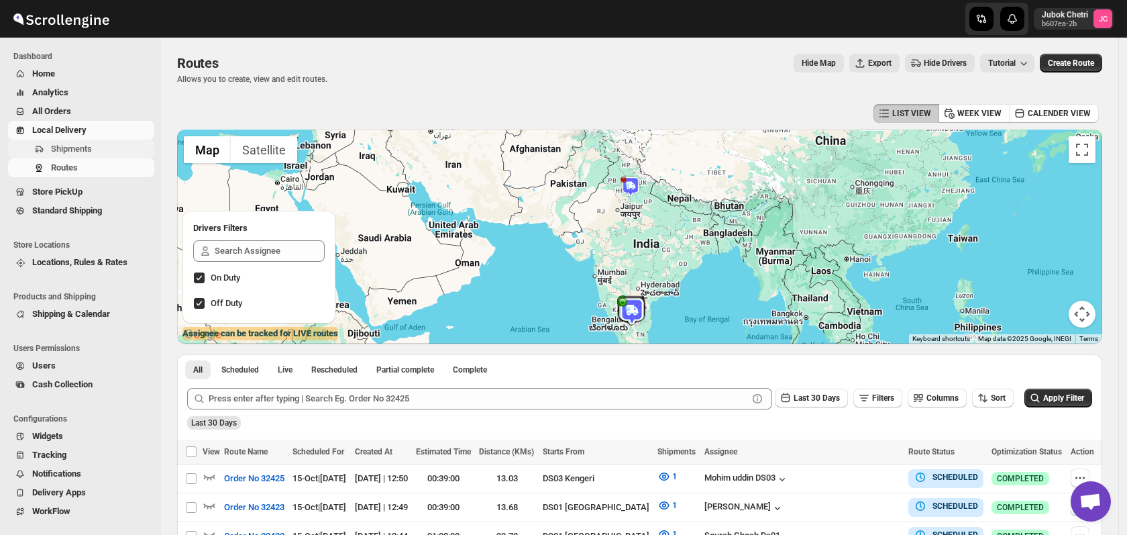
click at [93, 147] on span "Shipments" at bounding box center [101, 148] width 101 height 13
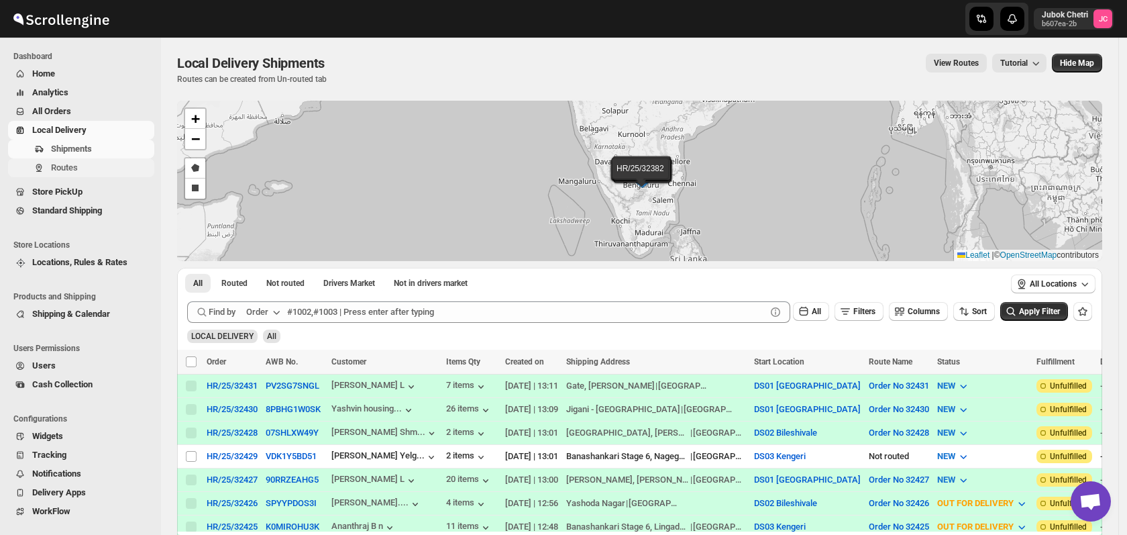
click at [89, 170] on span "Routes" at bounding box center [101, 167] width 101 height 13
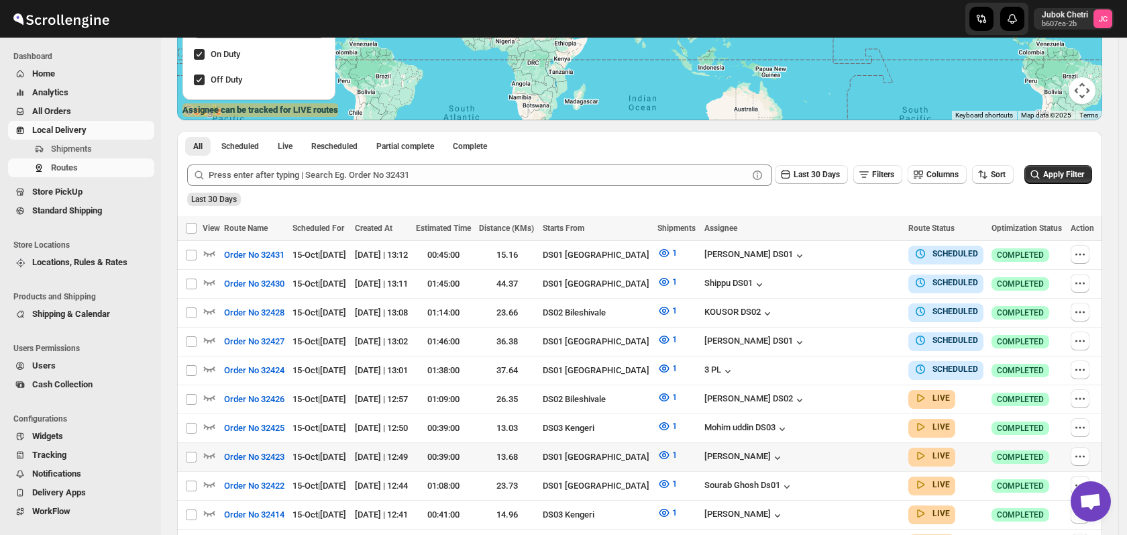
scroll to position [298, 0]
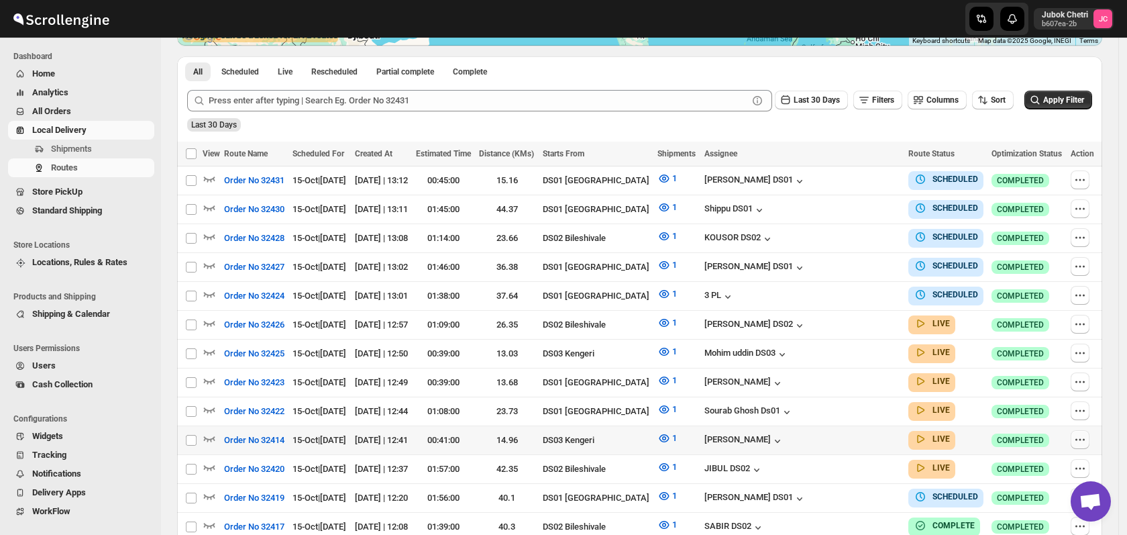
click at [1078, 433] on icon "button" at bounding box center [1079, 439] width 13 height 13
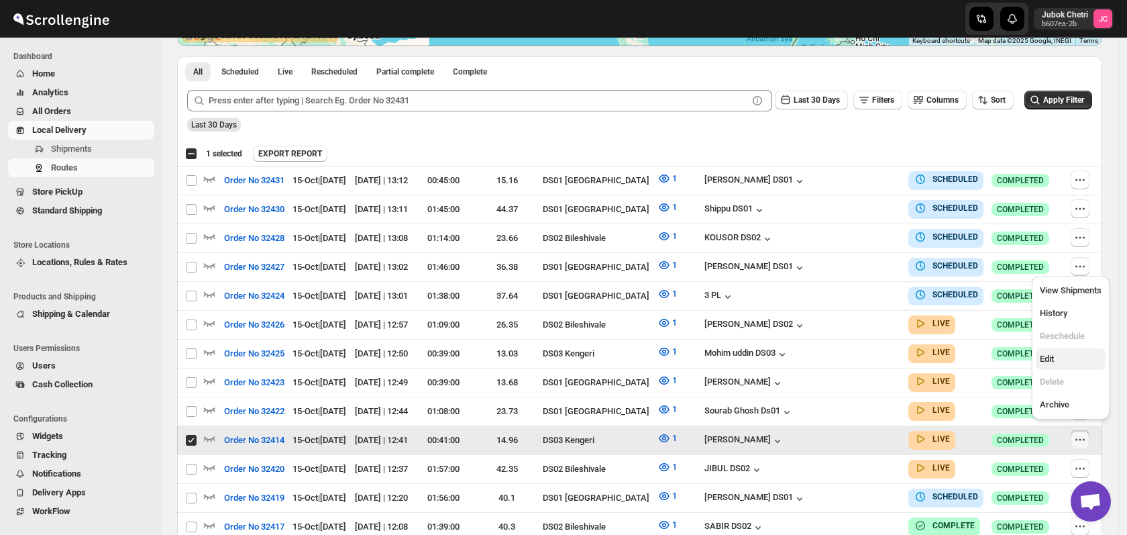
click at [1064, 362] on span "Edit" at bounding box center [1071, 358] width 62 height 13
checkbox input "false"
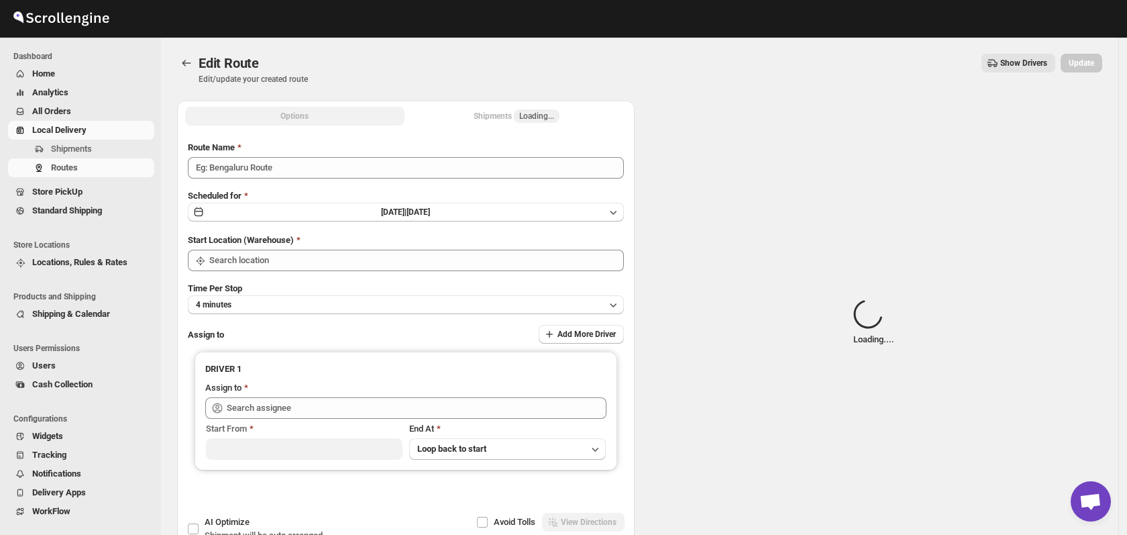
type input "Order No 32414"
type input "DS03 Kengeri"
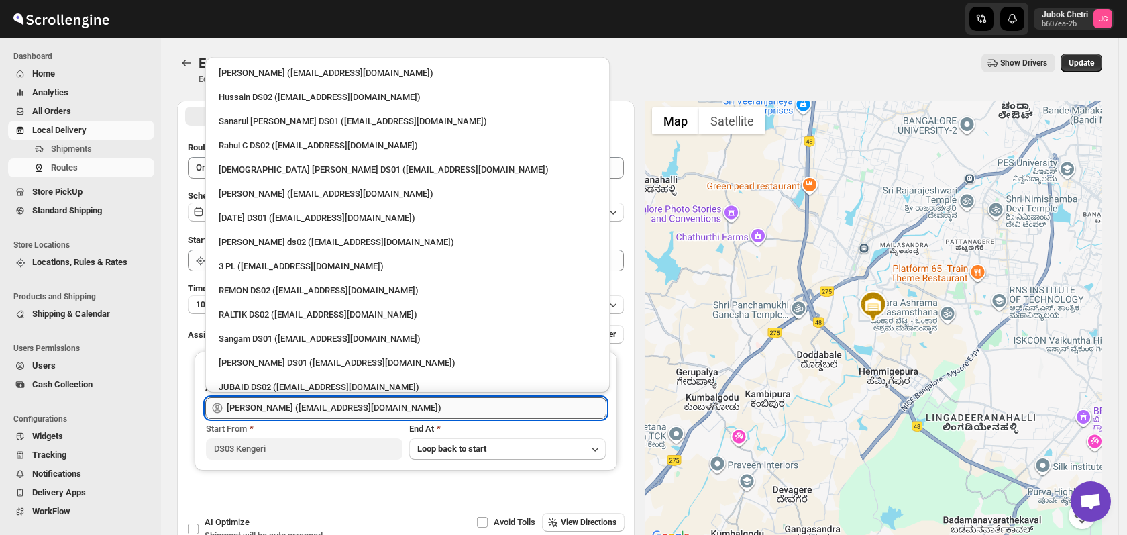
click at [407, 407] on input "[PERSON_NAME] ([EMAIL_ADDRESS][DOMAIN_NAME])" at bounding box center [417, 407] width 380 height 21
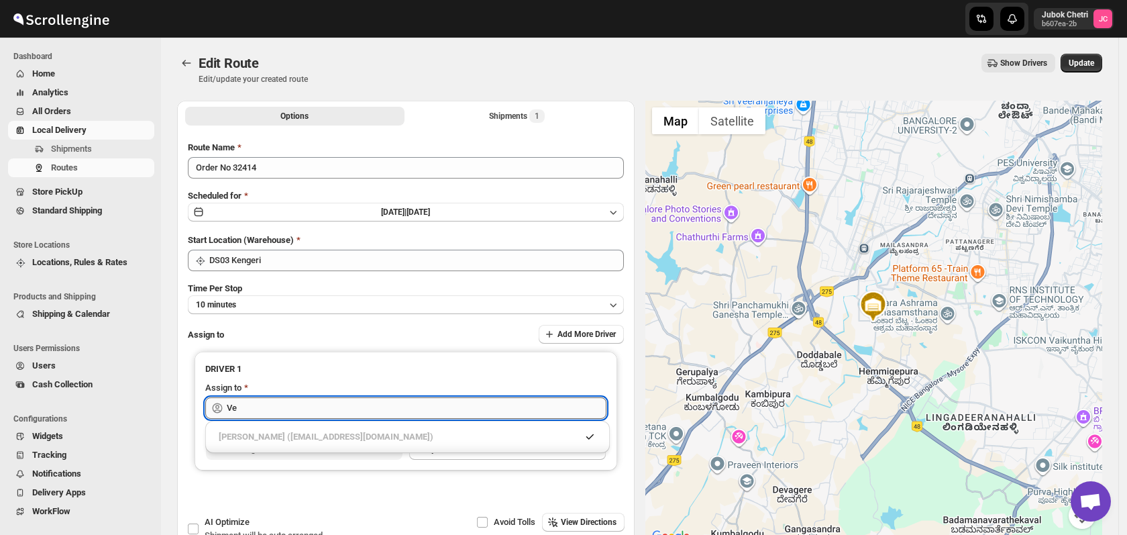
type input "V"
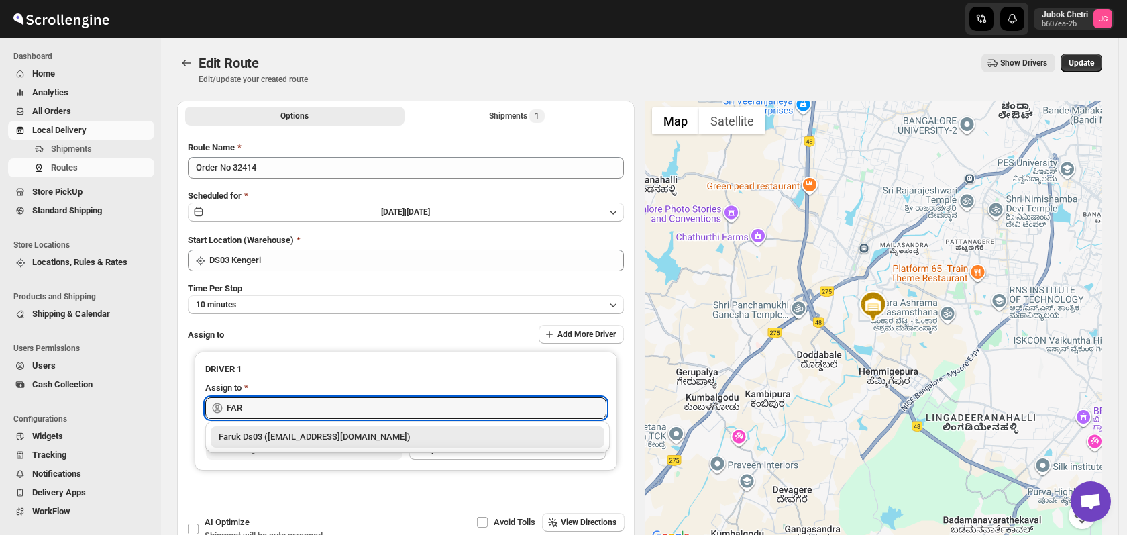
click at [372, 433] on div "Faruk Ds03 ([EMAIL_ADDRESS][DOMAIN_NAME])" at bounding box center [408, 436] width 378 height 13
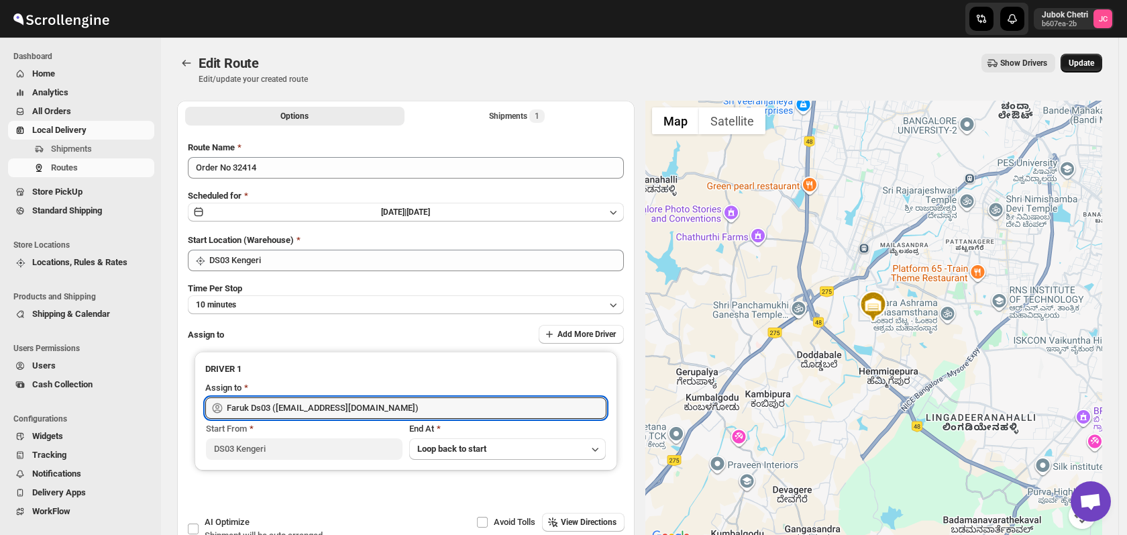
type input "Faruk Ds03 ([EMAIL_ADDRESS][DOMAIN_NAME])"
click at [1081, 60] on span "Update" at bounding box center [1080, 63] width 25 height 11
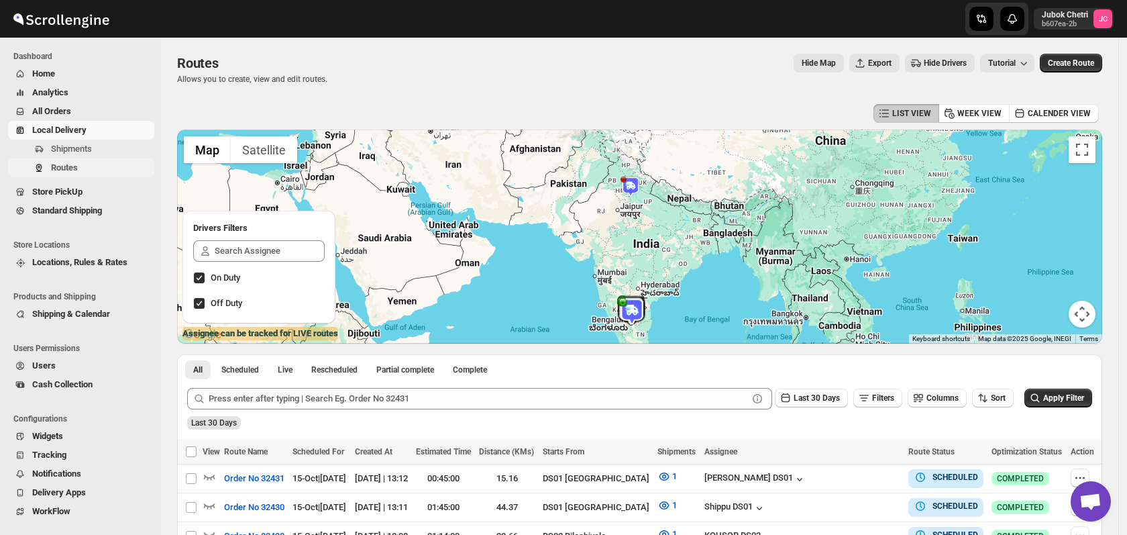
click at [76, 168] on span "Routes" at bounding box center [64, 167] width 27 height 10
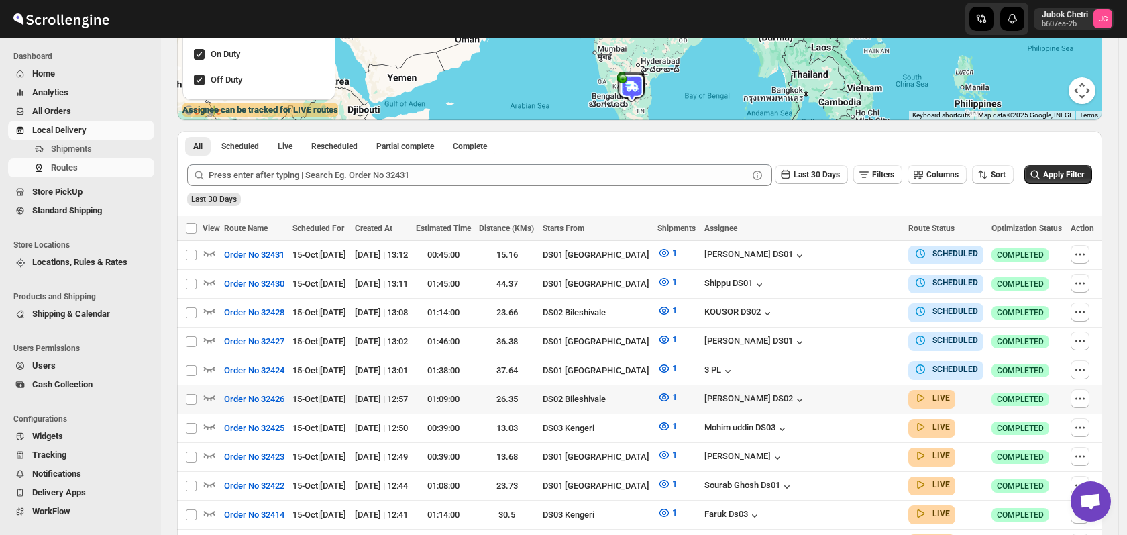
scroll to position [298, 0]
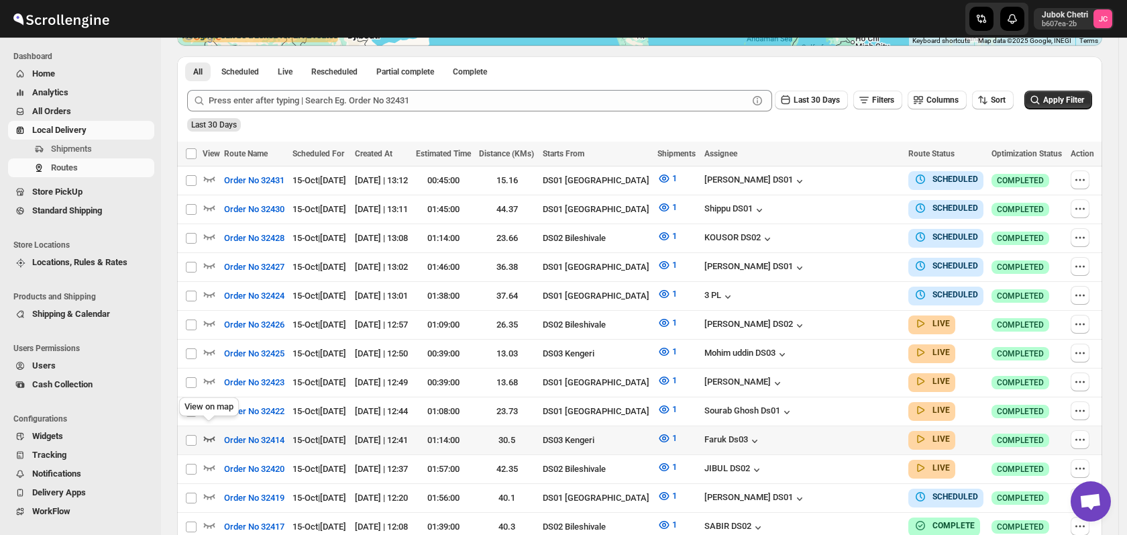
click at [207, 435] on icon "button" at bounding box center [209, 437] width 13 height 13
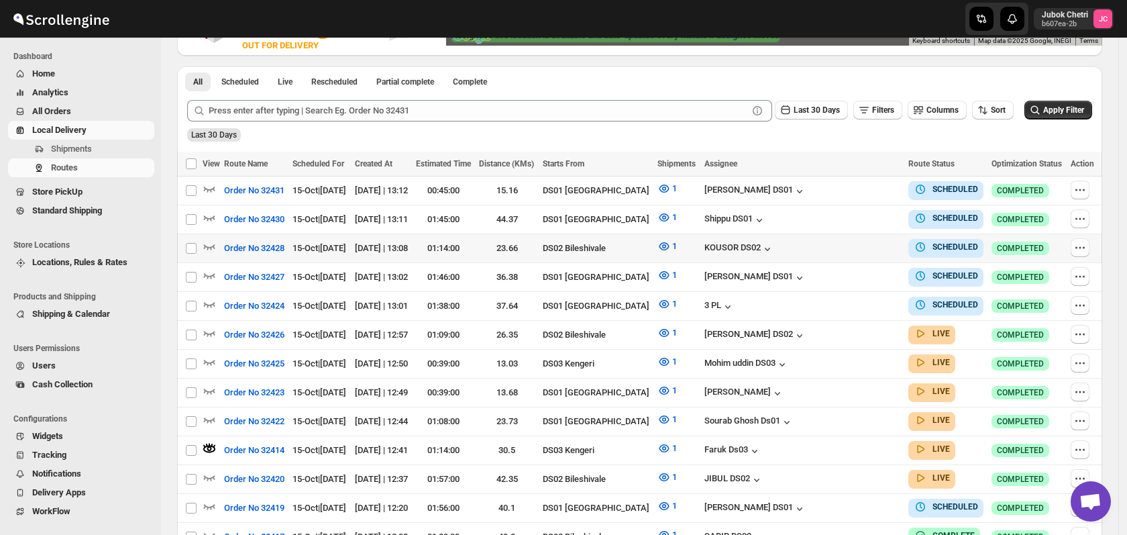
scroll to position [0, 0]
